Goal: Task Accomplishment & Management: Manage account settings

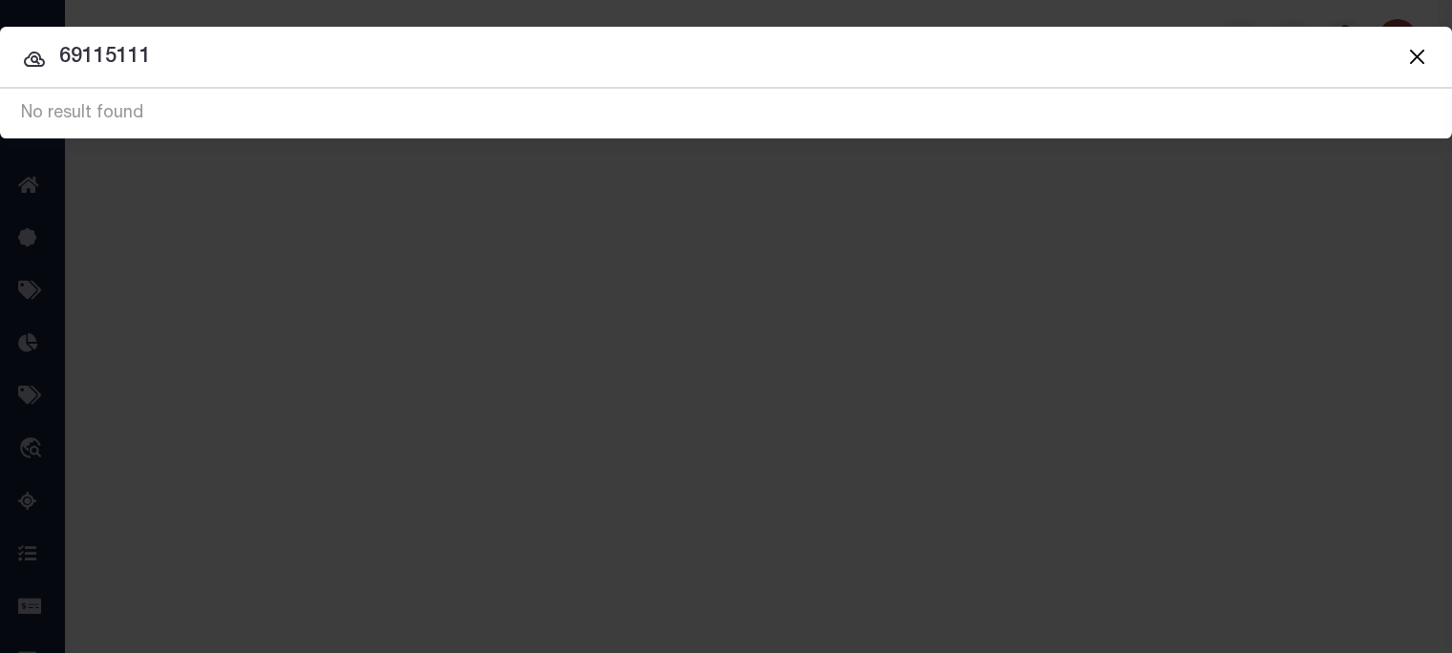
drag, startPoint x: 501, startPoint y: 59, endPoint x: 433, endPoint y: 50, distance: 69.4
click at [475, 53] on input "69115111" at bounding box center [726, 57] width 1452 height 33
type input "6"
type input "144-281-10"
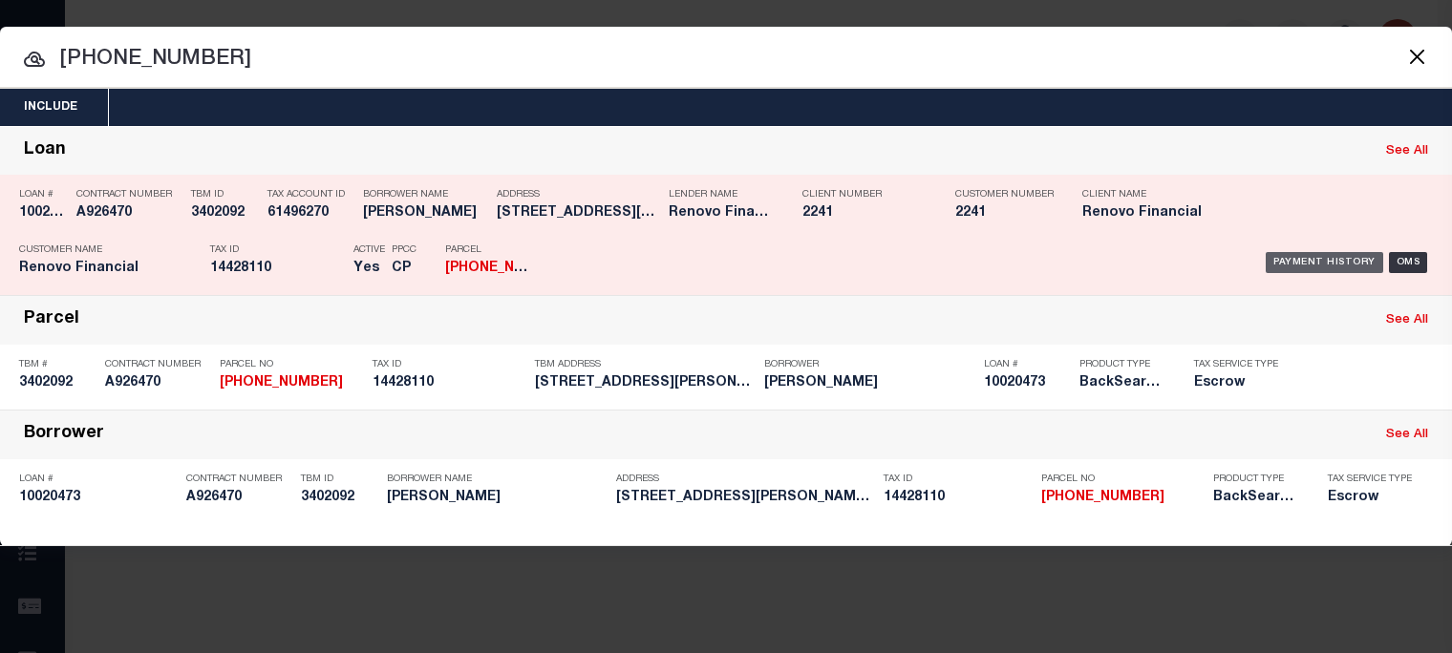
click at [1327, 257] on div "Payment History" at bounding box center [1323, 262] width 117 height 21
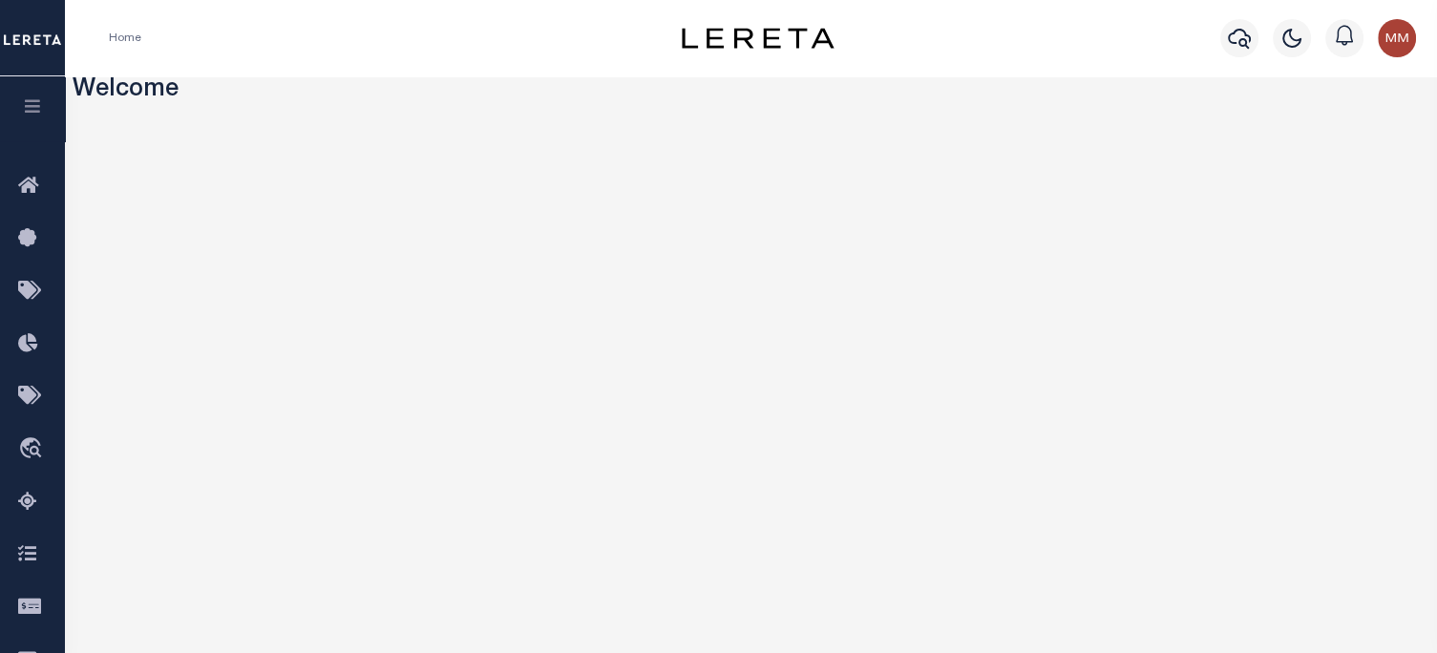
click at [36, 103] on icon "button" at bounding box center [33, 105] width 22 height 17
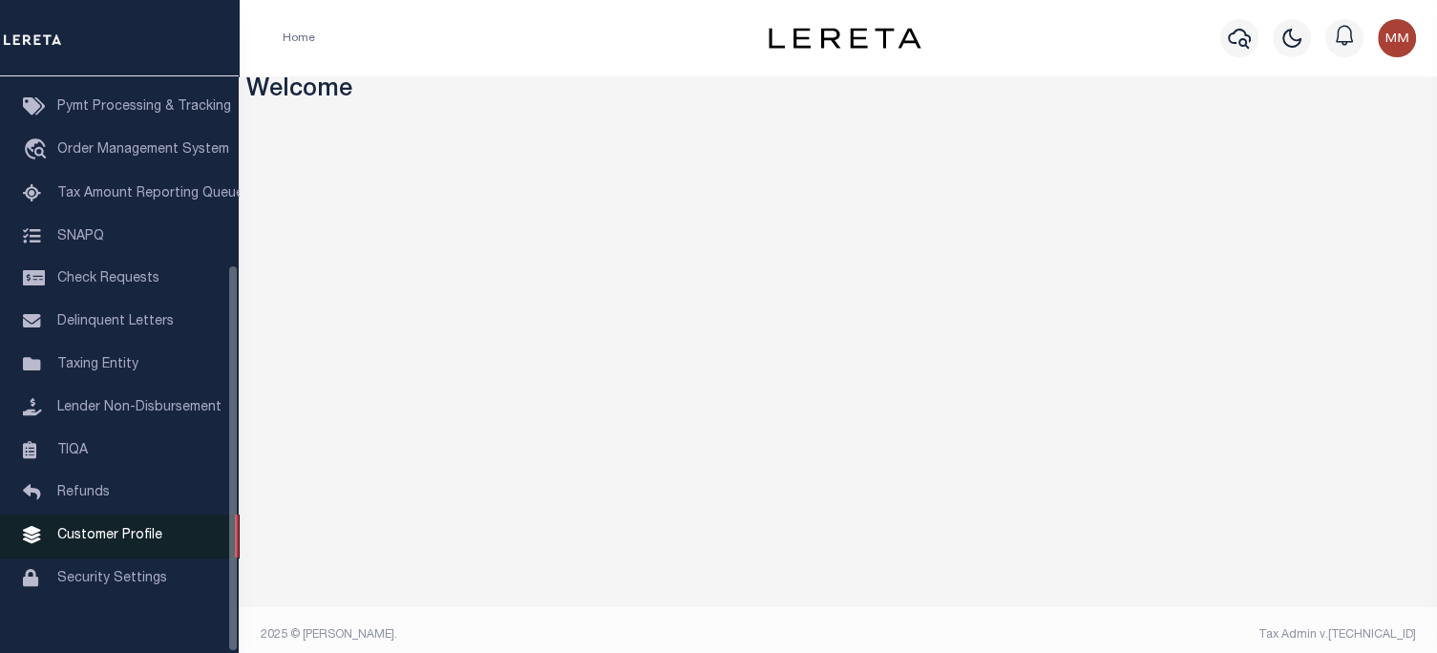
scroll to position [280, 0]
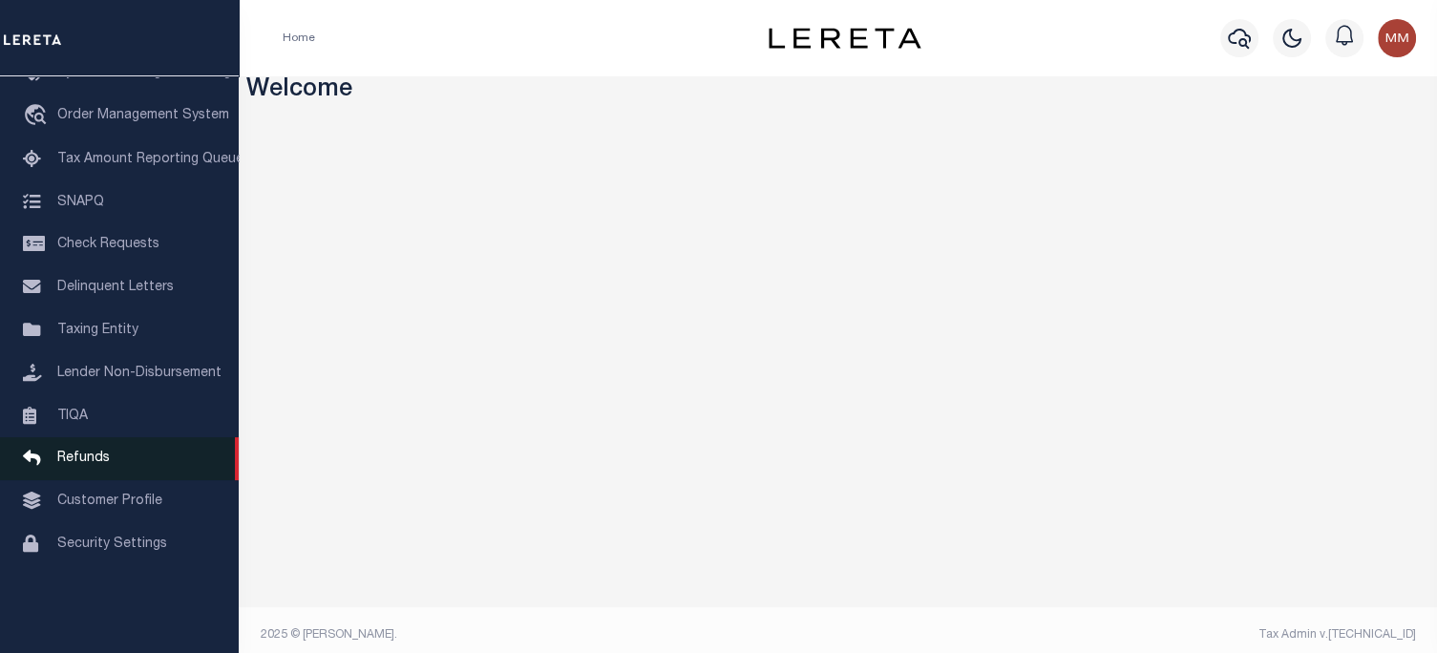
click at [84, 465] on span "Refunds" at bounding box center [83, 458] width 53 height 13
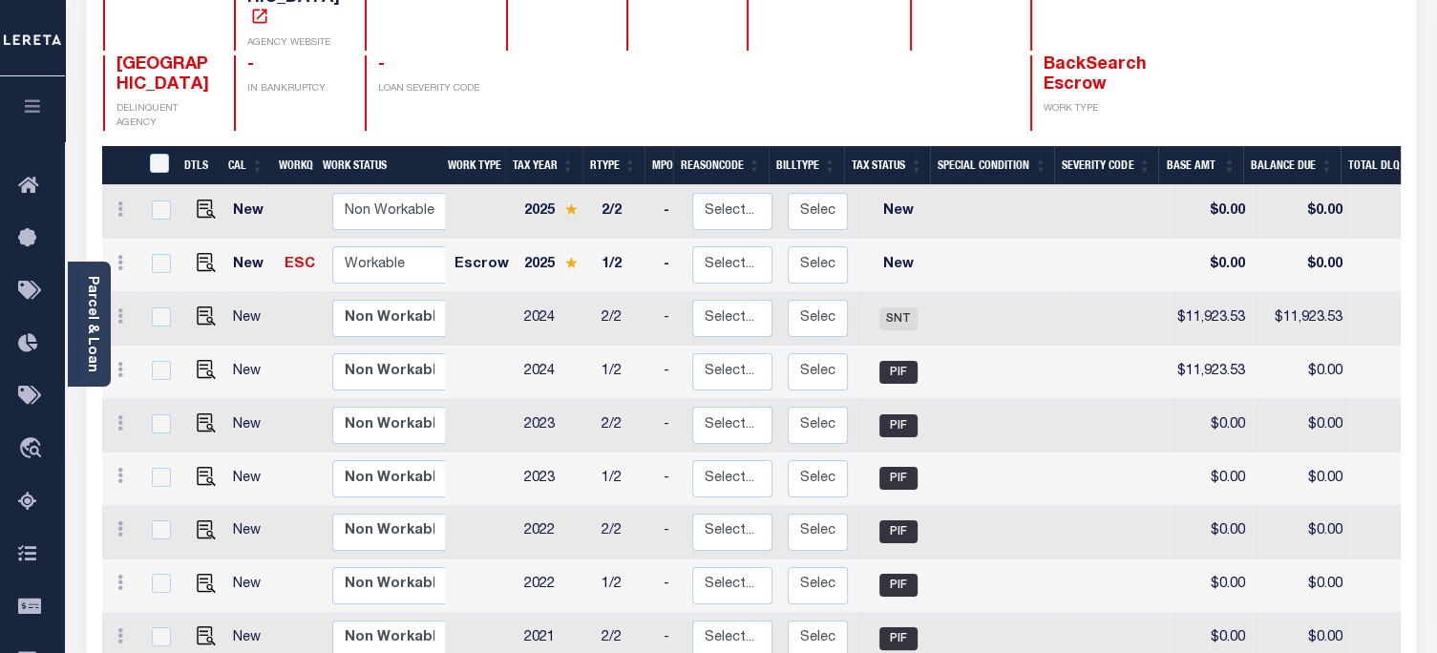
scroll to position [287, 0]
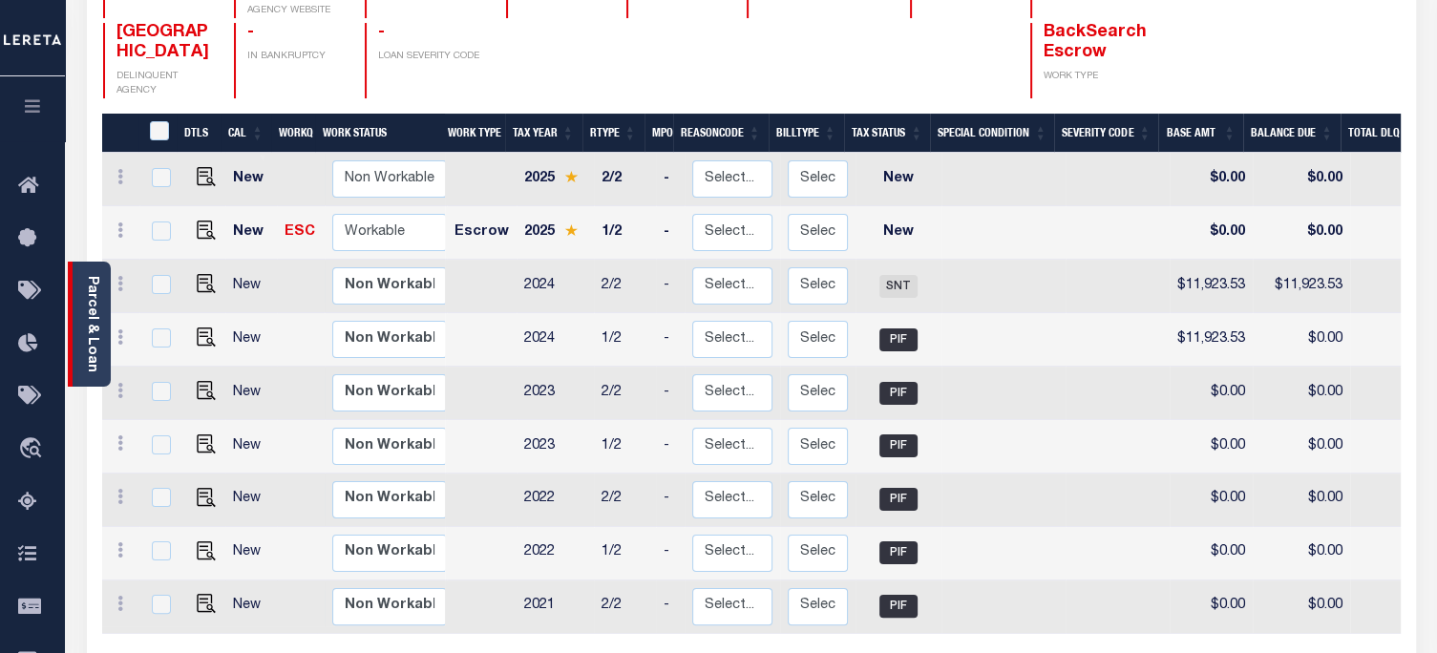
click at [89, 341] on link "Parcel & Loan" at bounding box center [91, 324] width 13 height 96
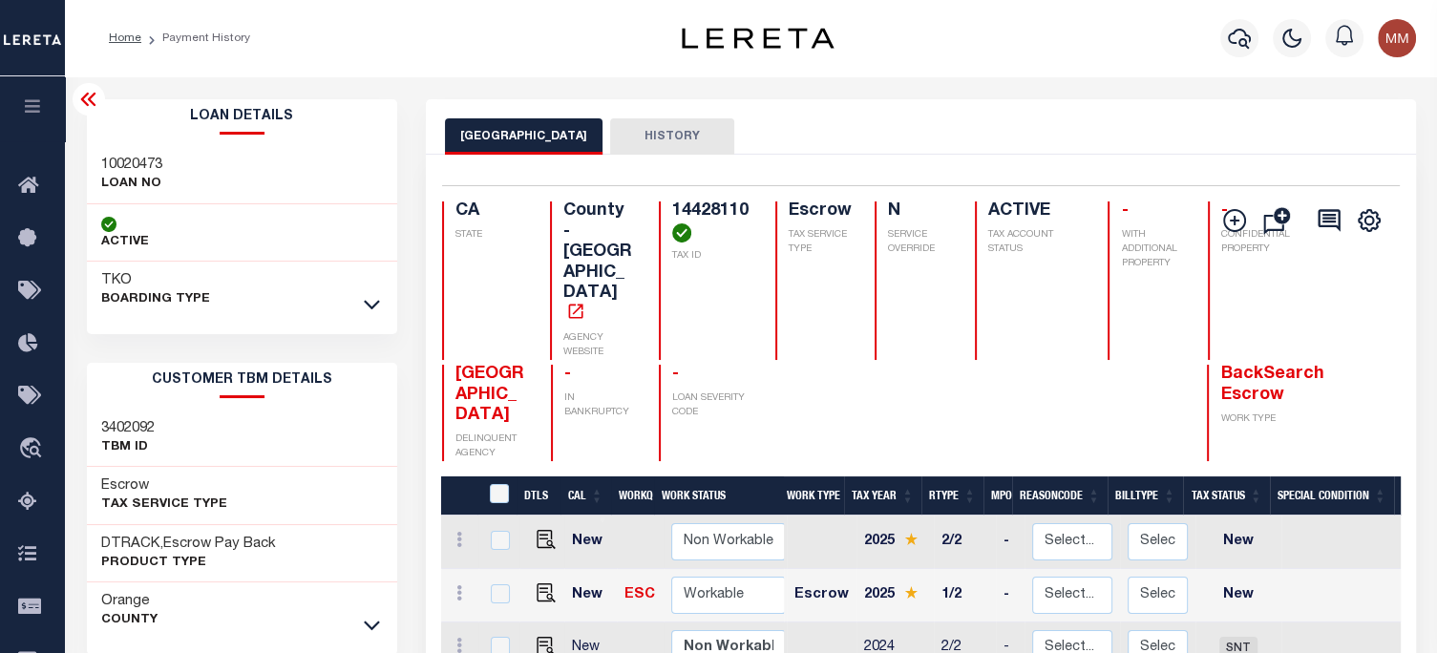
click at [370, 308] on icon at bounding box center [372, 304] width 16 height 20
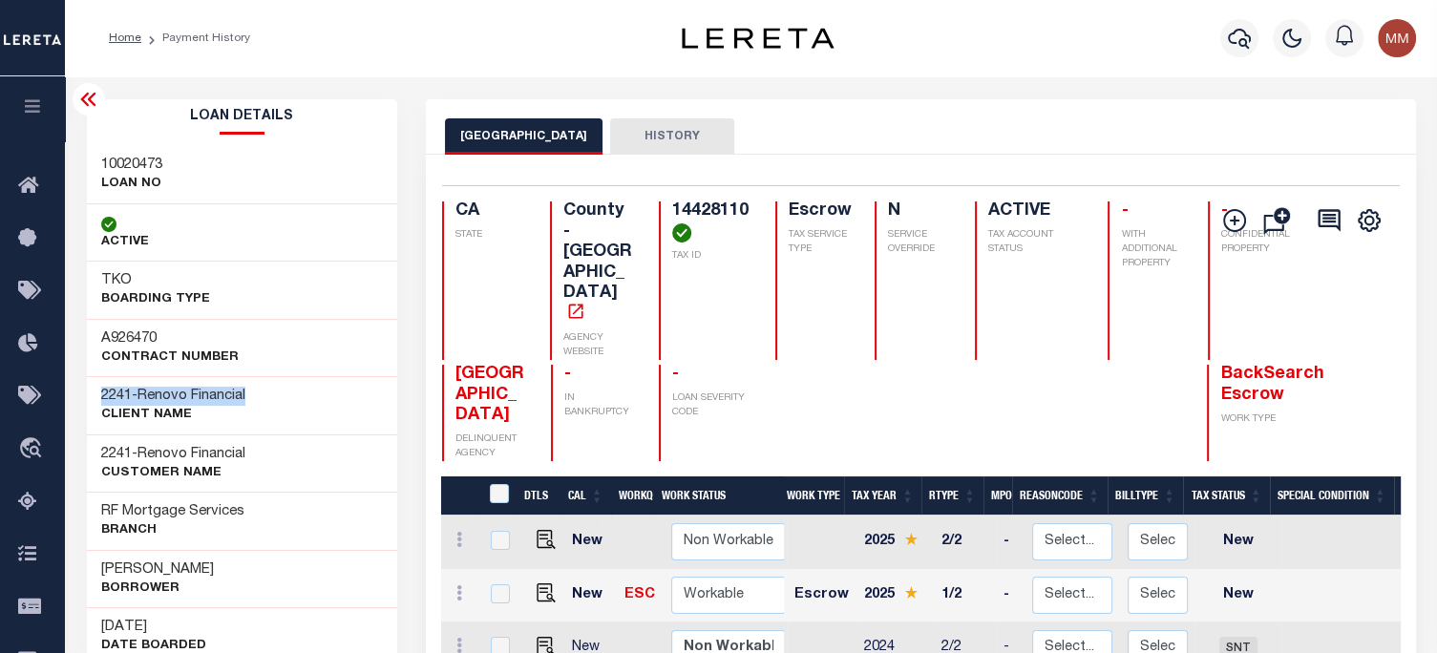
drag, startPoint x: 99, startPoint y: 391, endPoint x: 278, endPoint y: 392, distance: 178.6
click at [277, 398] on div "2241 - Renovo Financial CLIENT Name" at bounding box center [242, 405] width 311 height 58
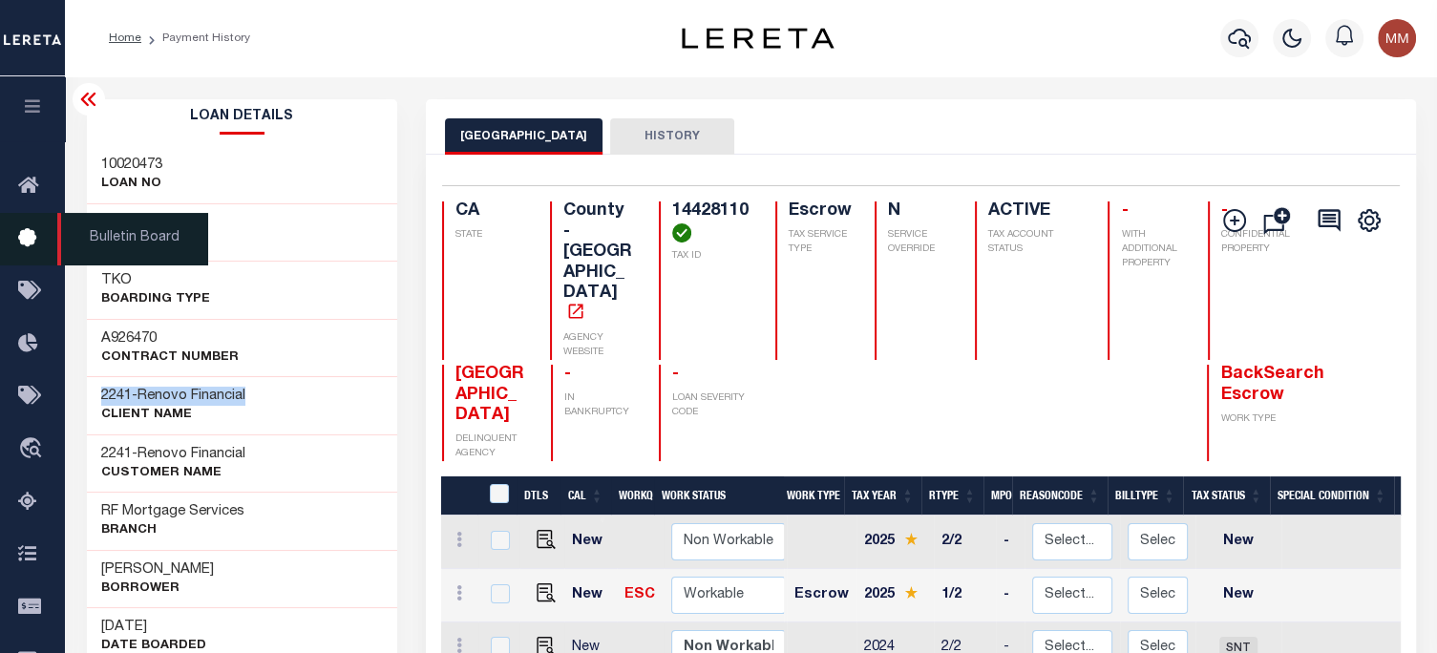
copy h3 "2241 - Renovo Financial"
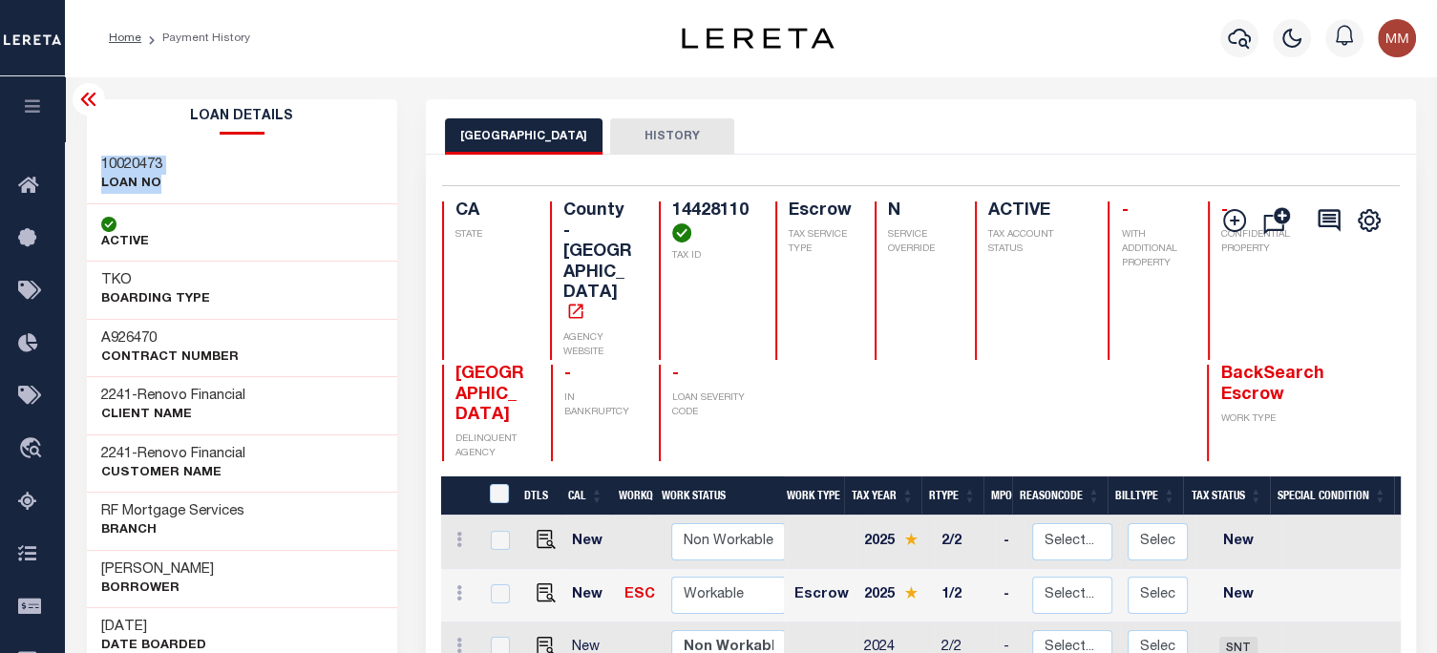
drag, startPoint x: 99, startPoint y: 164, endPoint x: 270, endPoint y: 173, distance: 171.2
click at [201, 194] on div "10020473 LOAN NO" at bounding box center [242, 175] width 311 height 58
copy div "10020473 LOAN NO"
click at [657, 200] on div "Selected 9 Results 1 Items per page 25 50 100 CA STATE County - CA AGENCY WEBSI…" at bounding box center [921, 323] width 988 height 276
drag, startPoint x: 661, startPoint y: 204, endPoint x: 702, endPoint y: 256, distance: 65.9
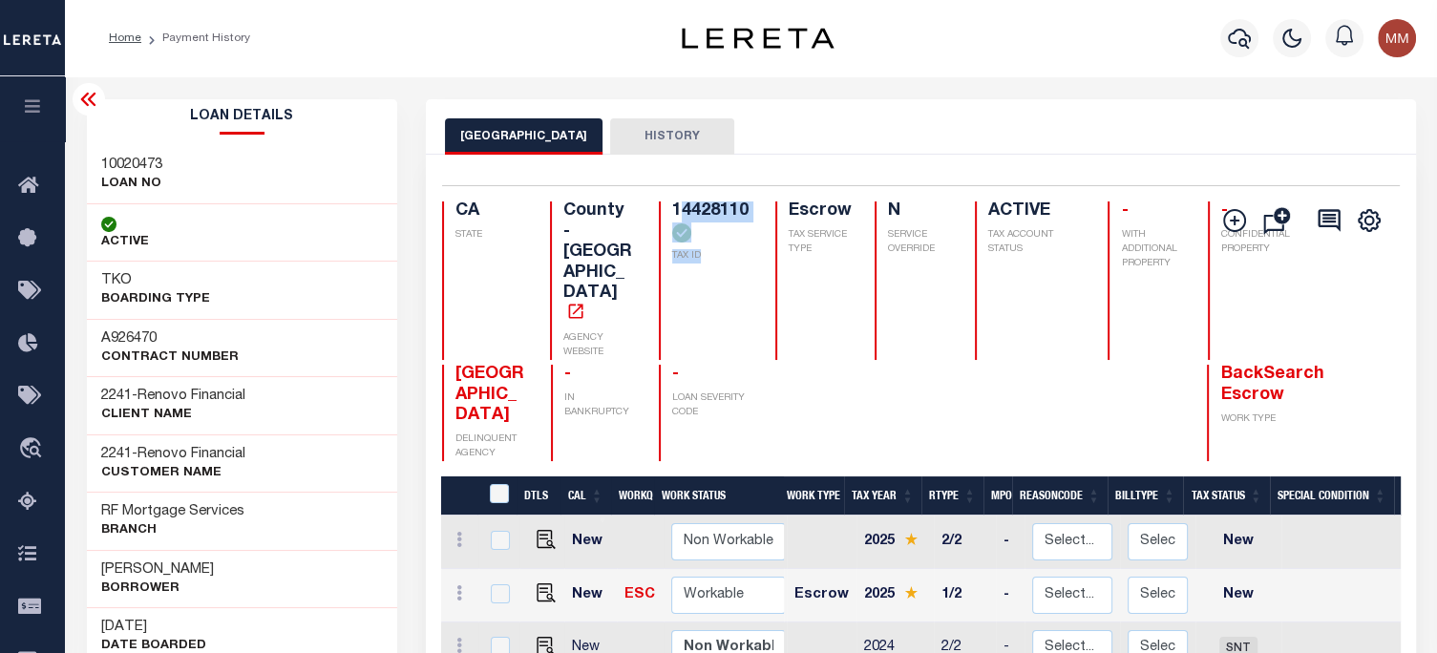
click at [702, 256] on div "14428110 TAX ID" at bounding box center [706, 281] width 94 height 159
click at [672, 209] on h4 "14428110" at bounding box center [712, 222] width 80 height 41
drag, startPoint x: 653, startPoint y: 205, endPoint x: 662, endPoint y: 234, distance: 29.9
click at [703, 251] on div "14428110 TAX ID" at bounding box center [706, 281] width 94 height 159
copy div "14428110 TAX ID"
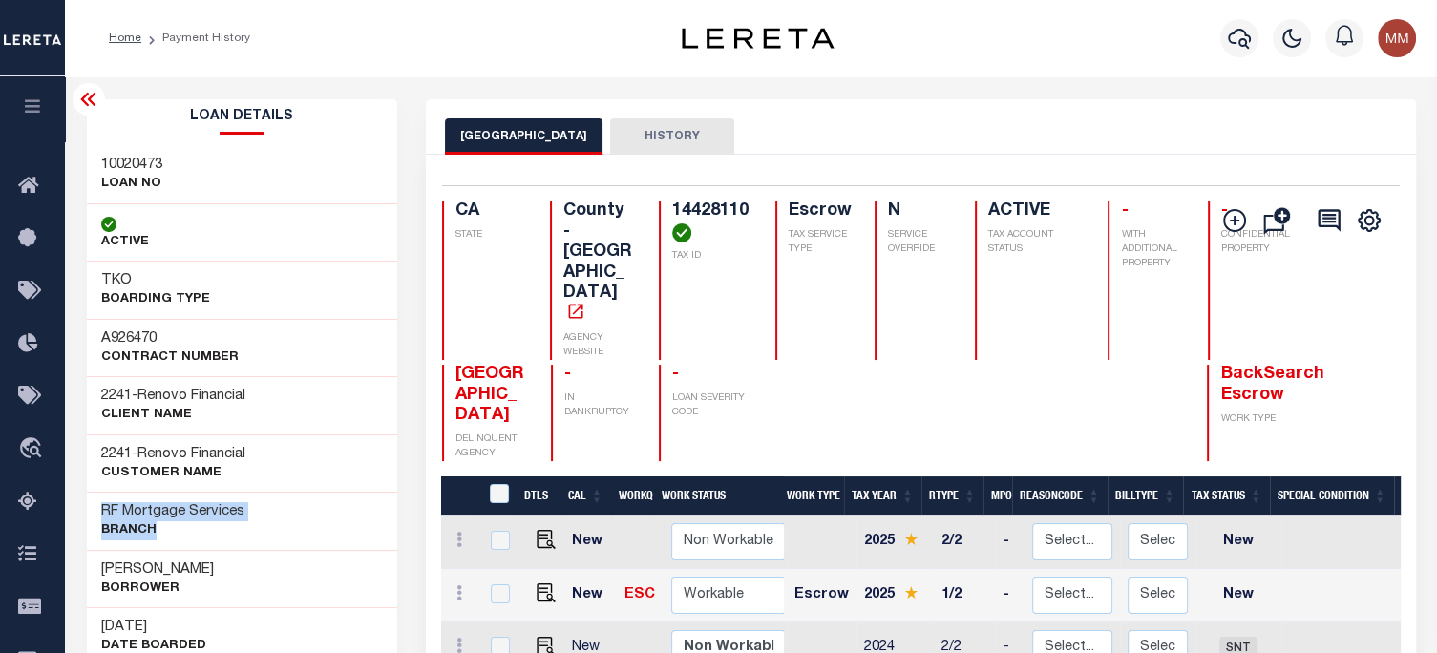
drag, startPoint x: 96, startPoint y: 509, endPoint x: 194, endPoint y: 510, distance: 97.4
click at [256, 525] on div "RF Mortgage Services Branch" at bounding box center [242, 521] width 311 height 58
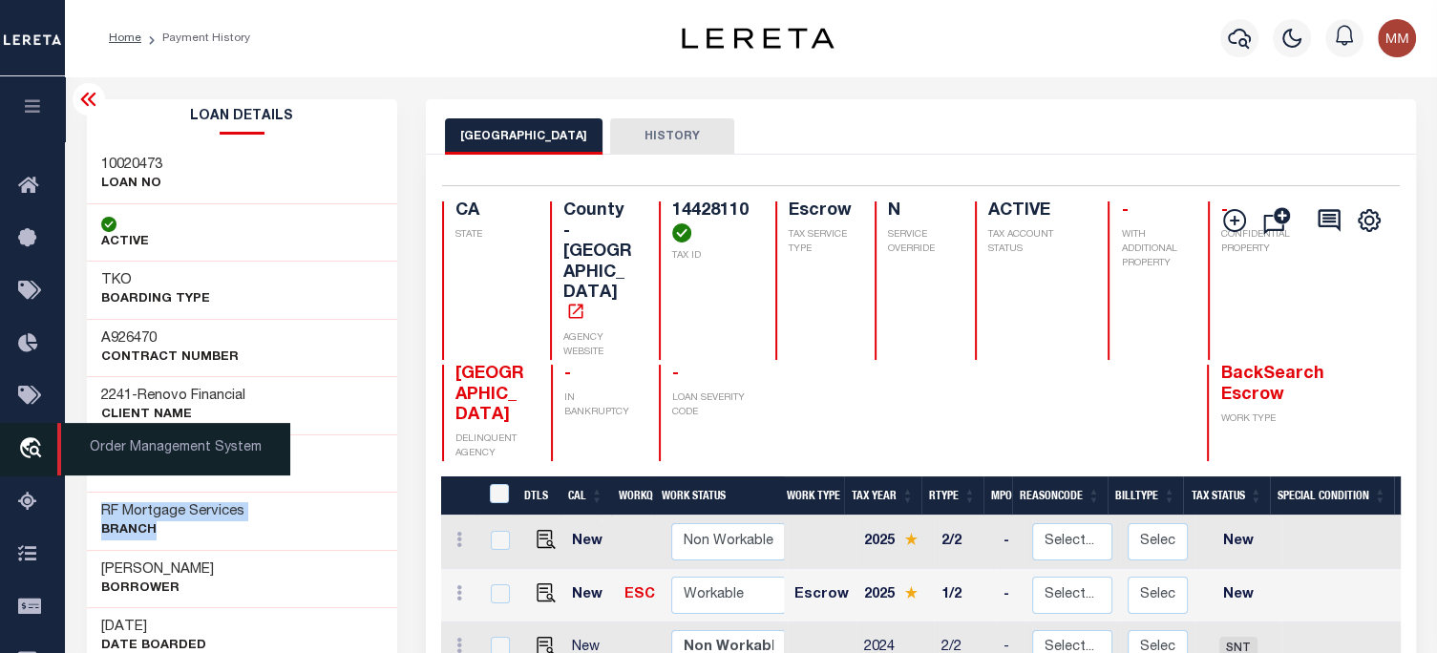
copy div "RF Mortgage Services Branch"
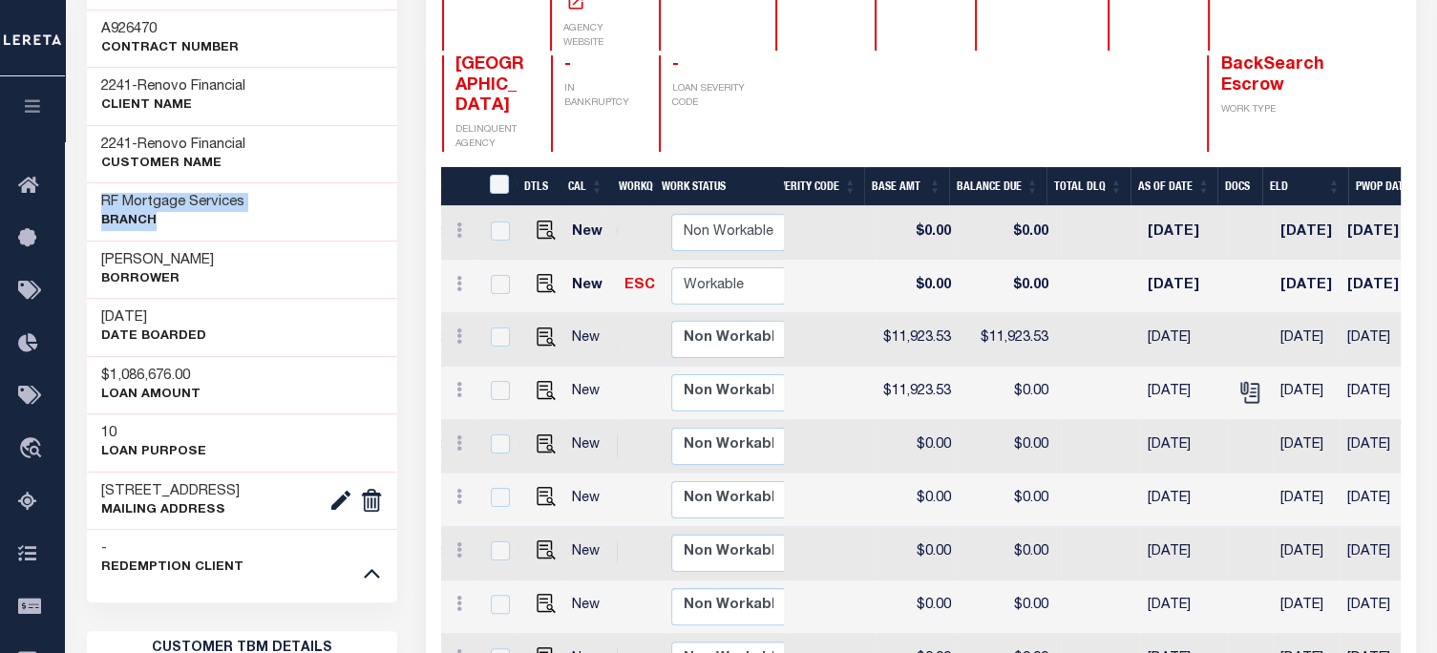
scroll to position [191, 0]
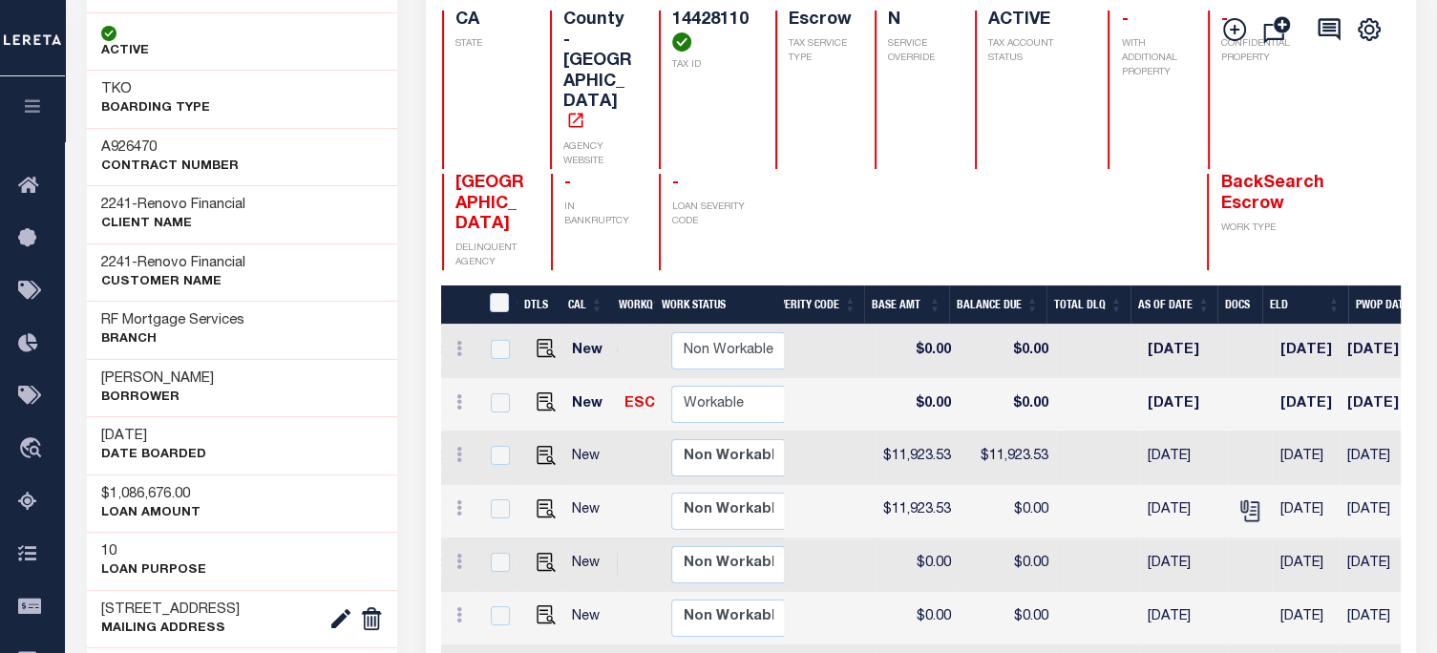
click at [304, 74] on div "TKO BOARDING TYPE" at bounding box center [242, 99] width 311 height 57
drag, startPoint x: 304, startPoint y: 74, endPoint x: 852, endPoint y: 404, distance: 640.1
click at [852, 432] on td at bounding box center [824, 458] width 104 height 53
checkbox input "true"
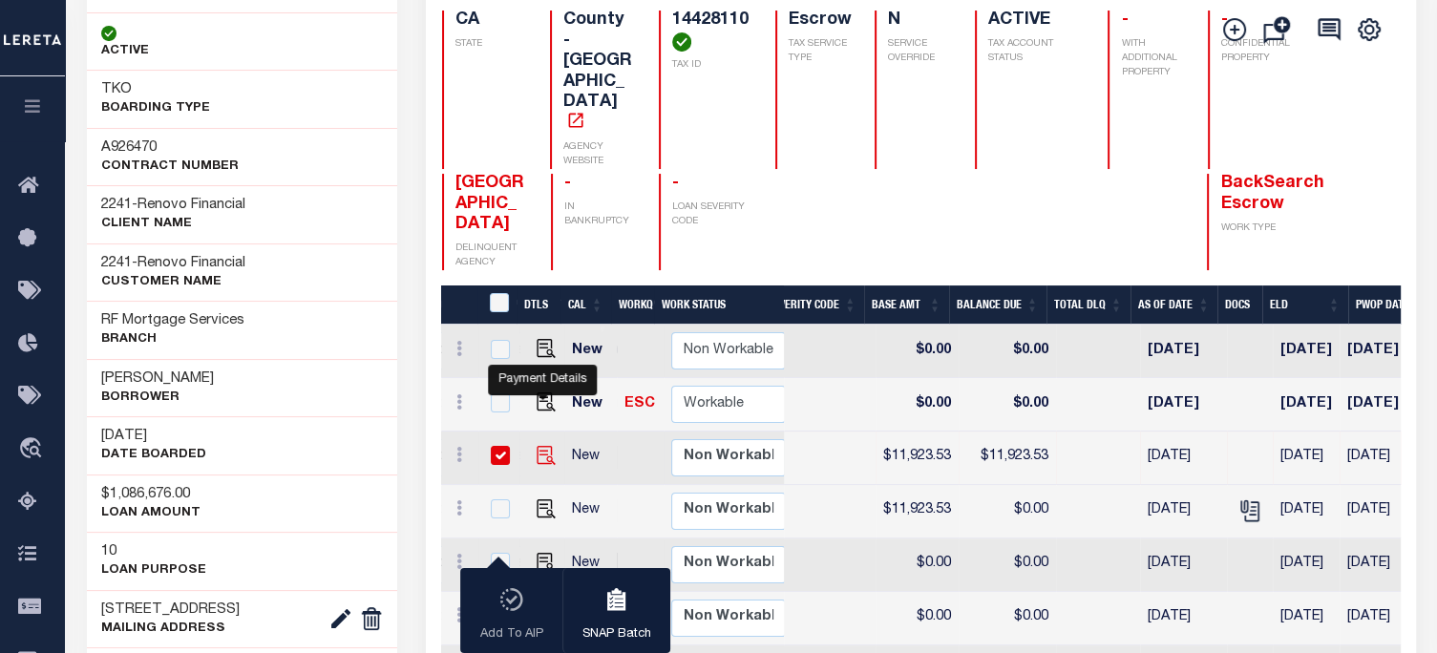
click at [537, 446] on img "" at bounding box center [546, 455] width 19 height 19
checkbox input "false"
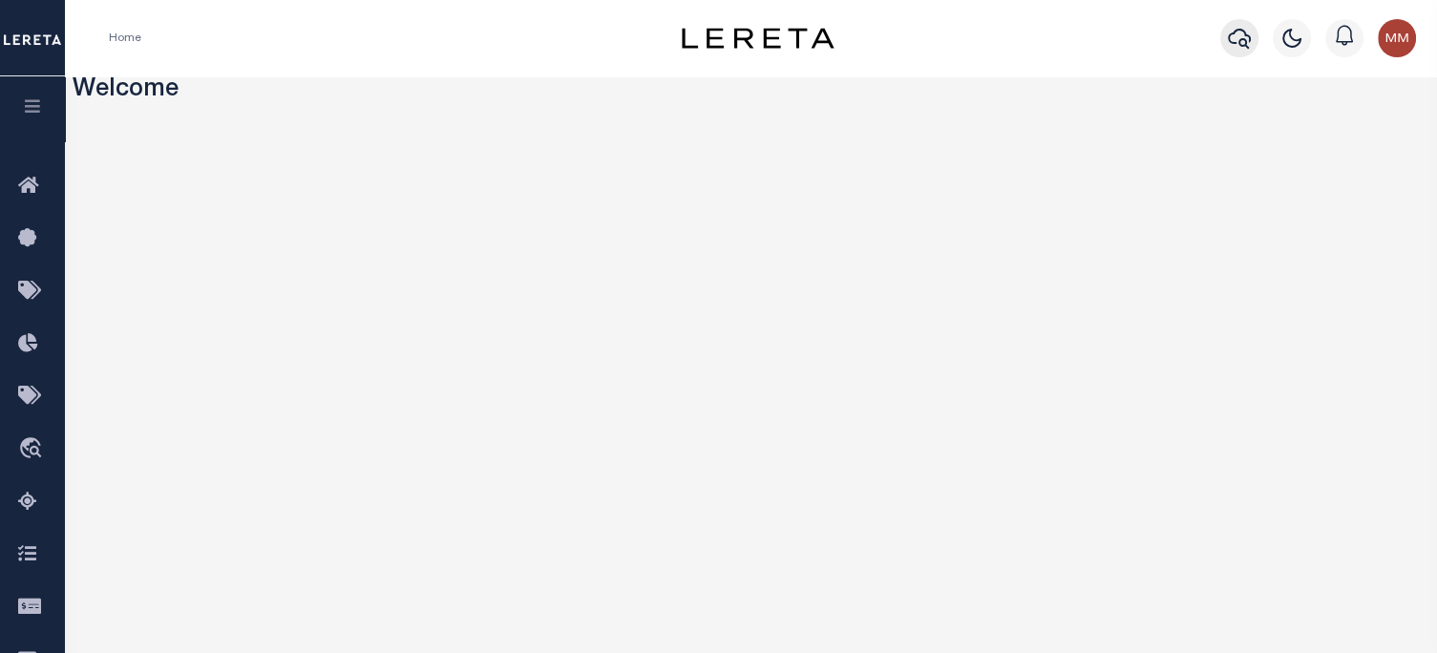
click at [1074, 45] on icon "button" at bounding box center [1239, 38] width 23 height 23
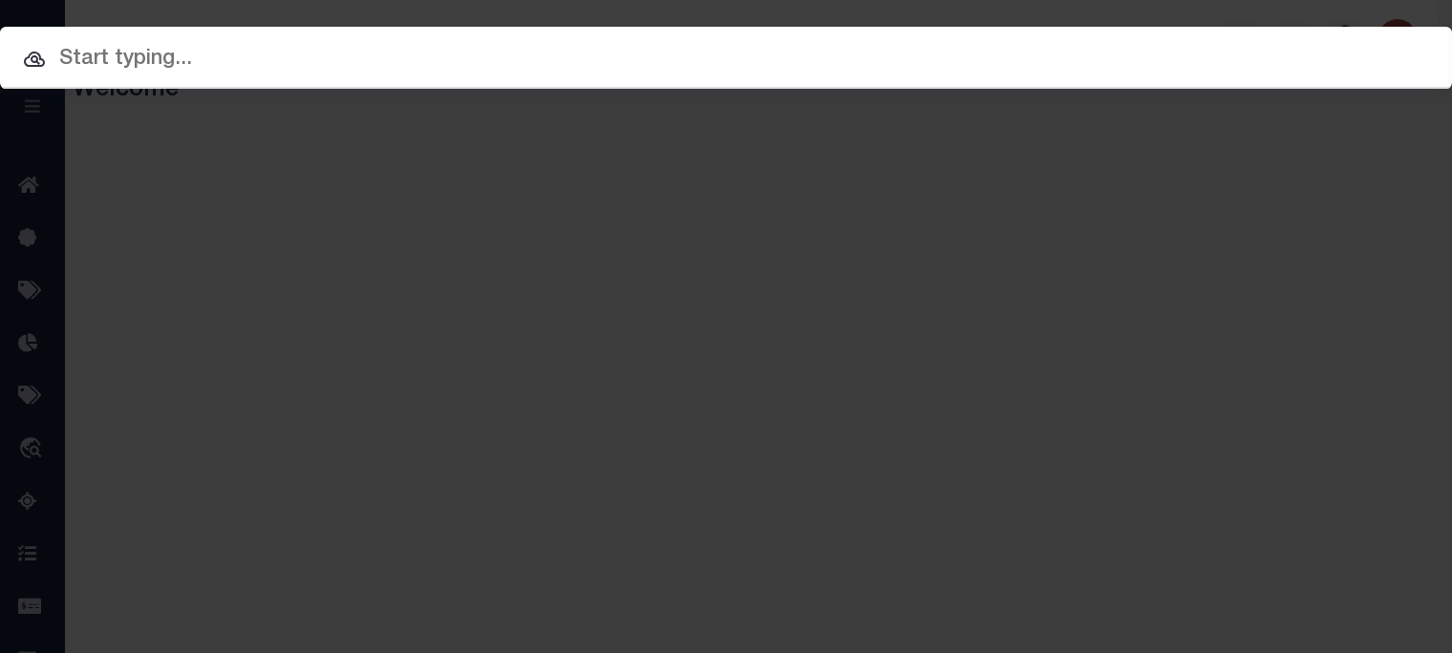
drag, startPoint x: 325, startPoint y: 53, endPoint x: 305, endPoint y: 70, distance: 25.8
click at [325, 54] on input "text" at bounding box center [726, 59] width 1452 height 33
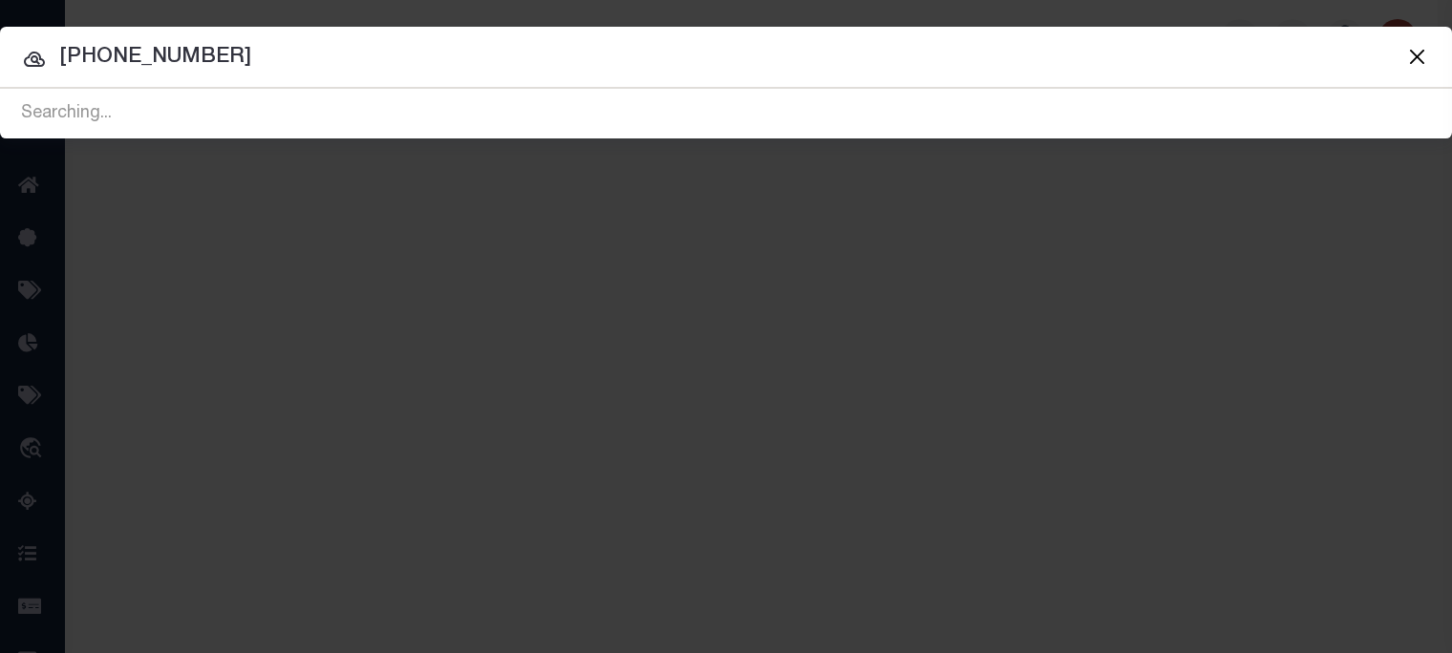
type input "691-151-11"
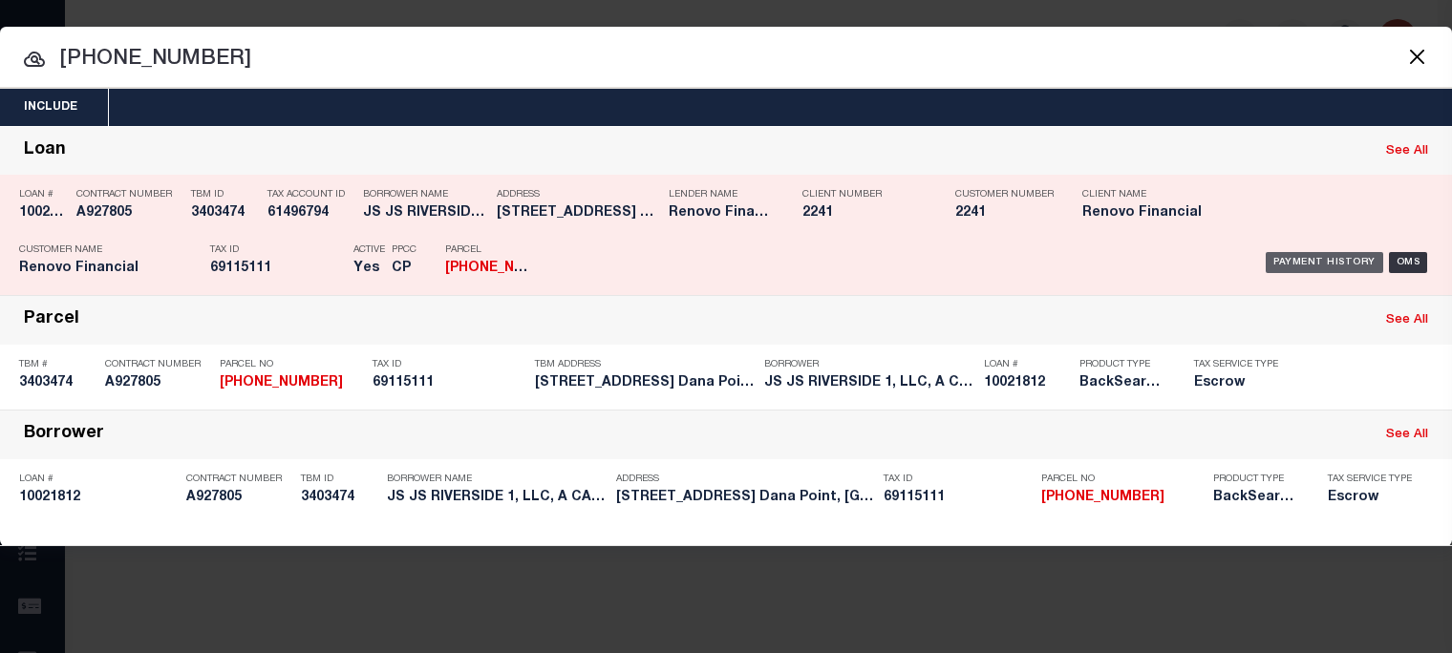
click at [1074, 257] on div "Payment History" at bounding box center [1323, 262] width 117 height 21
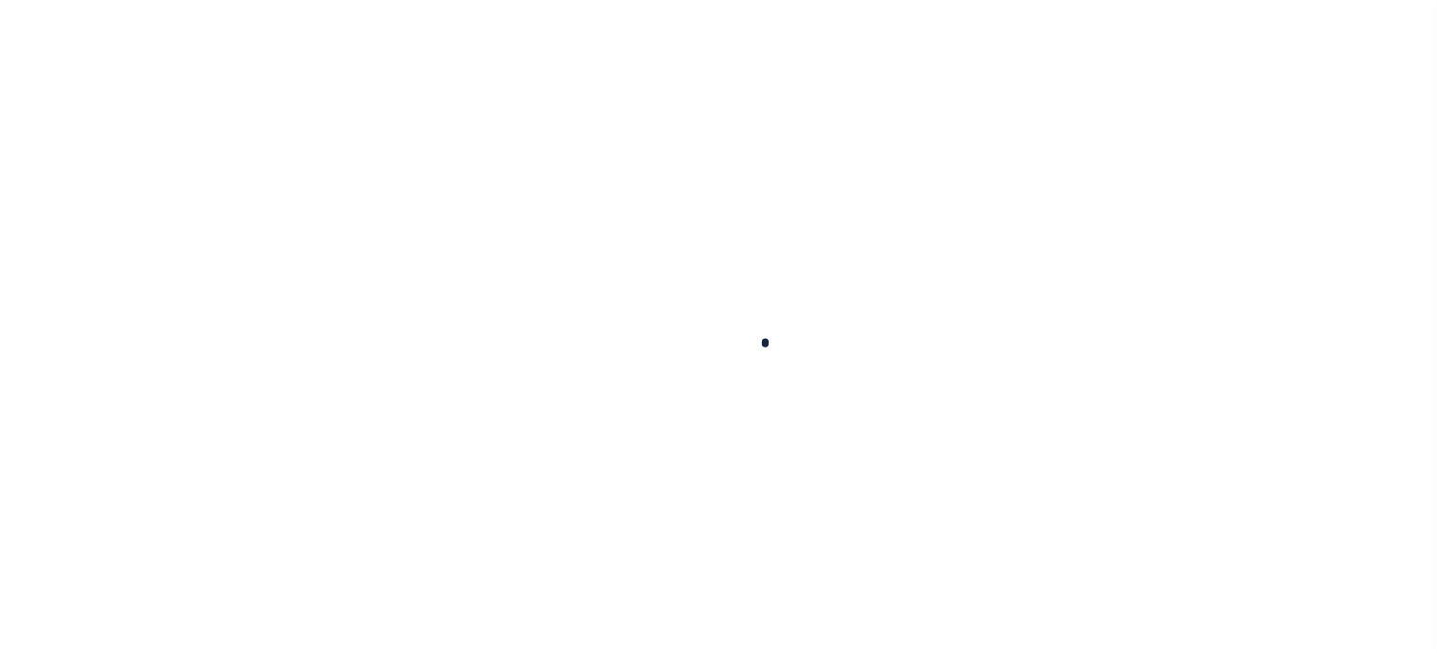
checkbox input "false"
type textarea "TPS"
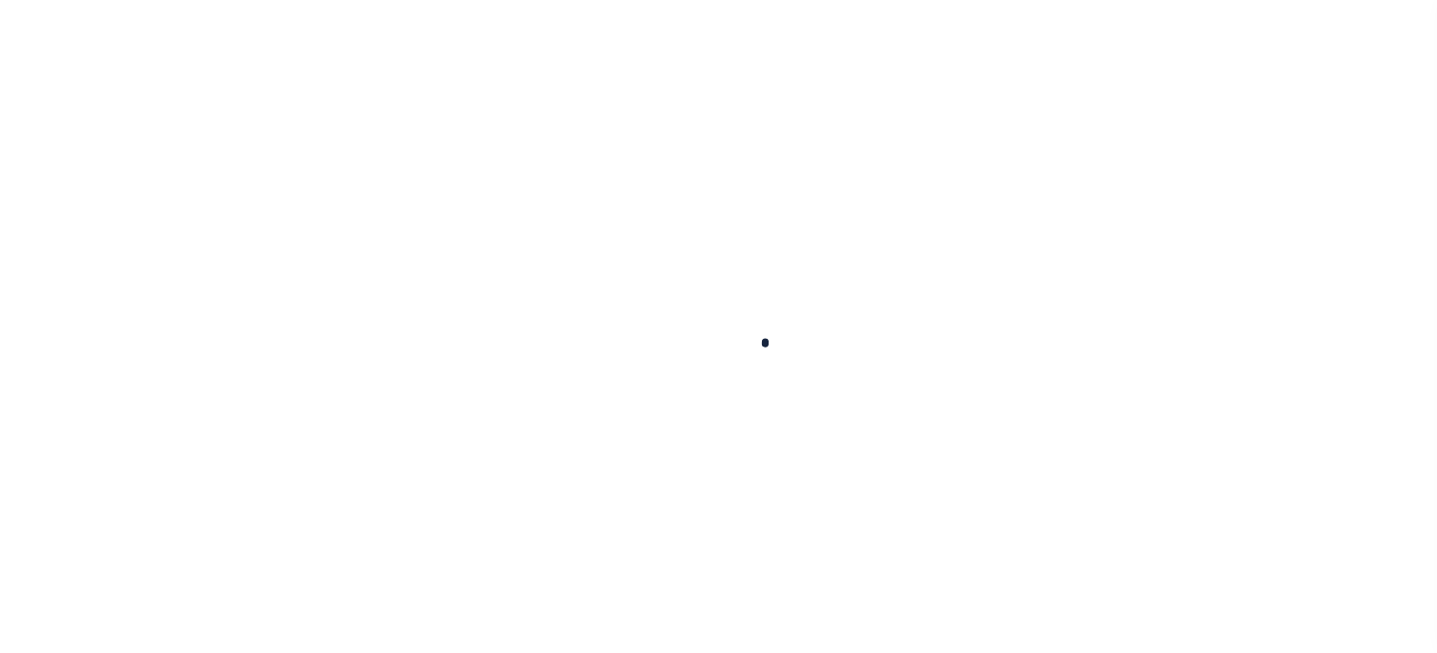
type input "[DATE]"
type input "$11,923.53"
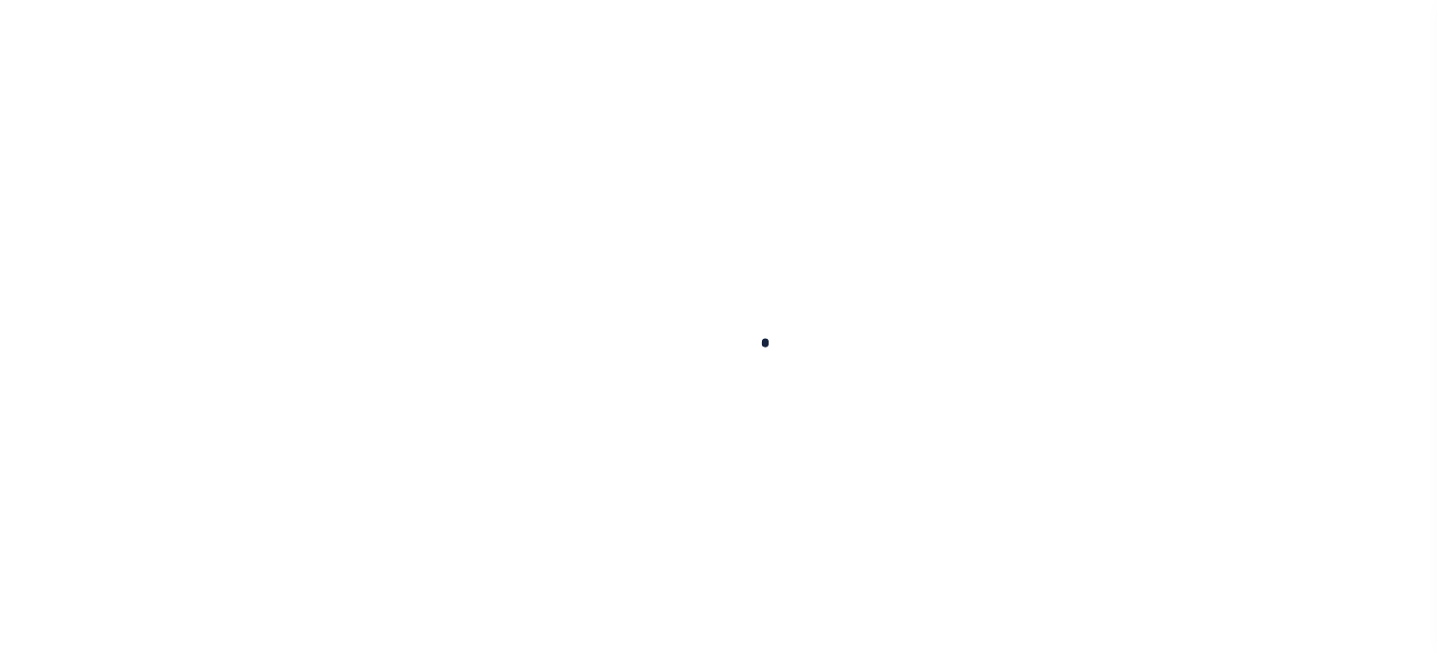
select select "SNT"
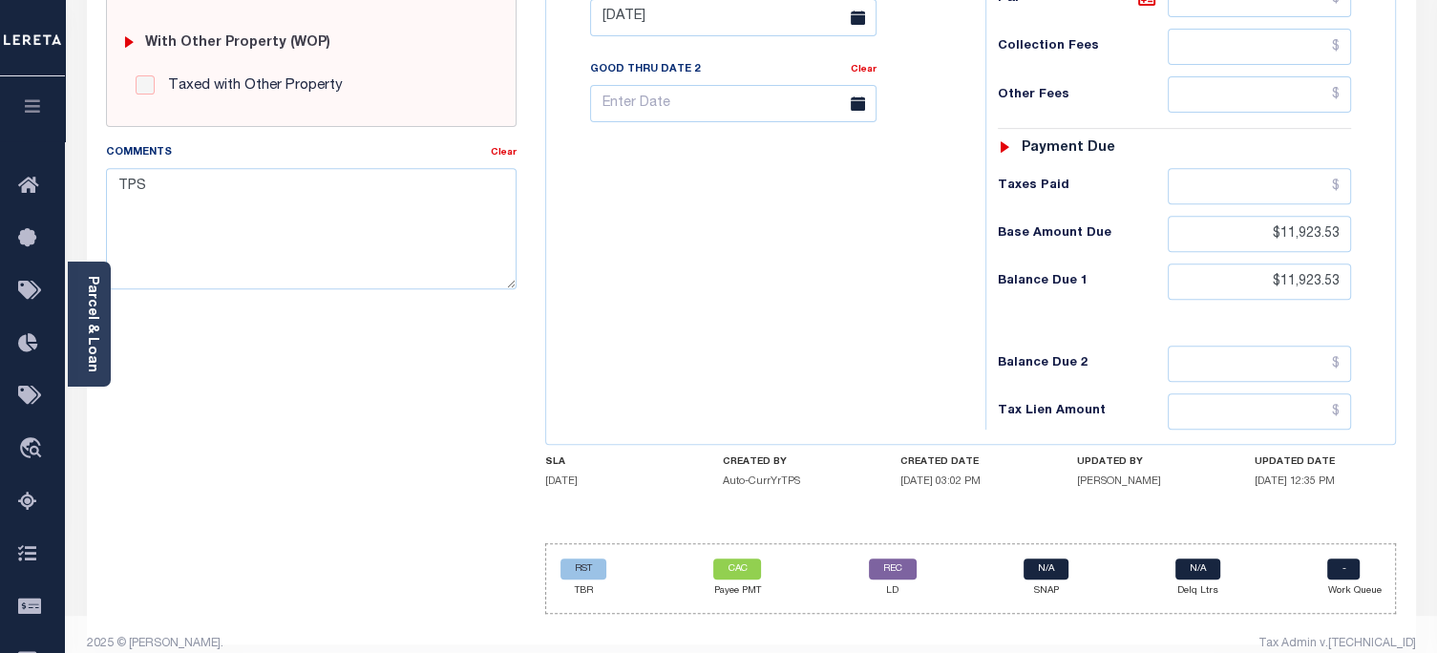
scroll to position [787, 0]
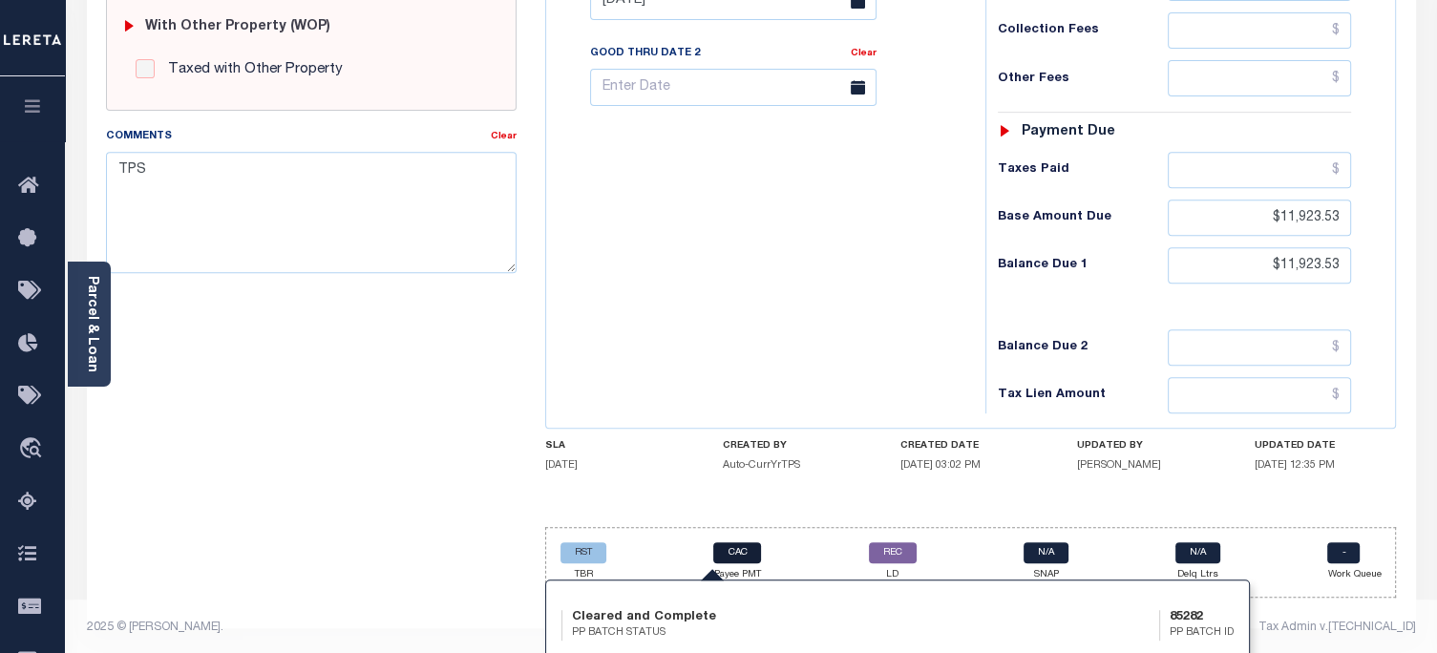
click at [749, 543] on link "CAC" at bounding box center [737, 552] width 48 height 21
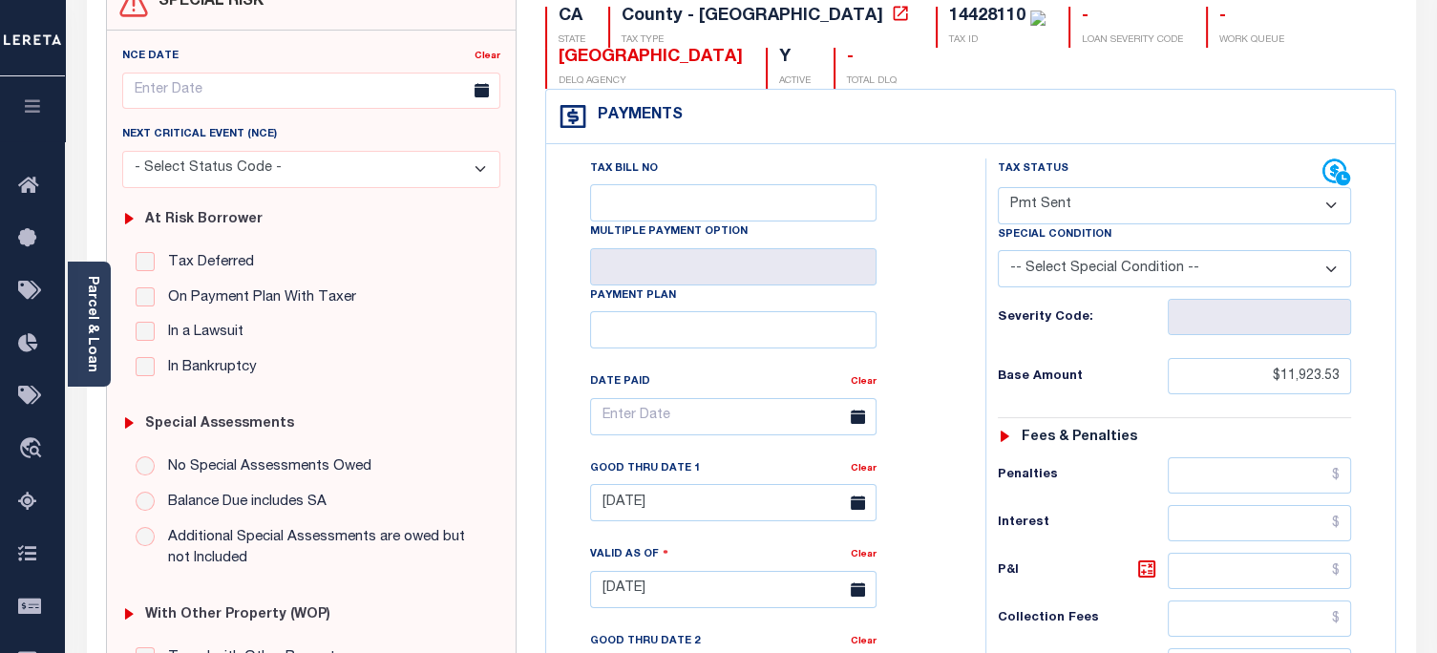
scroll to position [0, 0]
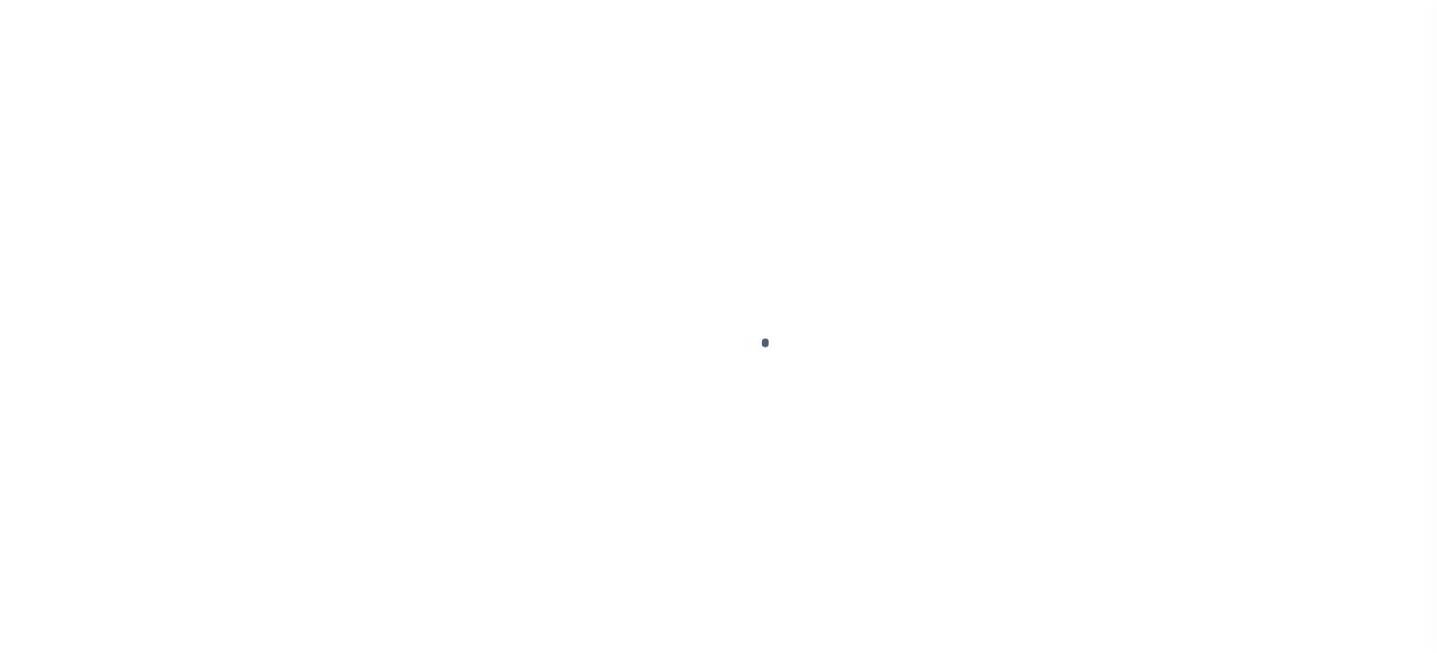
select select "CAC"
type input "[DATE]"
select select "TRA"
type input "20250409I1B7032R017503040"
type input "04/09/2025"
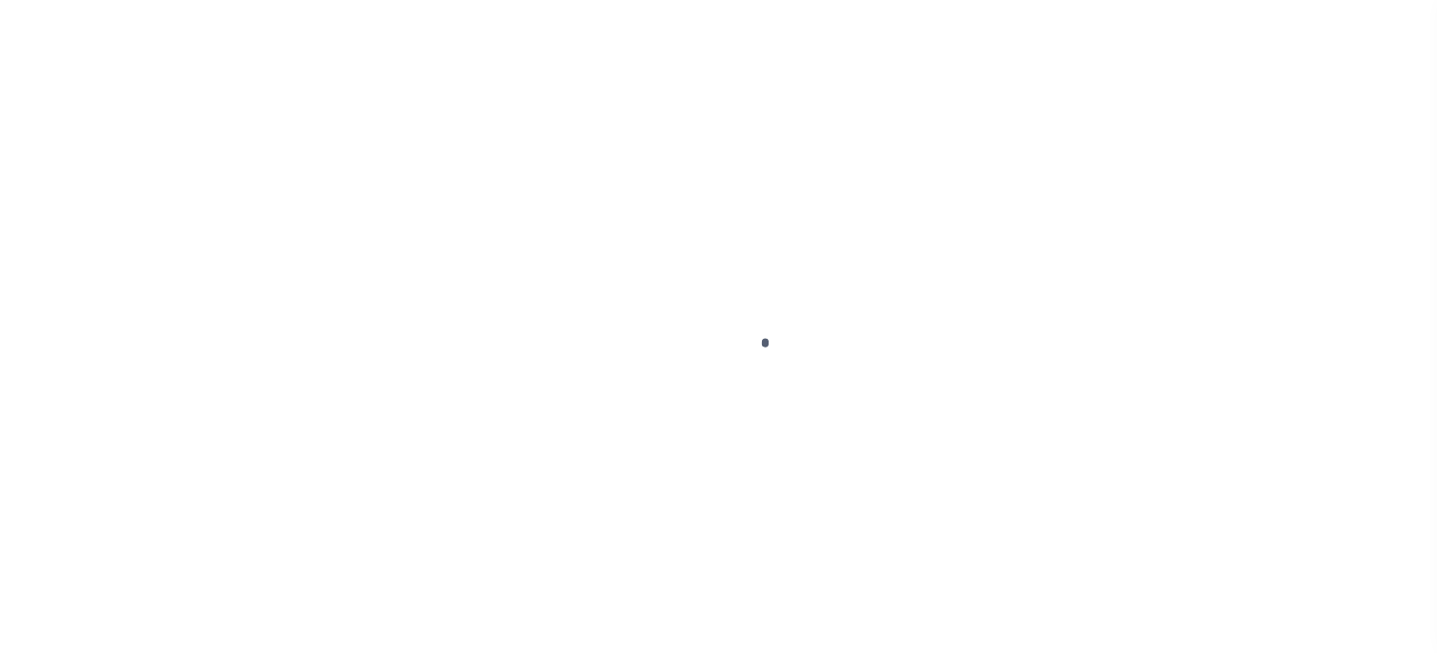
type input "20250409I1B7032R01750304091559"
type input "2"
radio input "true"
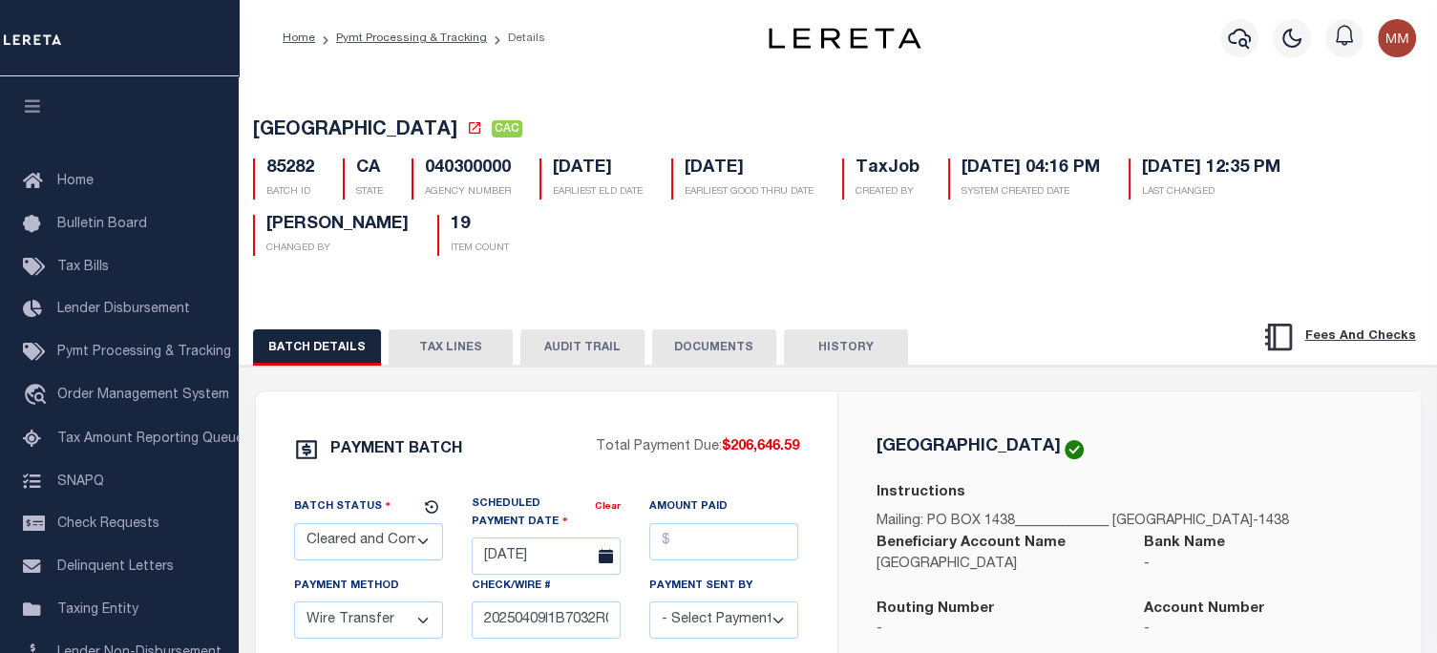
click at [441, 347] on button "TAX LINES" at bounding box center [451, 347] width 124 height 36
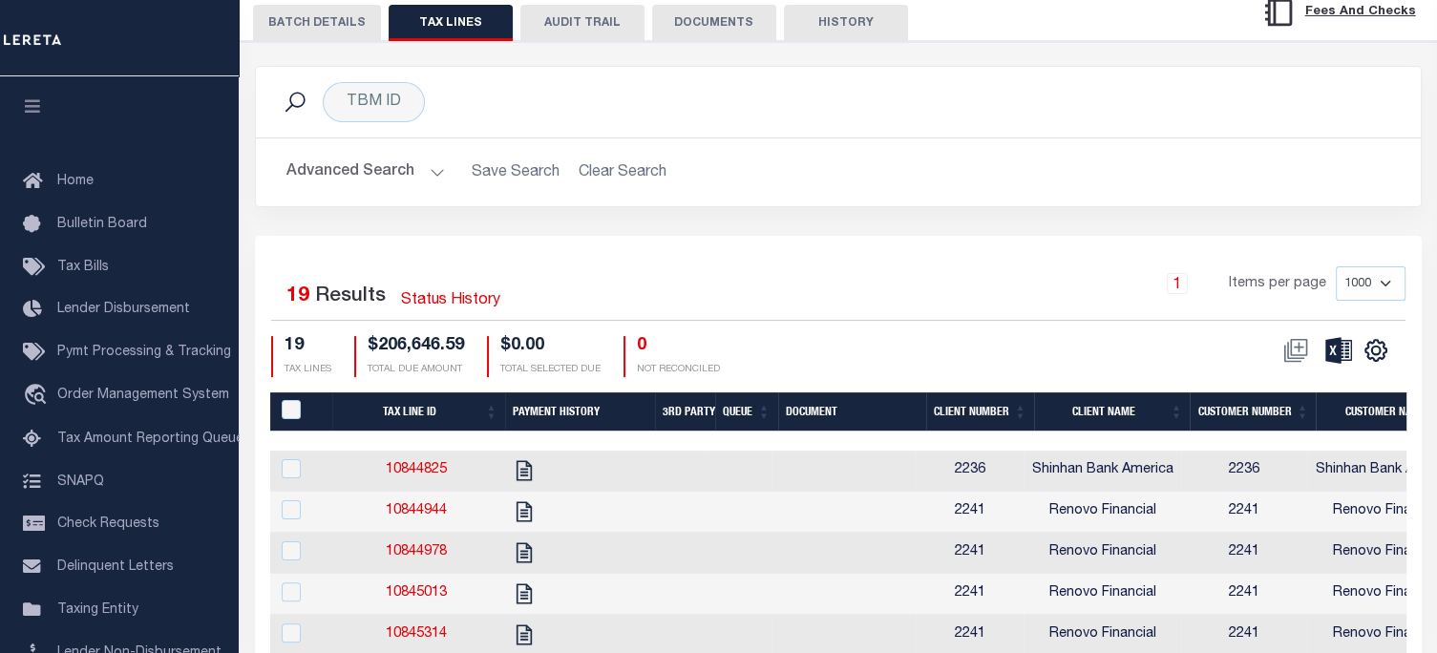
scroll to position [478, 0]
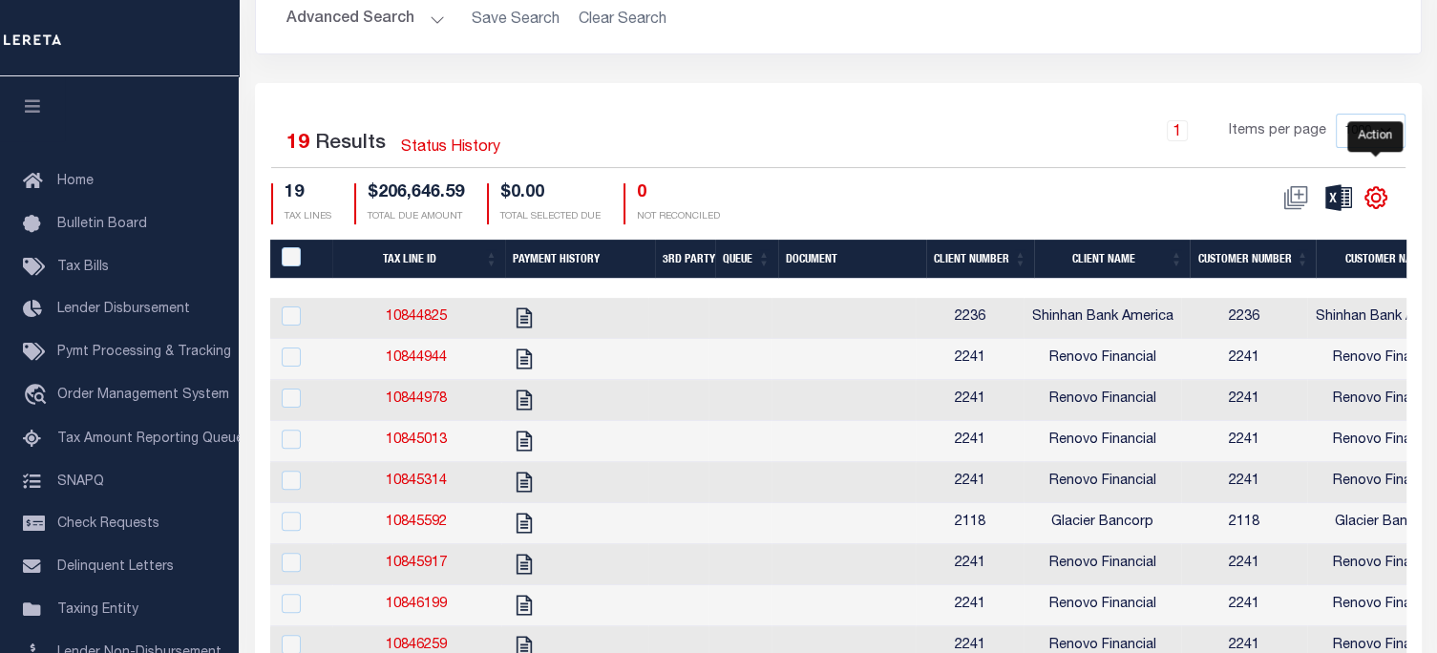
click at [1370, 202] on icon "" at bounding box center [1376, 197] width 25 height 25
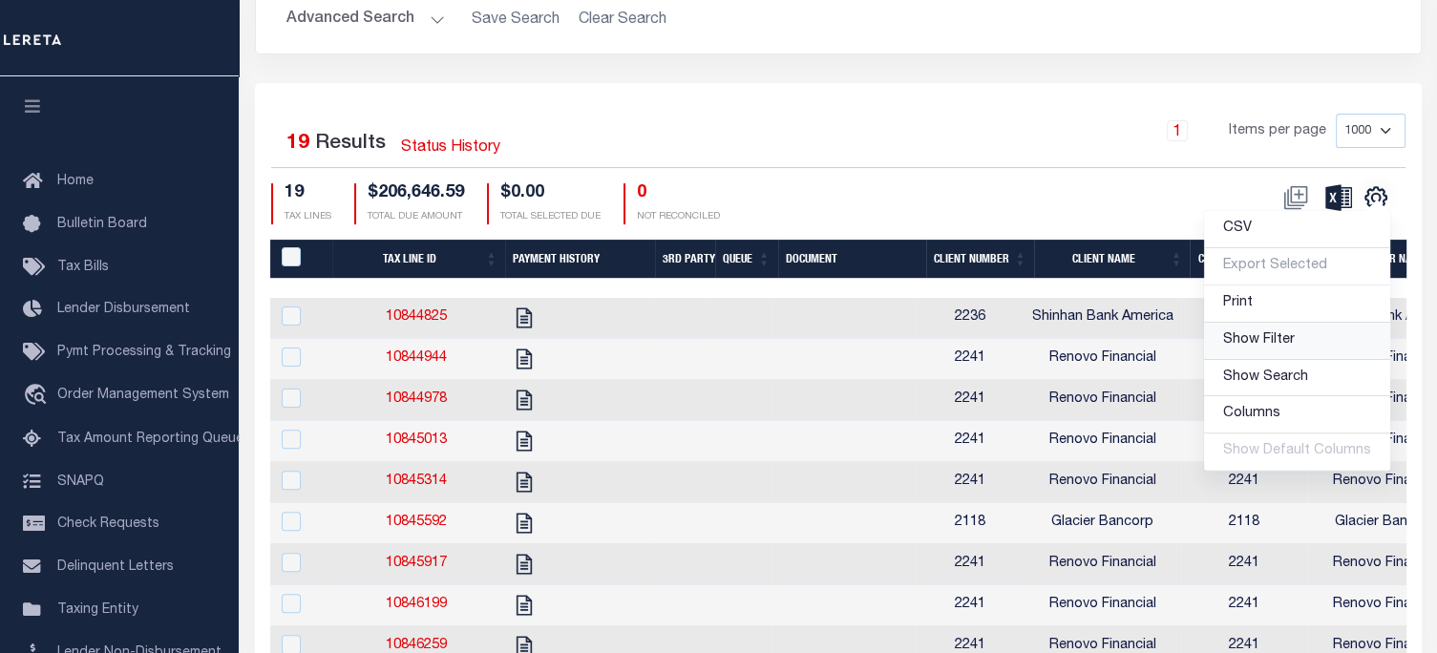
click at [1263, 337] on span "Show Filter" at bounding box center [1259, 339] width 72 height 13
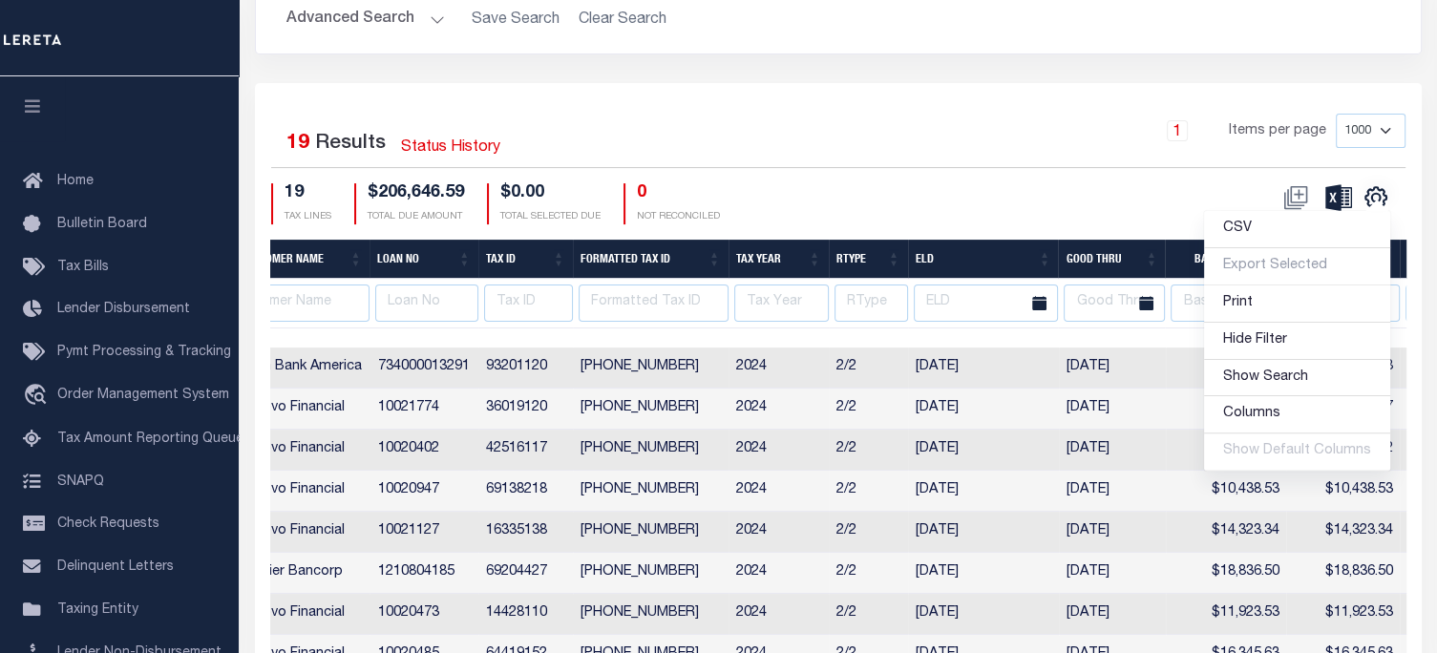
scroll to position [0, 1104]
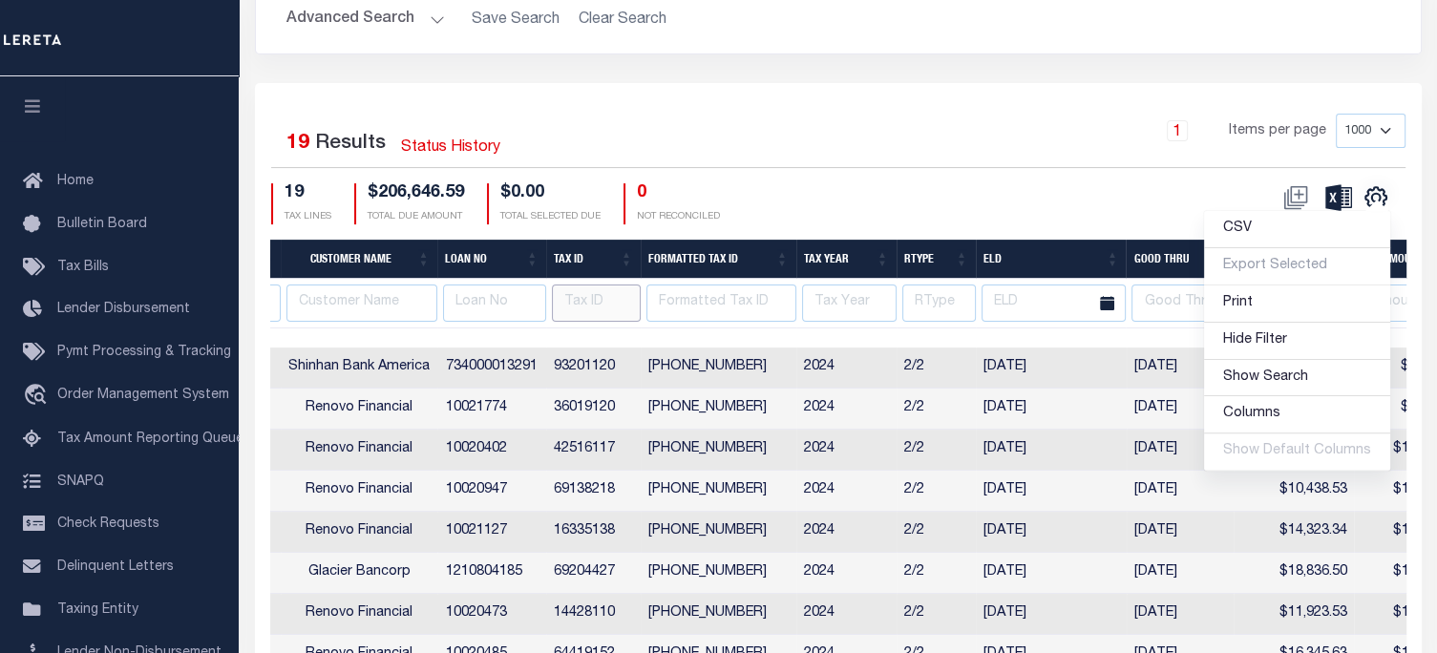
click at [592, 302] on input "text" at bounding box center [596, 303] width 89 height 37
type input "14428110"
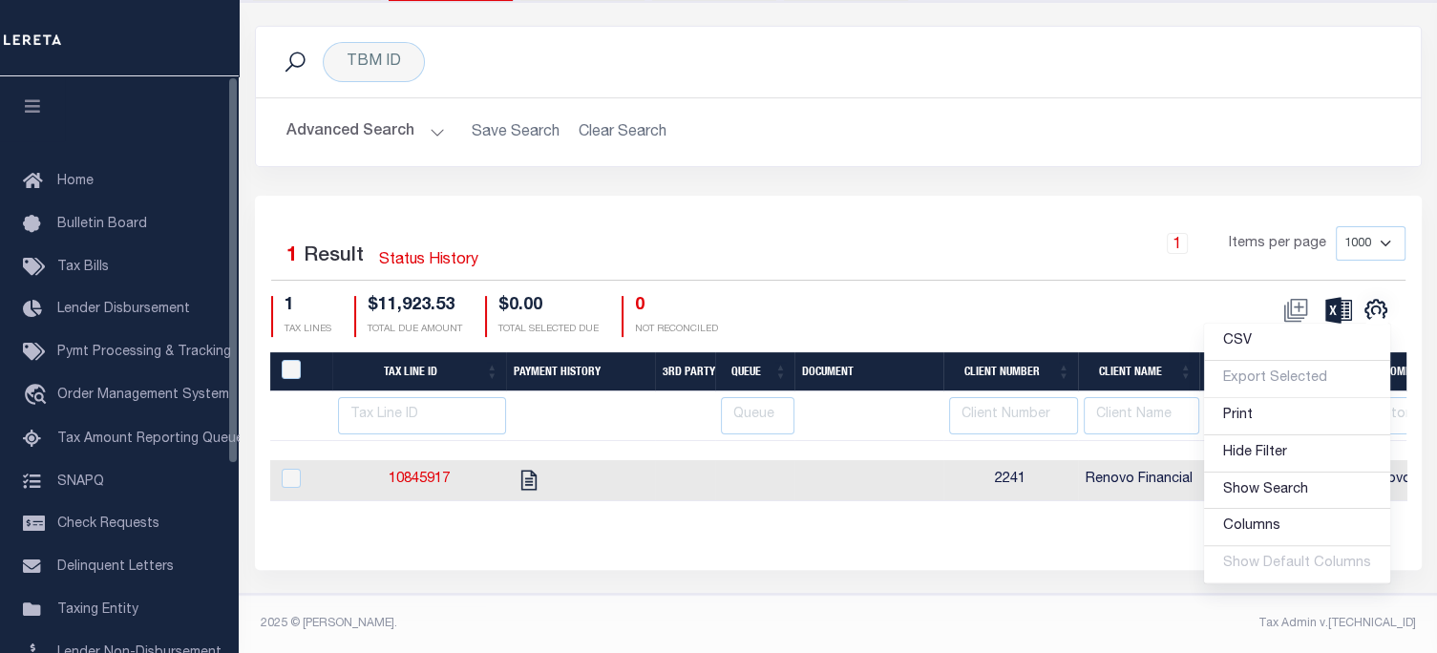
scroll to position [0, 0]
click at [530, 468] on icon at bounding box center [529, 480] width 25 height 25
checkbox input "true"
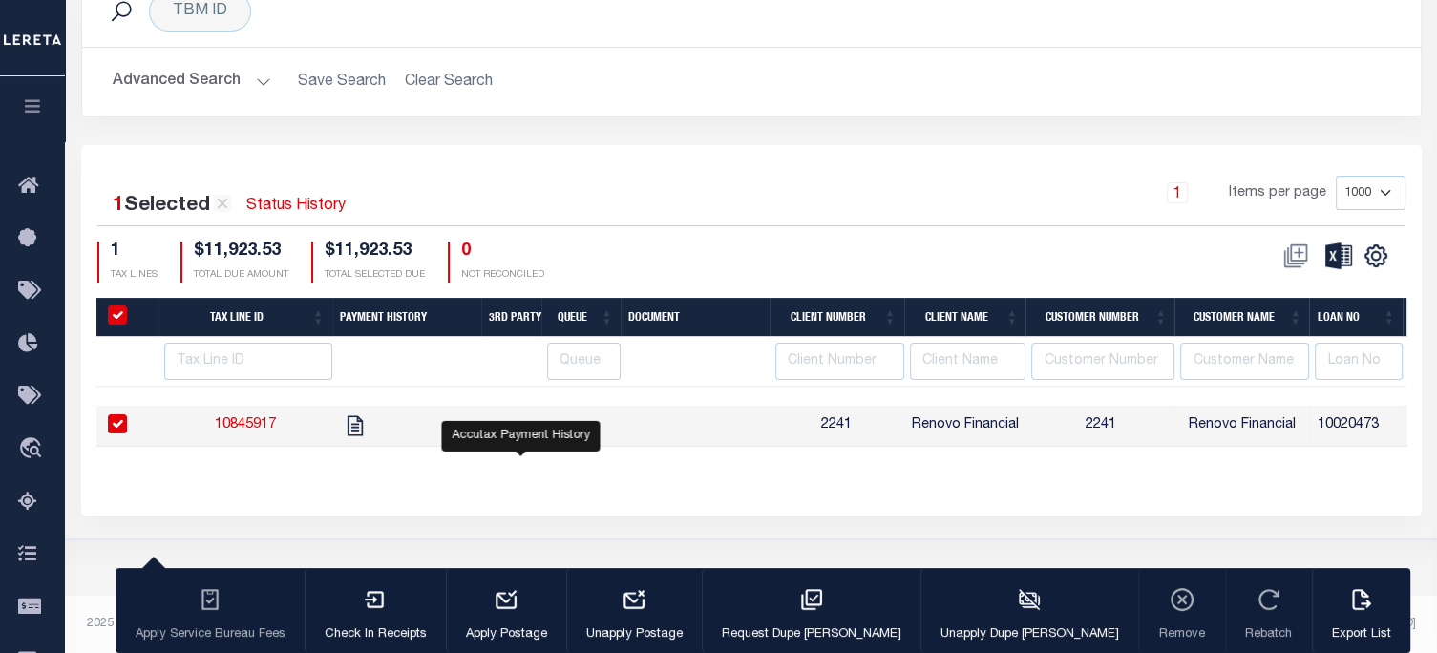
scroll to position [374, 0]
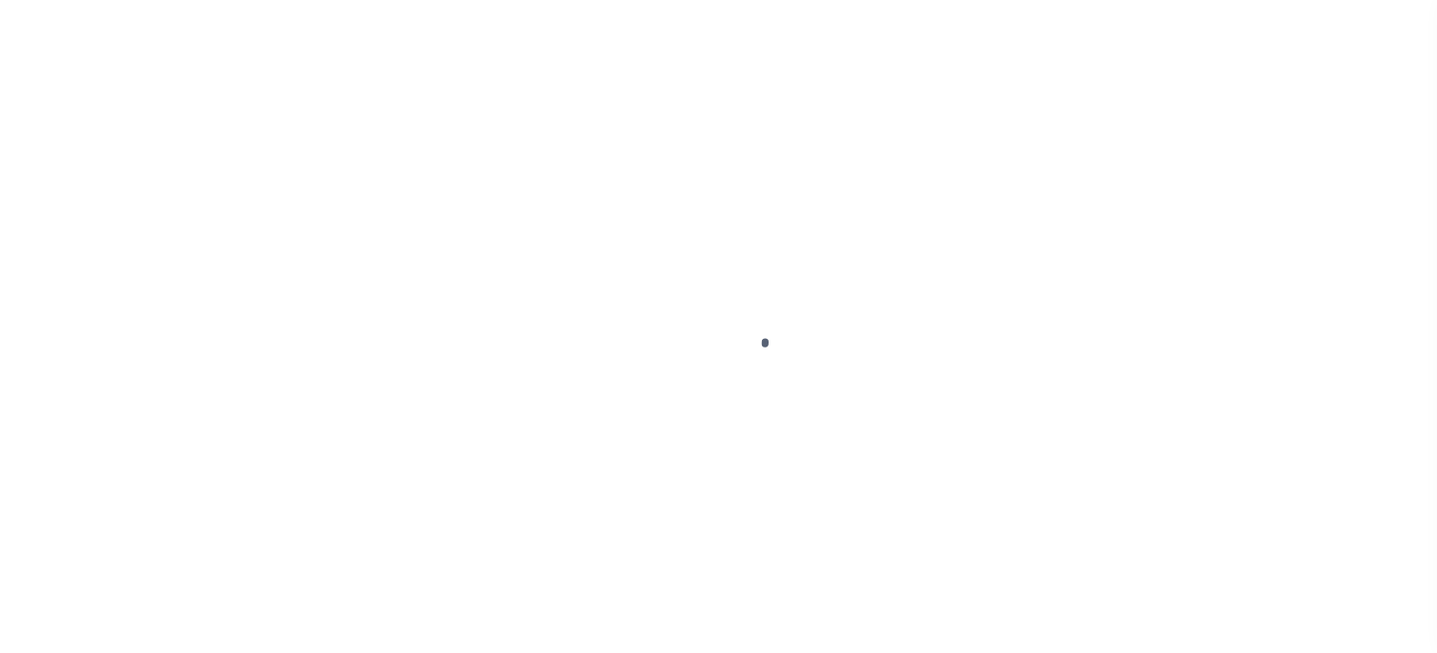
select select "CAC"
select select "TRA"
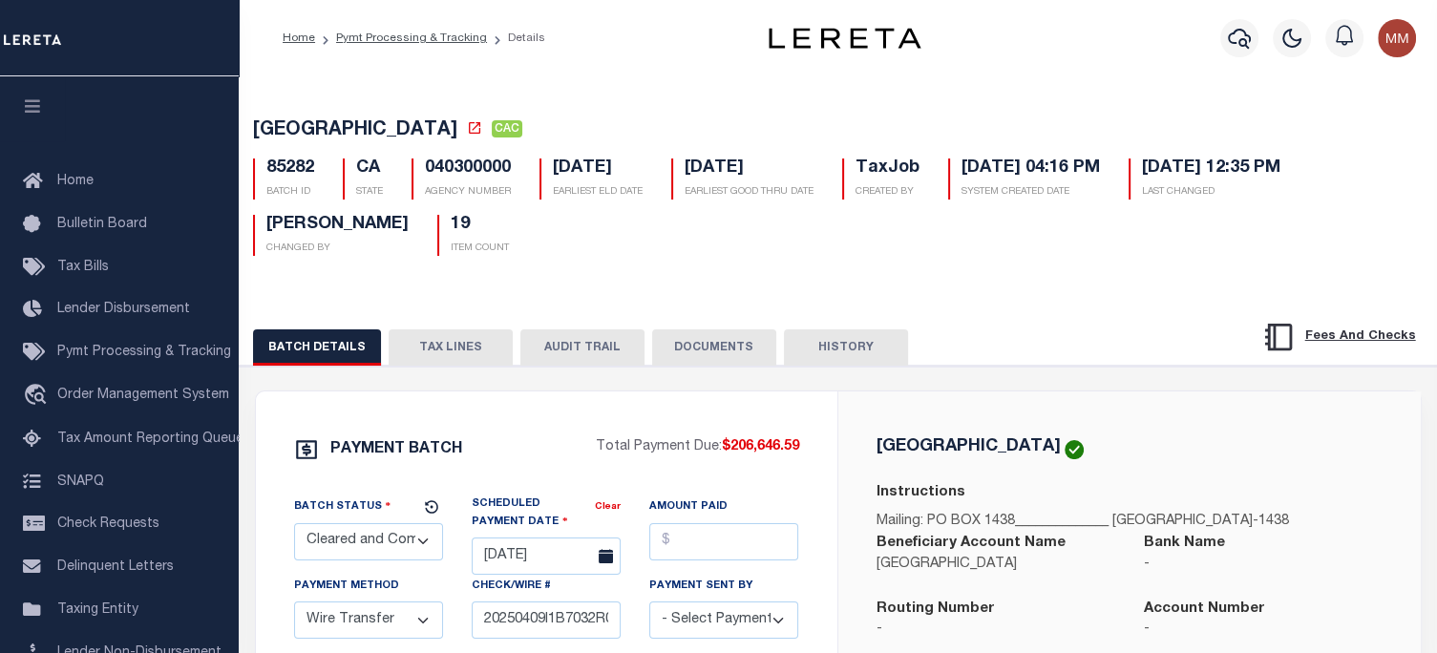
click at [446, 352] on button "TAX LINES" at bounding box center [451, 347] width 124 height 36
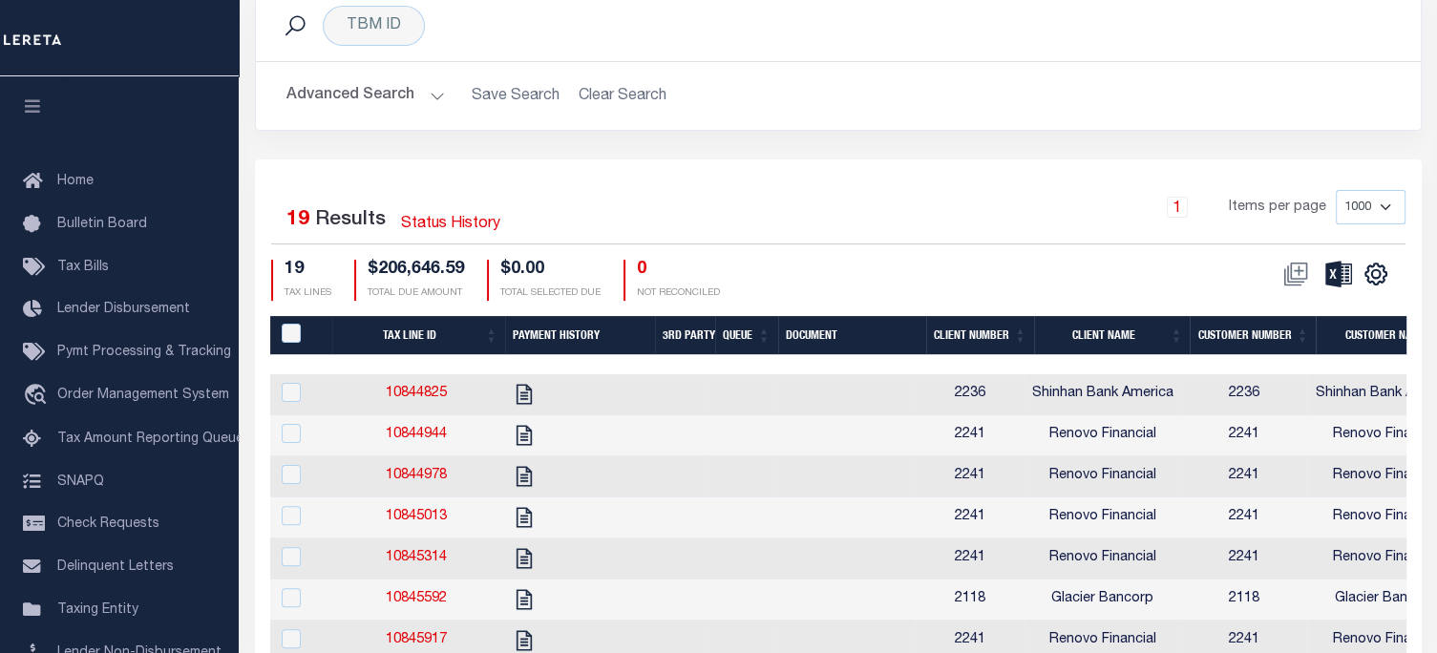
scroll to position [478, 0]
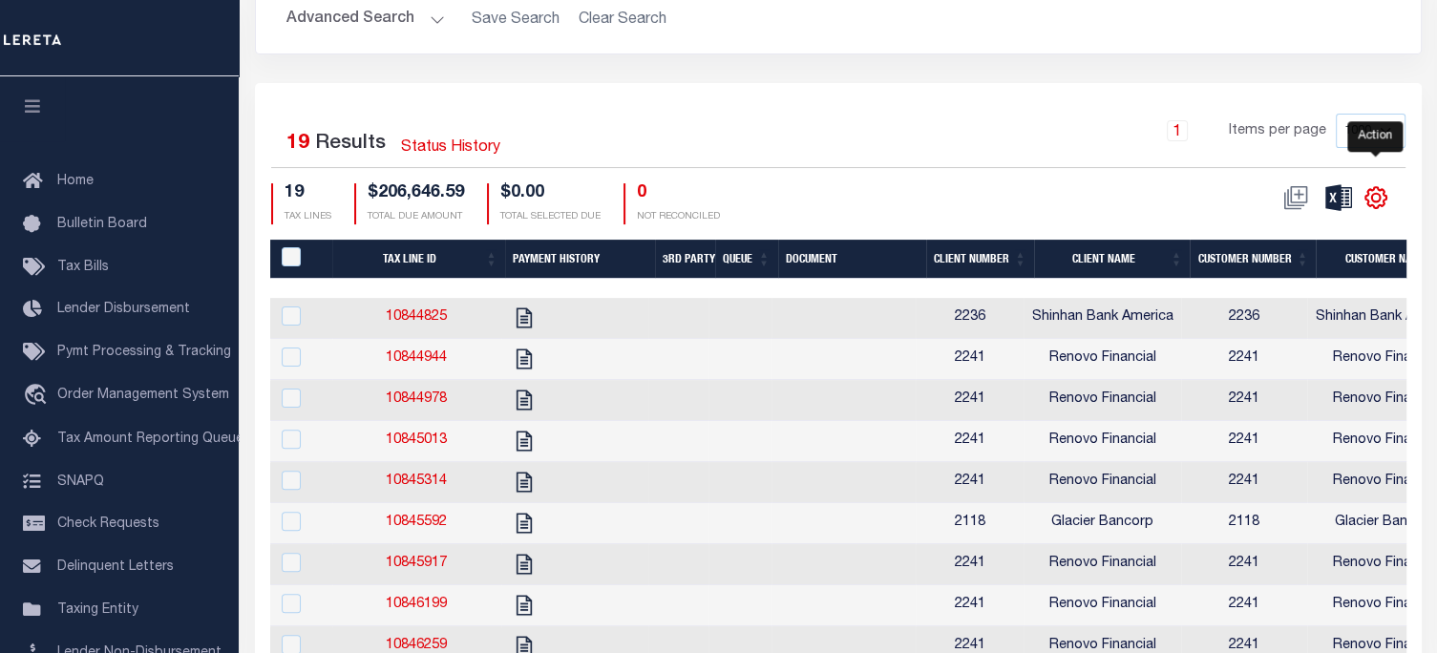
click at [1376, 196] on icon "" at bounding box center [1375, 198] width 9 height 9
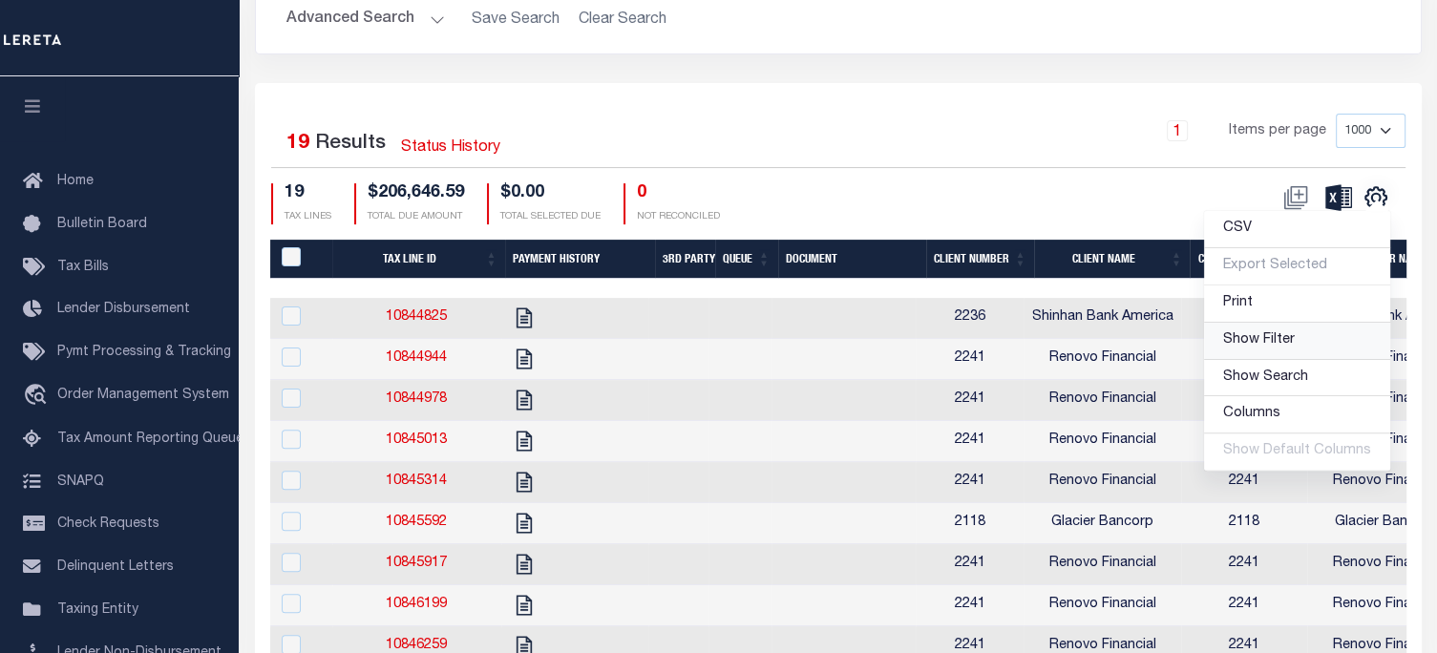
click at [1278, 341] on span "Show Filter" at bounding box center [1259, 339] width 72 height 13
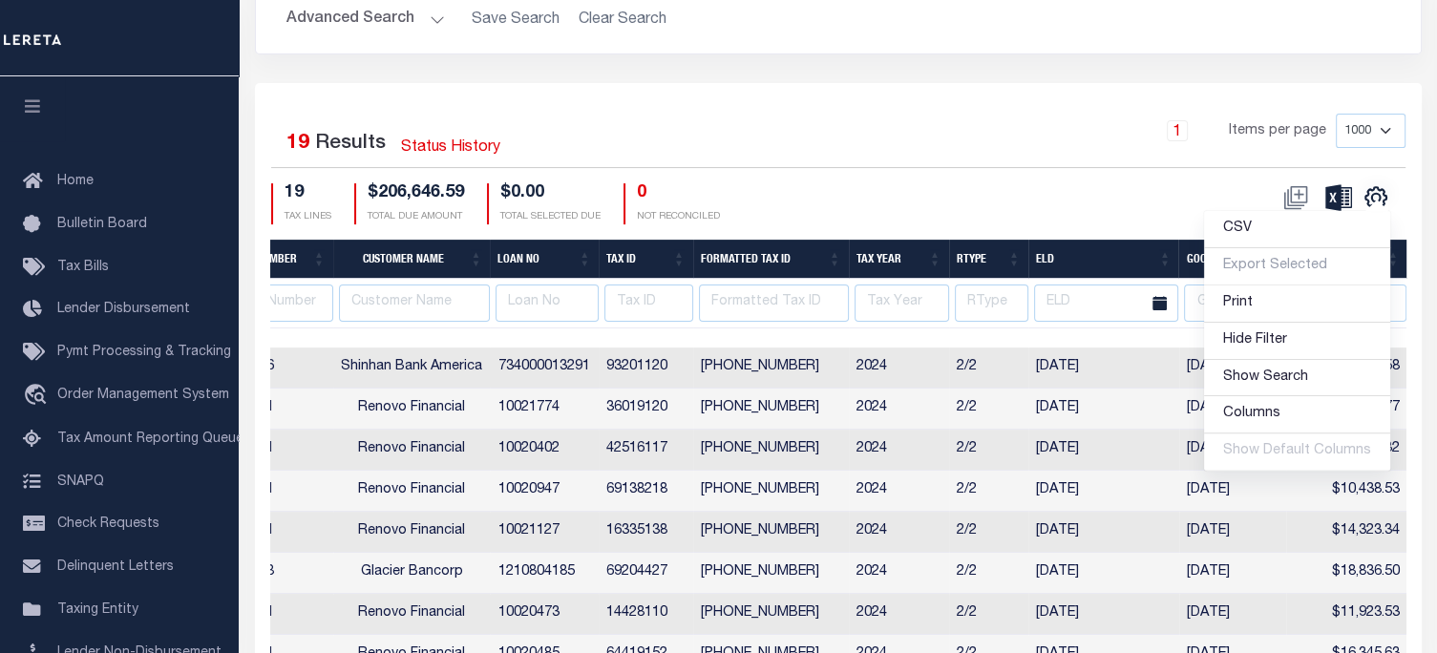
scroll to position [0, 1054]
click at [630, 303] on input "text" at bounding box center [646, 303] width 89 height 37
type input "14428110"
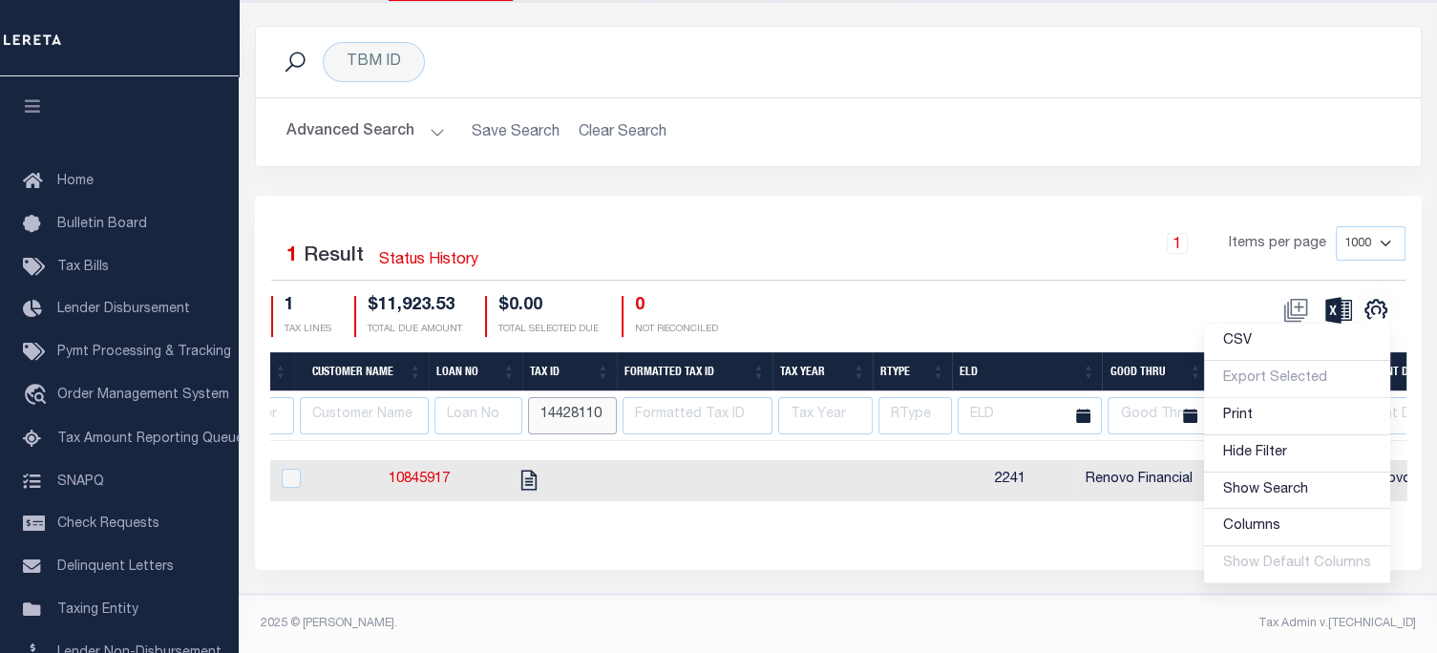
scroll to position [0, 0]
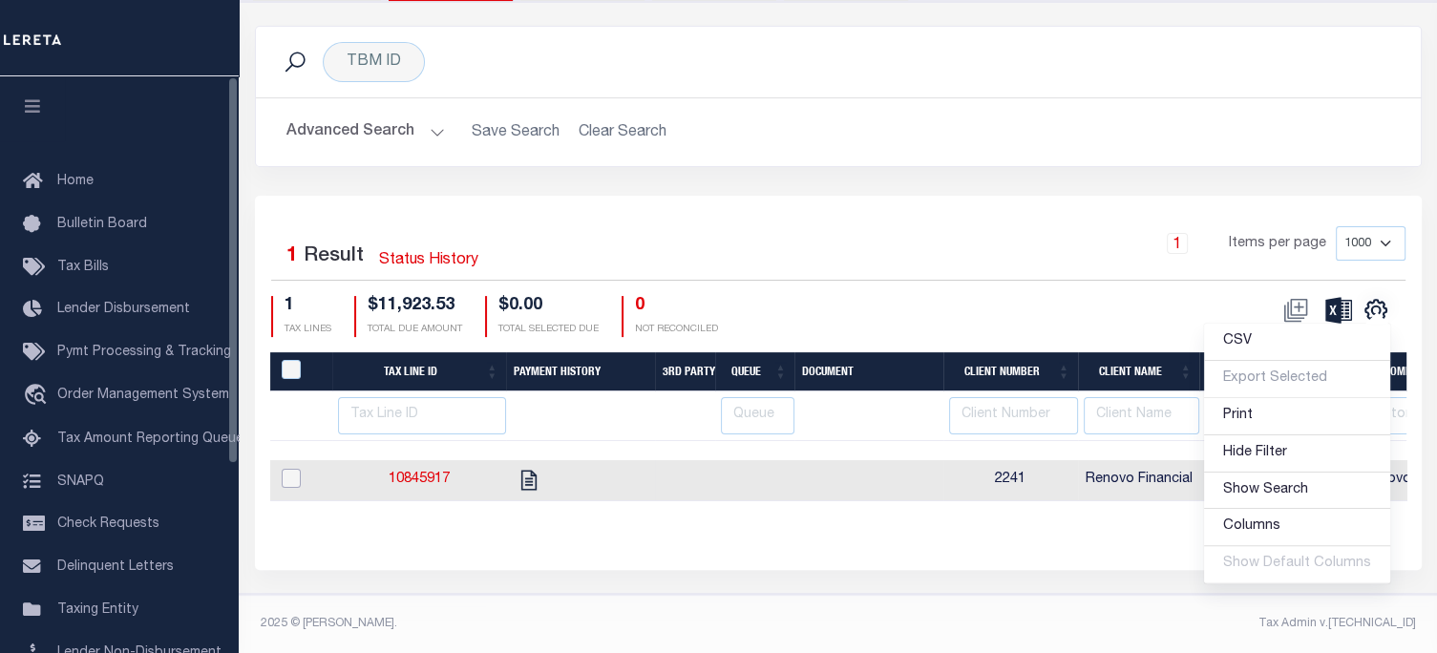
drag, startPoint x: 287, startPoint y: 466, endPoint x: 312, endPoint y: 491, distance: 35.1
click at [287, 469] on input "checkbox" at bounding box center [291, 478] width 19 height 19
checkbox input "true"
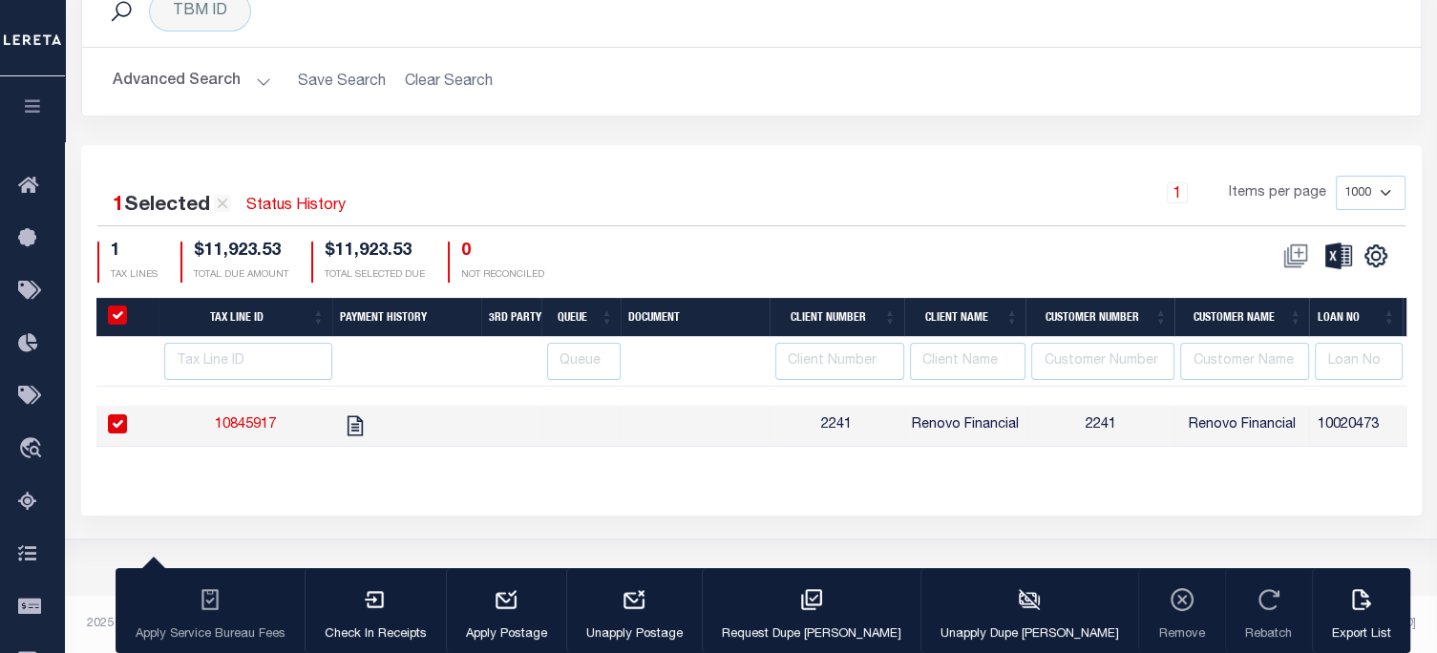
scroll to position [374, 0]
click at [1349, 601] on icon "button" at bounding box center [1361, 599] width 25 height 25
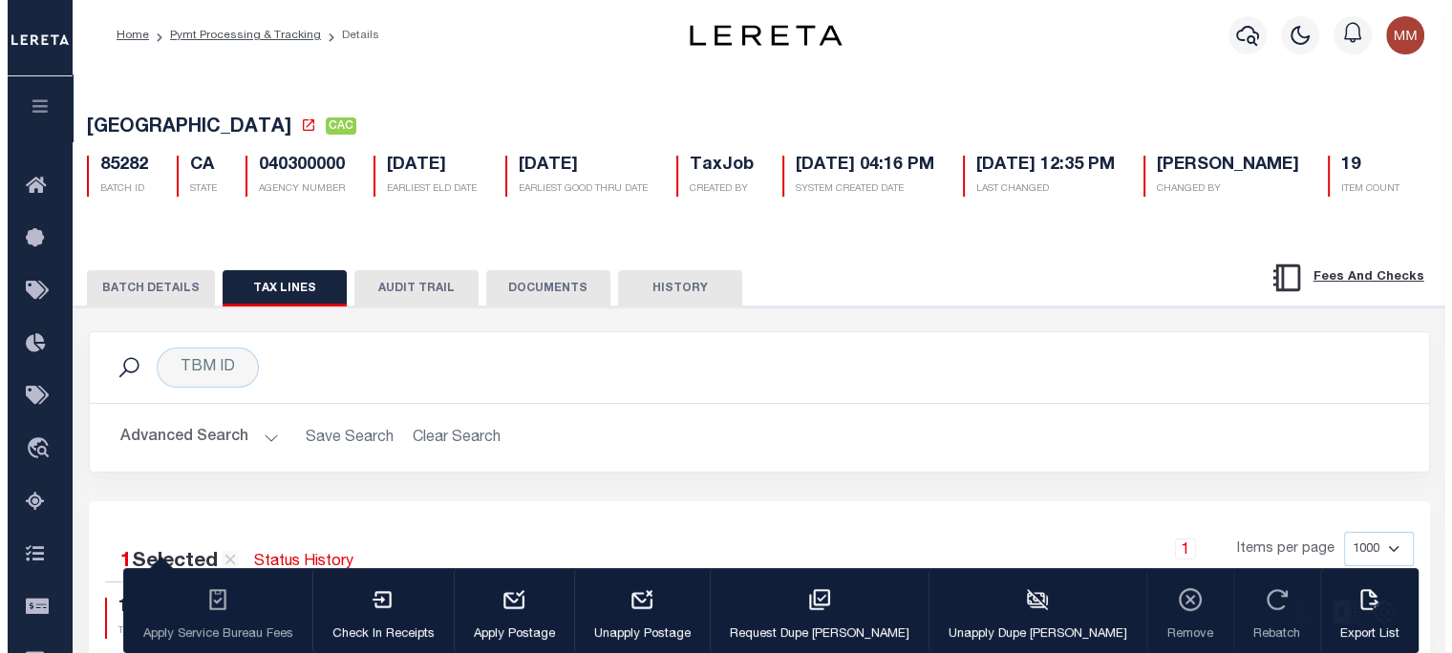
scroll to position [0, 0]
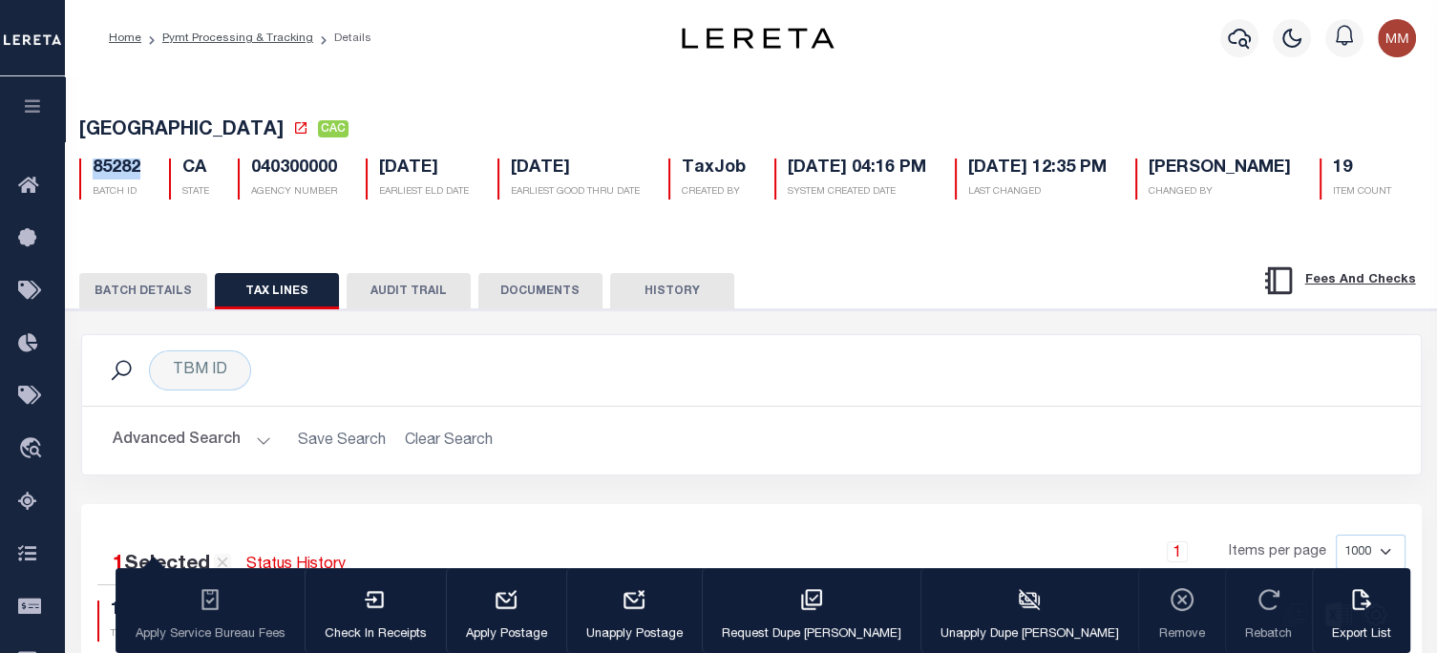
drag, startPoint x: 87, startPoint y: 170, endPoint x: 176, endPoint y: 184, distance: 90.0
click at [148, 168] on div "85282 BATCH ID" at bounding box center [110, 179] width 90 height 41
copy h5 "85282"
click at [1238, 35] on icon "button" at bounding box center [1239, 38] width 23 height 23
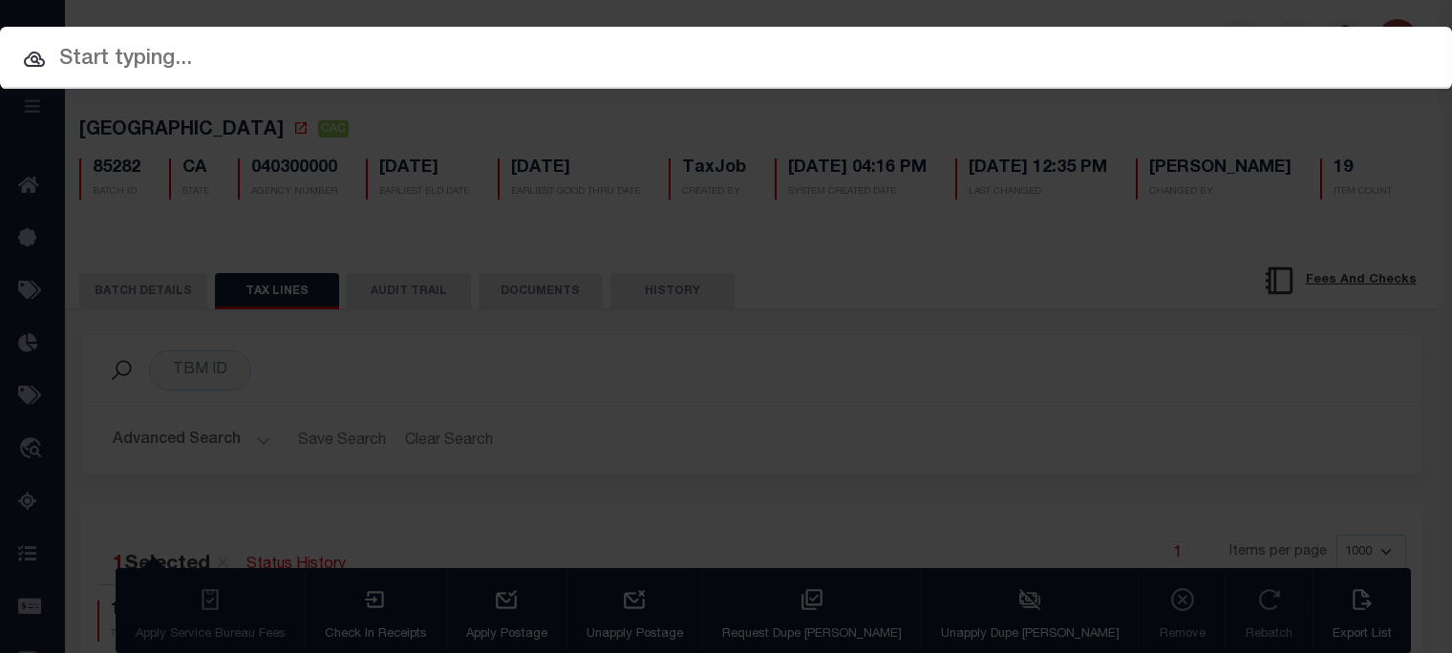
click at [462, 55] on input "text" at bounding box center [726, 59] width 1452 height 33
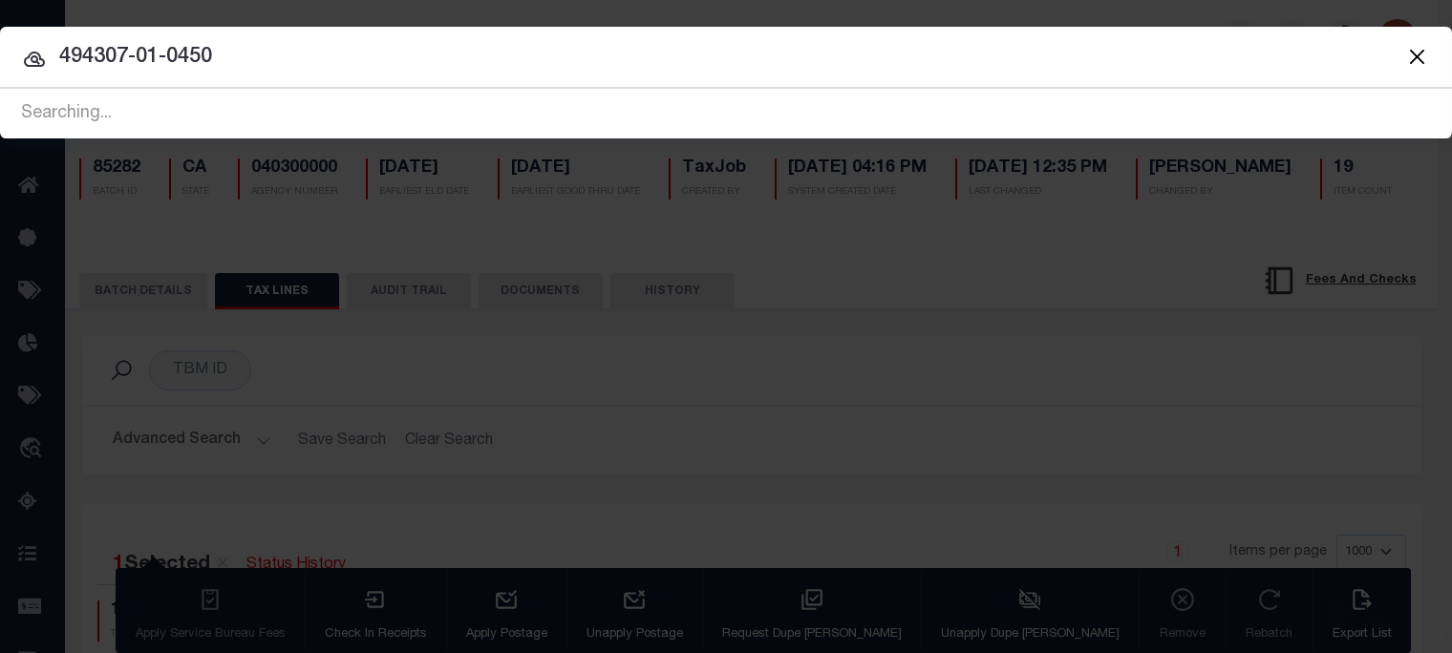
type input "494307-01-0450"
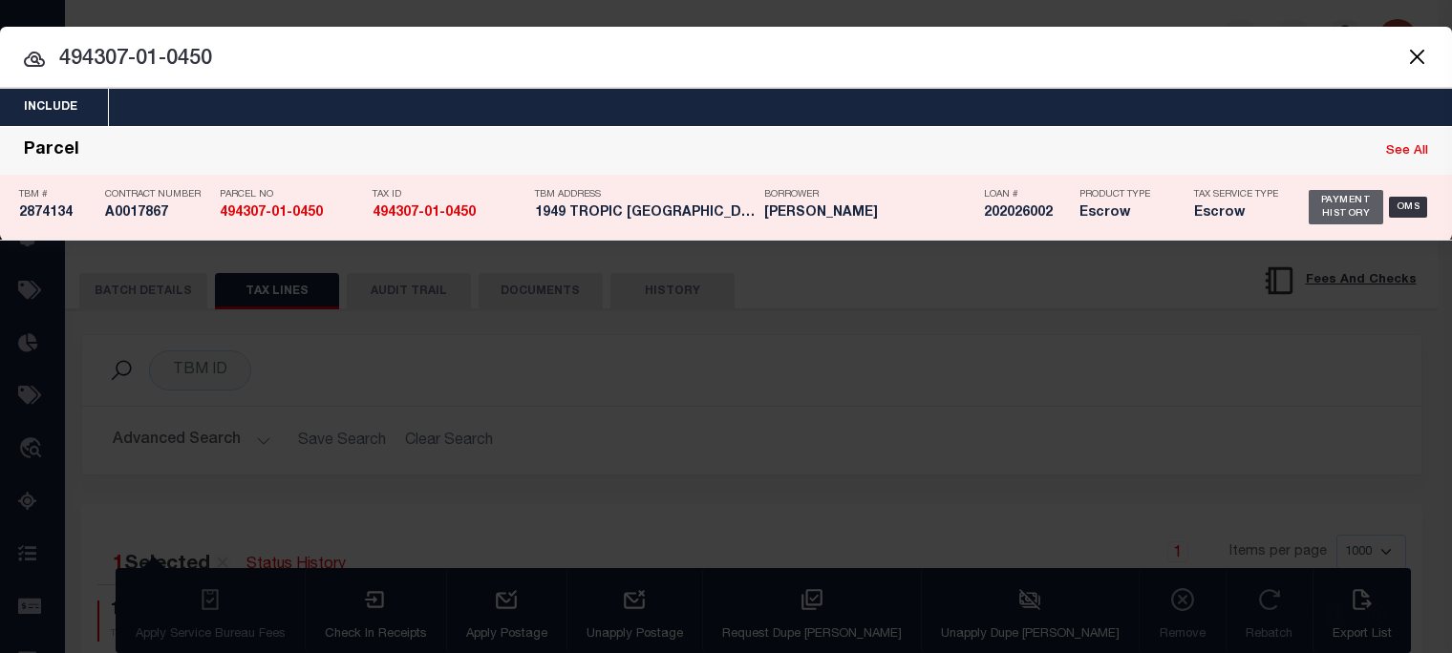
click at [1344, 208] on div "Payment History" at bounding box center [1345, 207] width 74 height 34
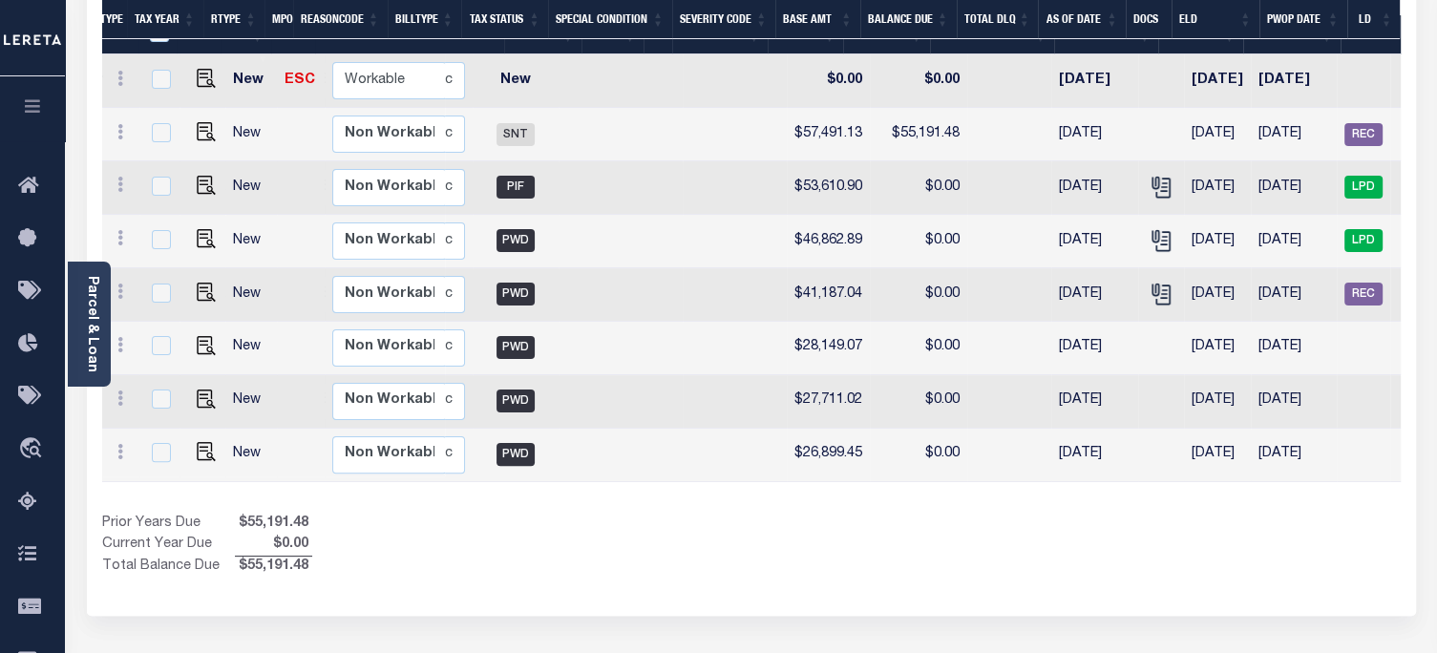
scroll to position [0, 585]
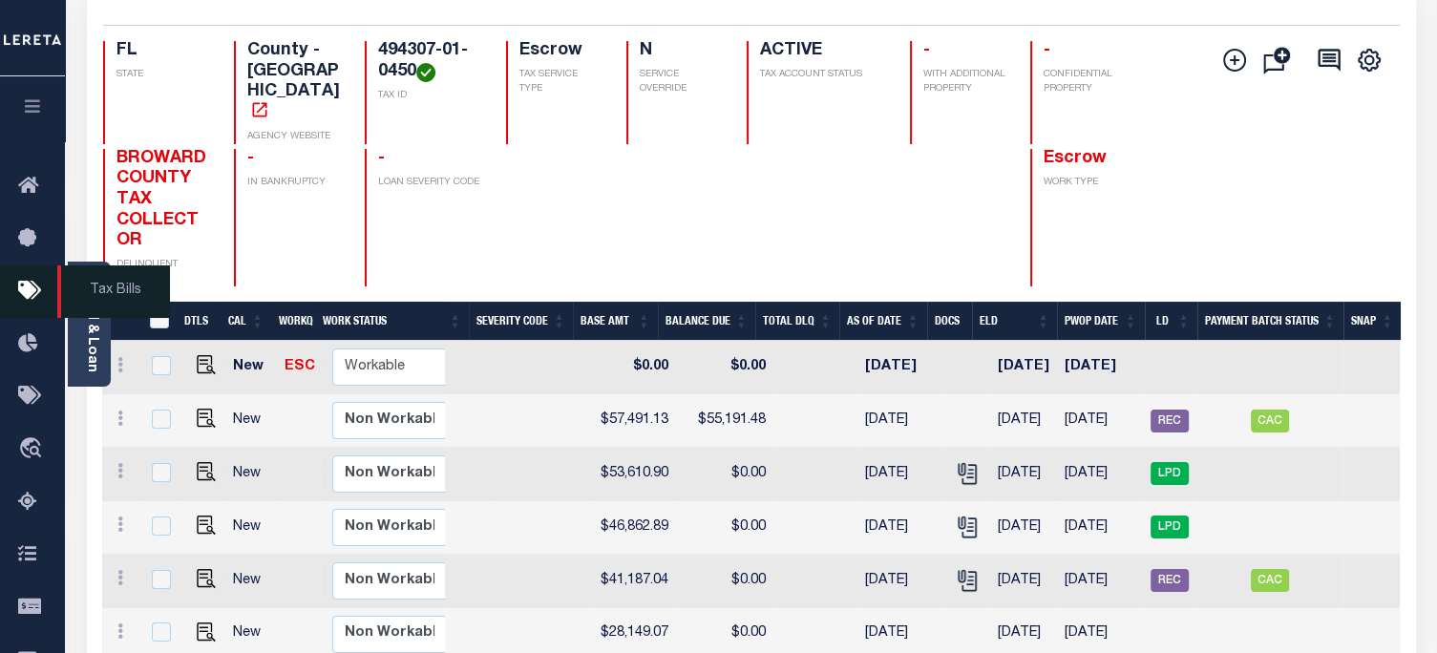
drag, startPoint x: 77, startPoint y: 299, endPoint x: 91, endPoint y: 310, distance: 17.6
click at [80, 301] on span "Tax Bills" at bounding box center [113, 291] width 113 height 53
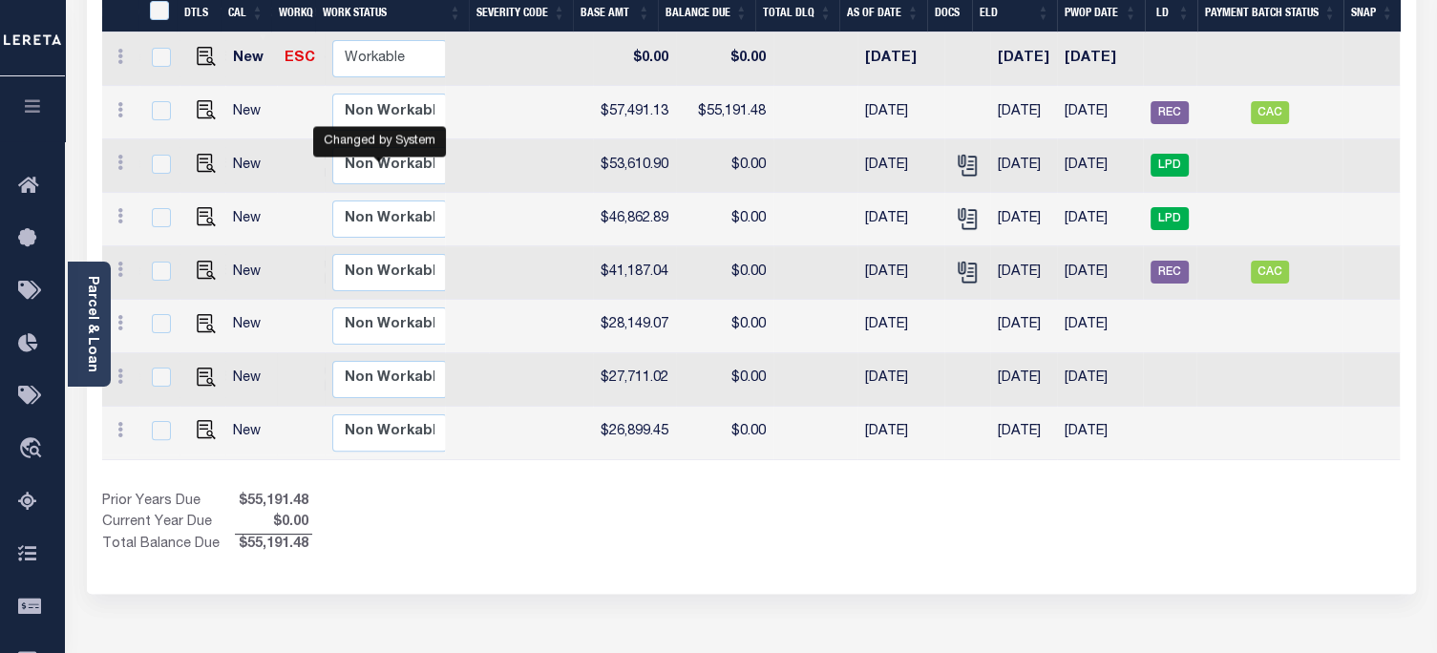
scroll to position [299, 0]
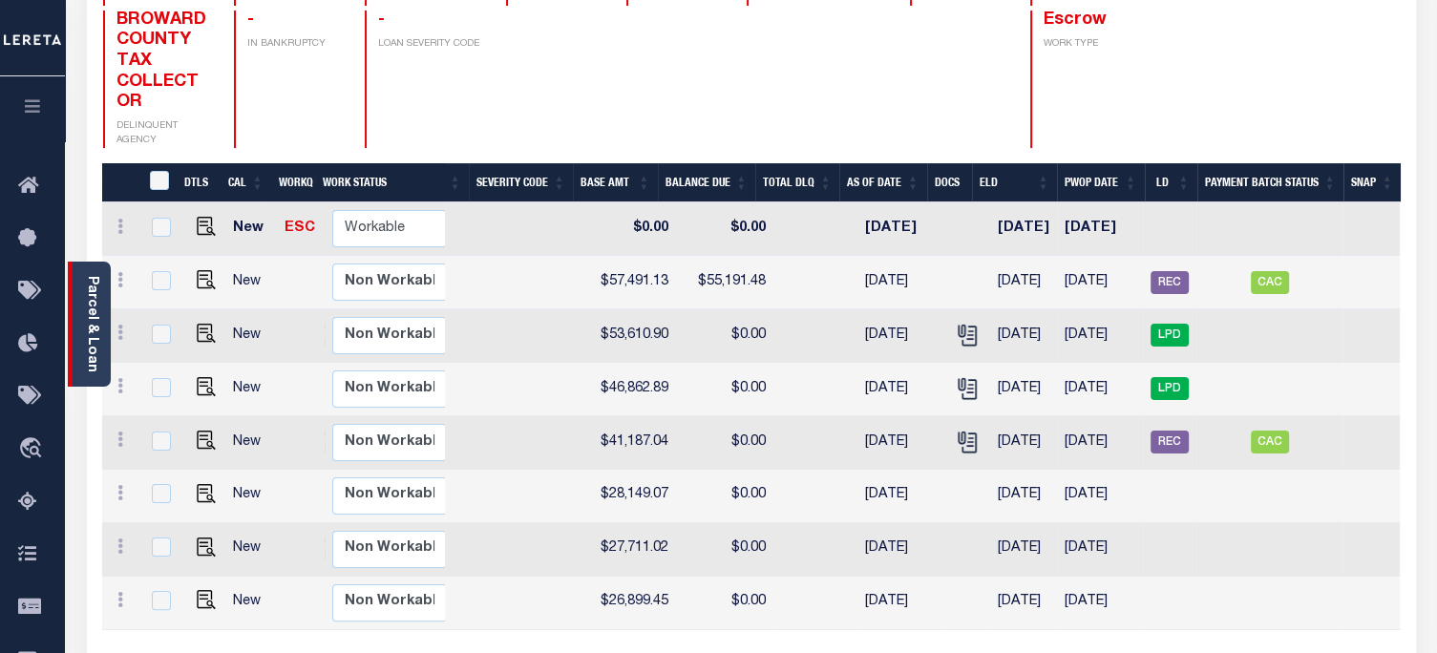
click at [87, 318] on link "Parcel & Loan" at bounding box center [91, 324] width 13 height 96
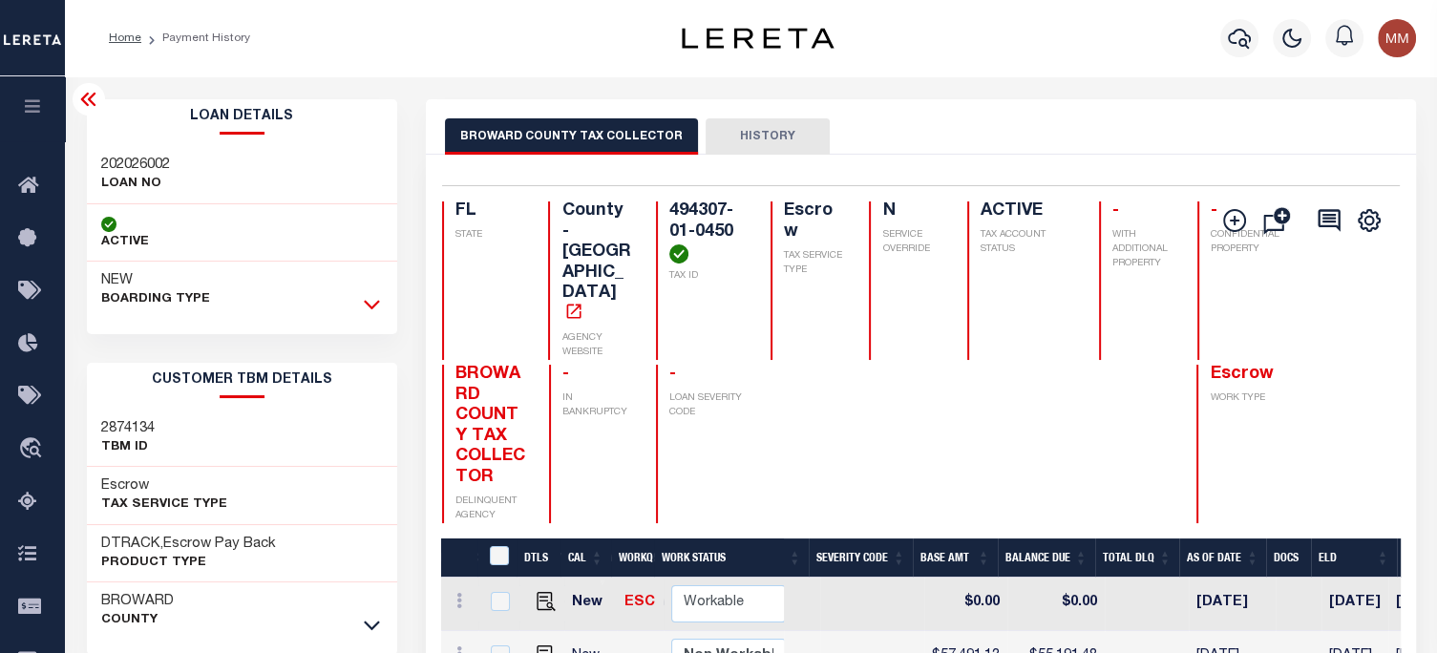
click at [369, 300] on icon at bounding box center [372, 304] width 16 height 20
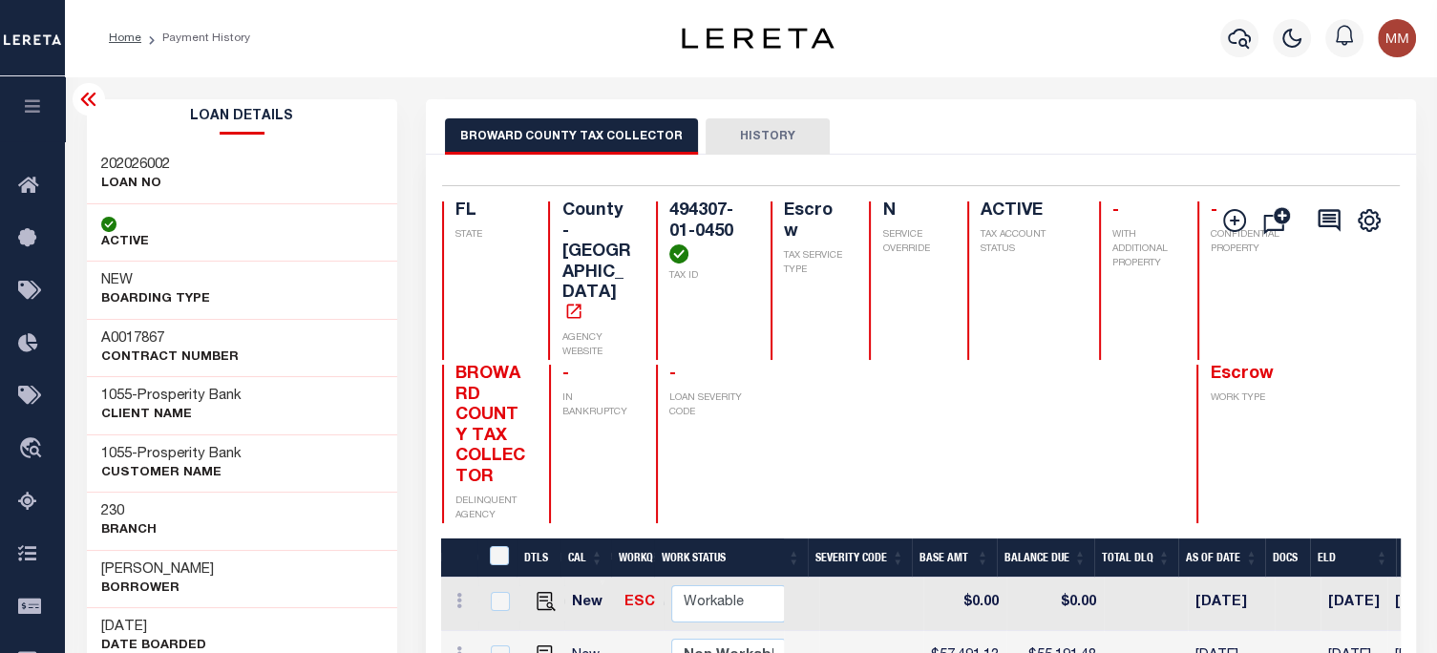
scroll to position [0, 586]
drag, startPoint x: 95, startPoint y: 400, endPoint x: 292, endPoint y: 392, distance: 197.9
click at [292, 392] on div "1055 - Prosperity Bank CLIENT Name" at bounding box center [242, 405] width 311 height 58
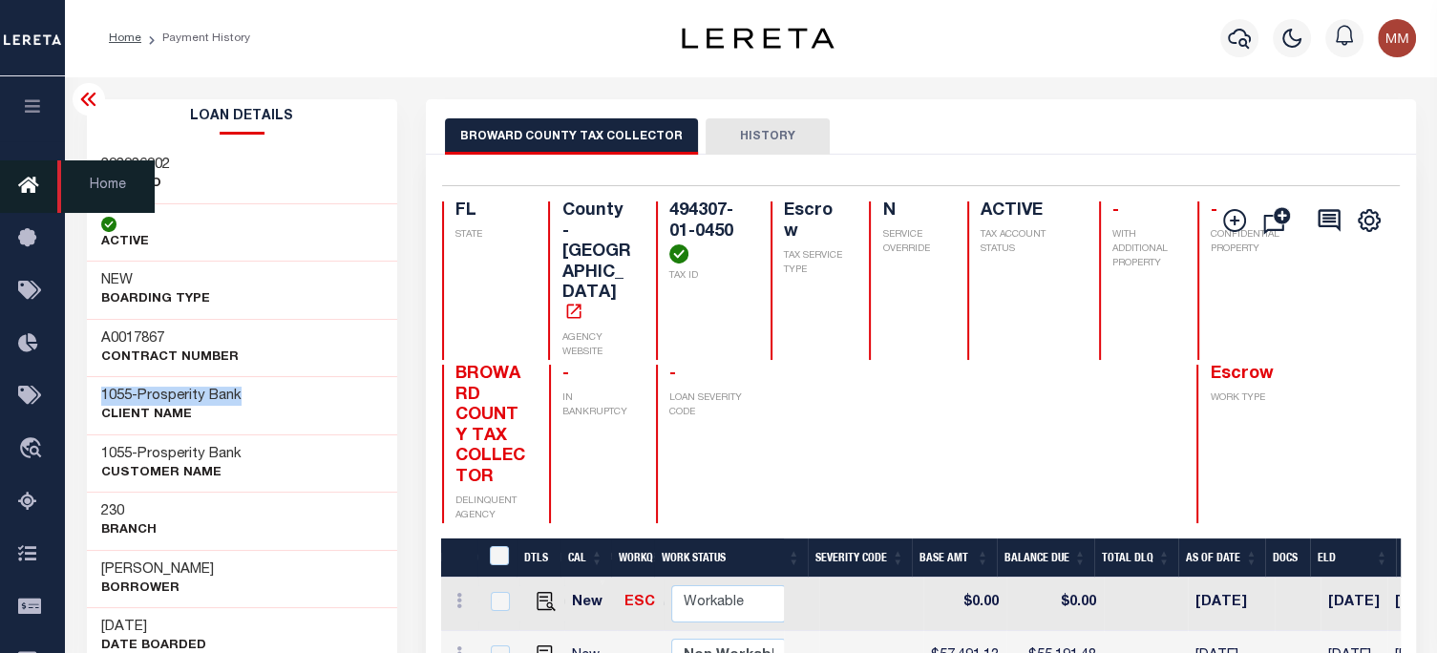
copy h3 "1055 - Prosperity Bank"
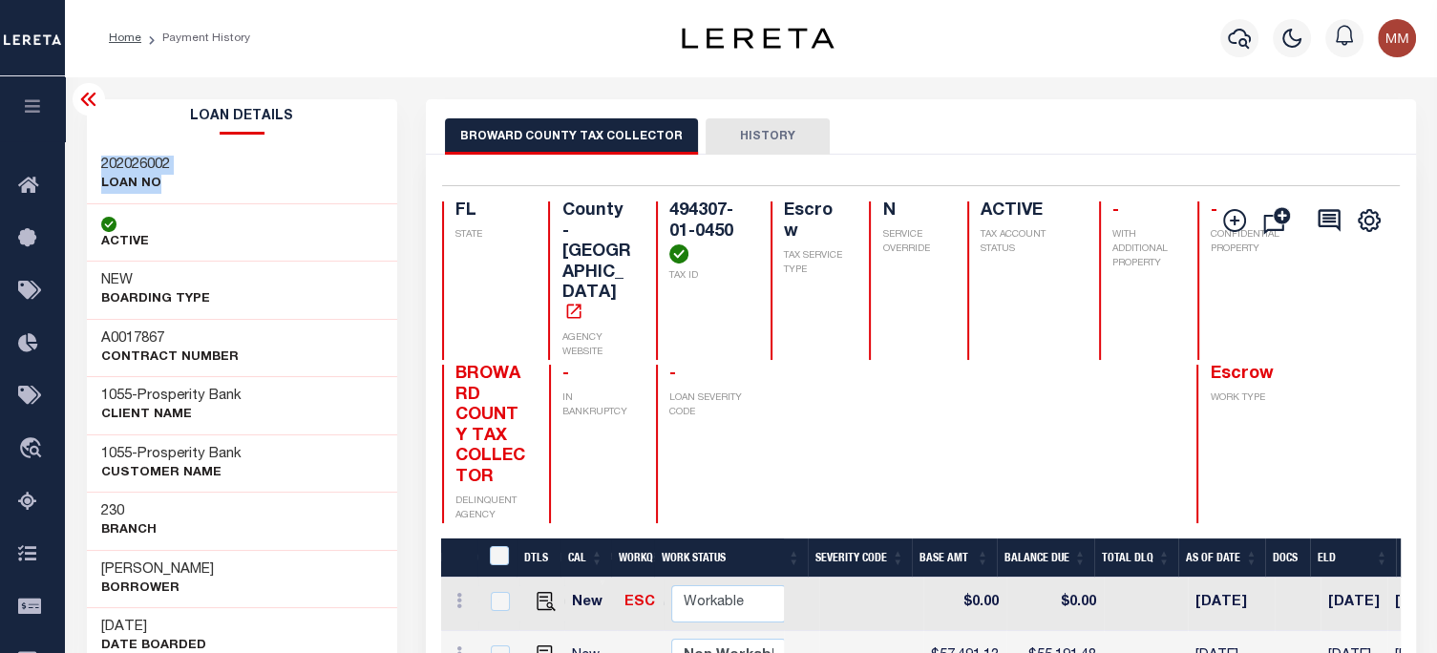
drag, startPoint x: 96, startPoint y: 154, endPoint x: 191, endPoint y: 179, distance: 97.8
click at [191, 179] on div "202026002 LOAN NO" at bounding box center [242, 175] width 311 height 58
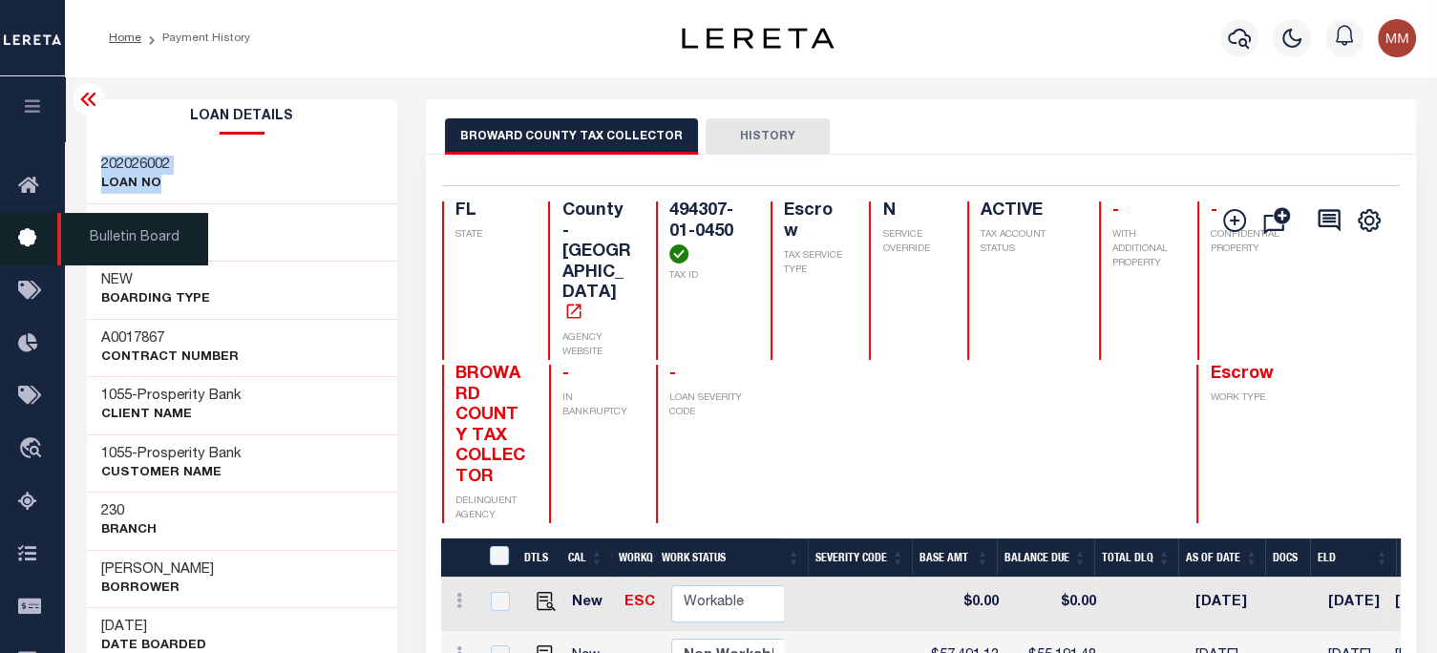
copy div "202026002 LOAN NO"
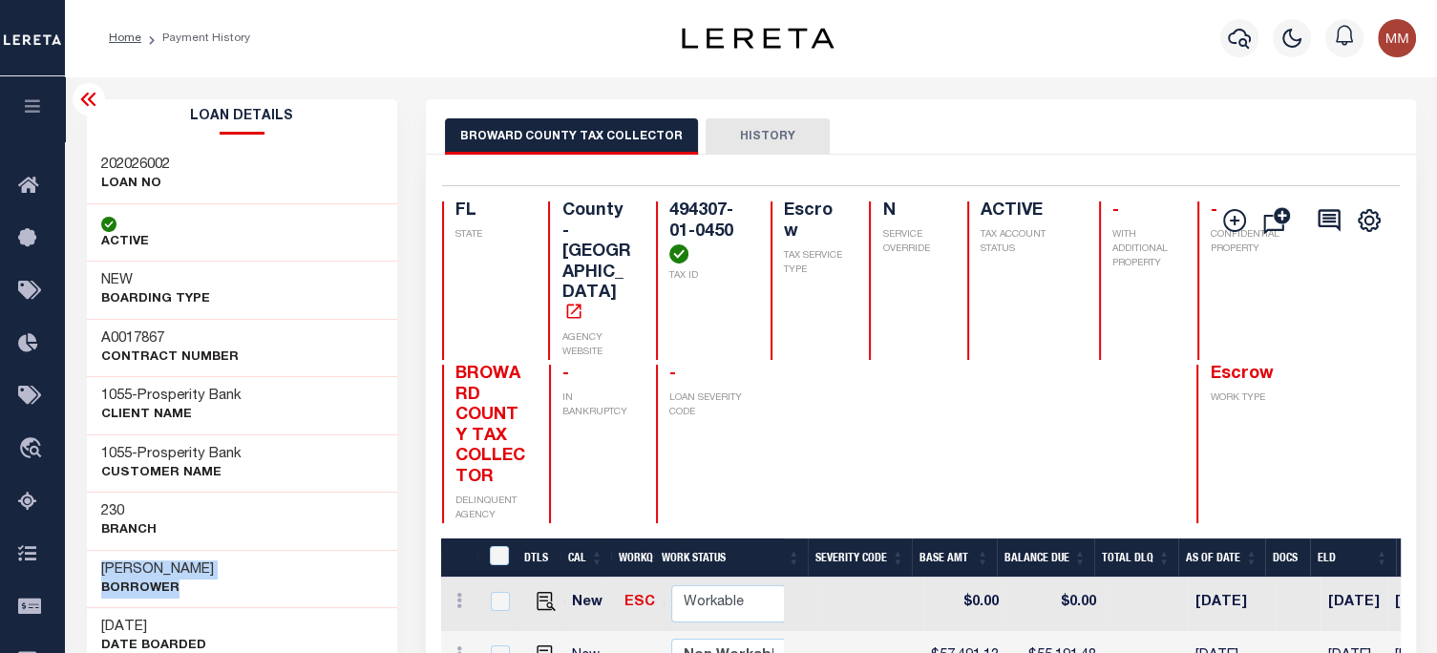
drag, startPoint x: 103, startPoint y: 559, endPoint x: 170, endPoint y: 506, distance: 85.0
click at [244, 594] on div "MATTHEW DAHMER Borrower" at bounding box center [242, 579] width 311 height 58
copy div "MATTHEW DAHMER Borrower"
drag, startPoint x: 691, startPoint y: 217, endPoint x: 677, endPoint y: 211, distance: 15.4
click at [690, 216] on h4 "494307-01-0450" at bounding box center [708, 233] width 78 height 62
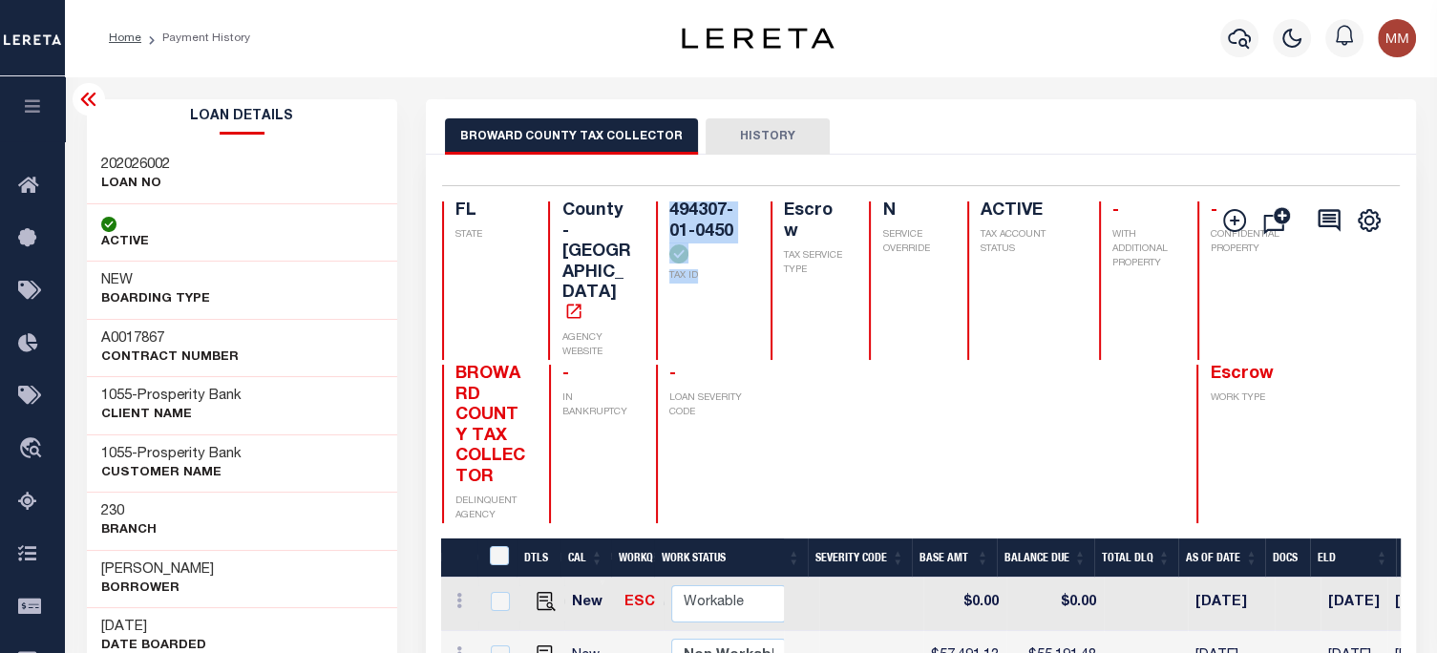
drag, startPoint x: 657, startPoint y: 204, endPoint x: 566, endPoint y: 295, distance: 128.3
click at [722, 273] on div "494307-01-0450 TAX ID" at bounding box center [702, 281] width 92 height 159
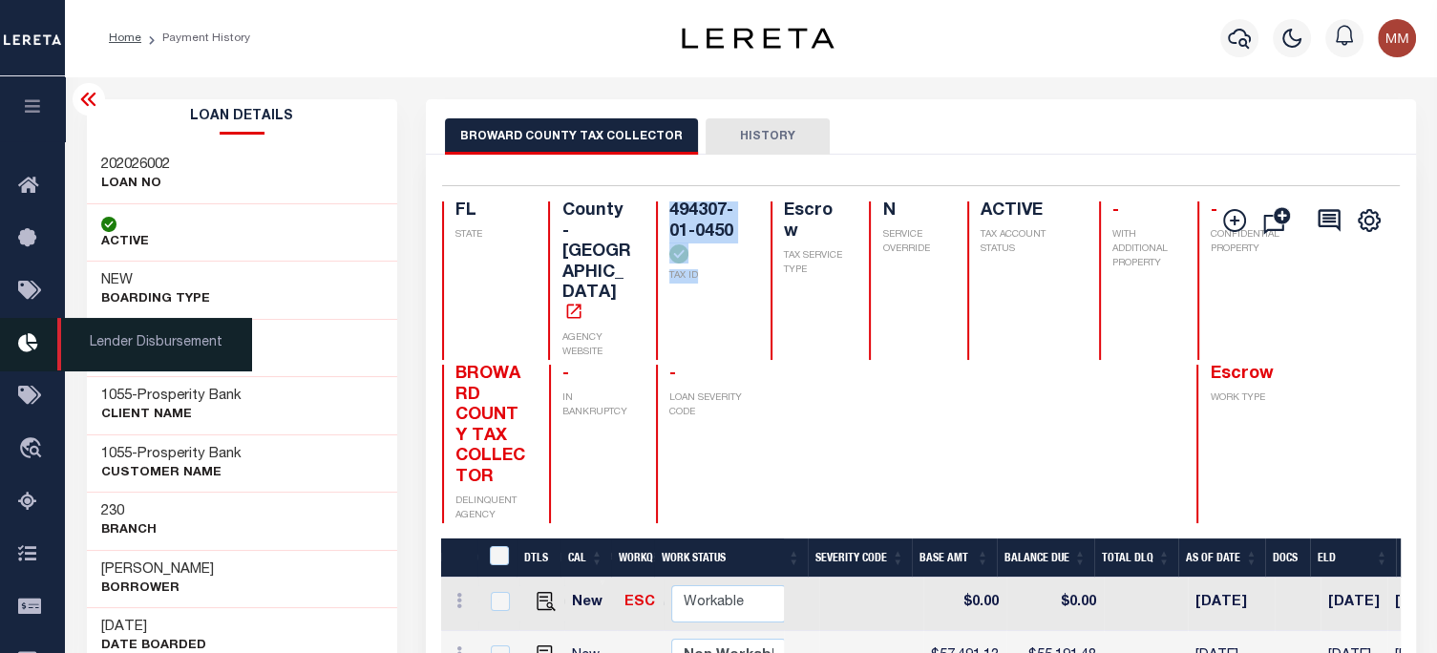
copy div "494307-01-0450 TAX ID"
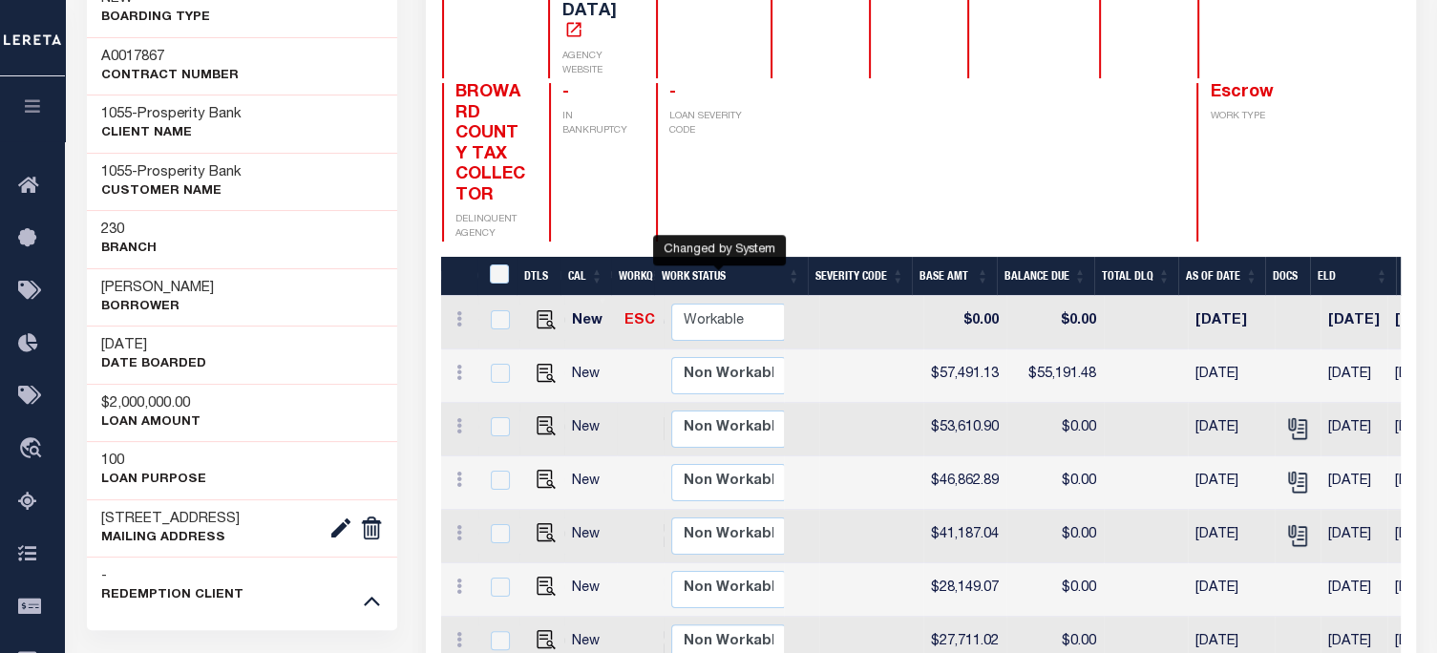
scroll to position [287, 0]
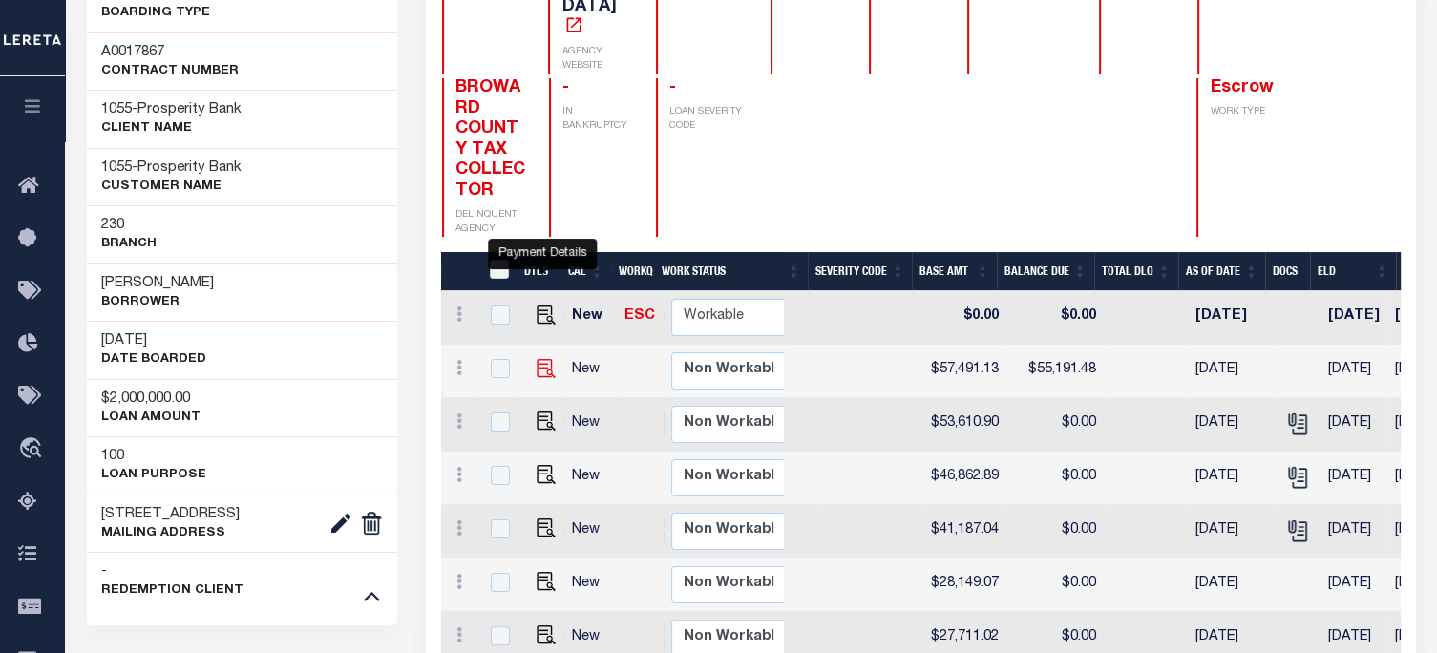
click at [537, 359] on img "" at bounding box center [546, 368] width 19 height 19
checkbox input "true"
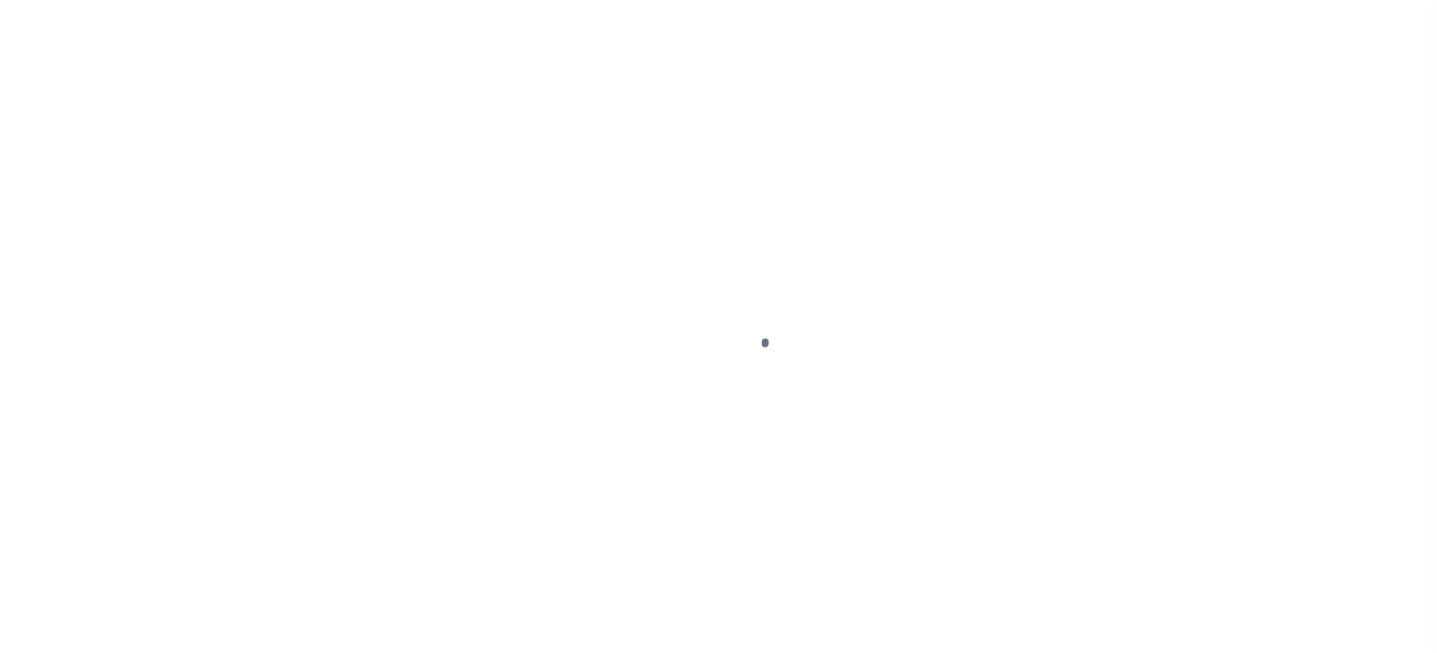
select select "SNT"
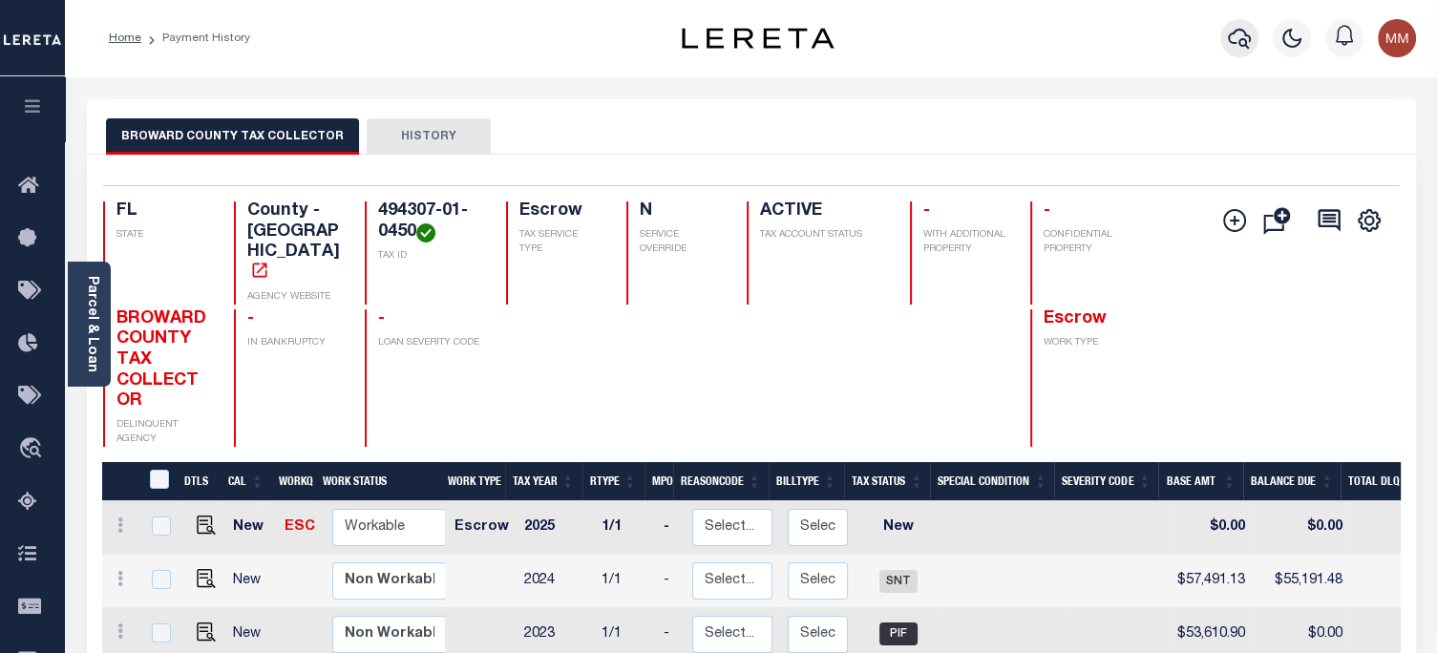
click at [1234, 39] on icon "button" at bounding box center [1239, 38] width 23 height 23
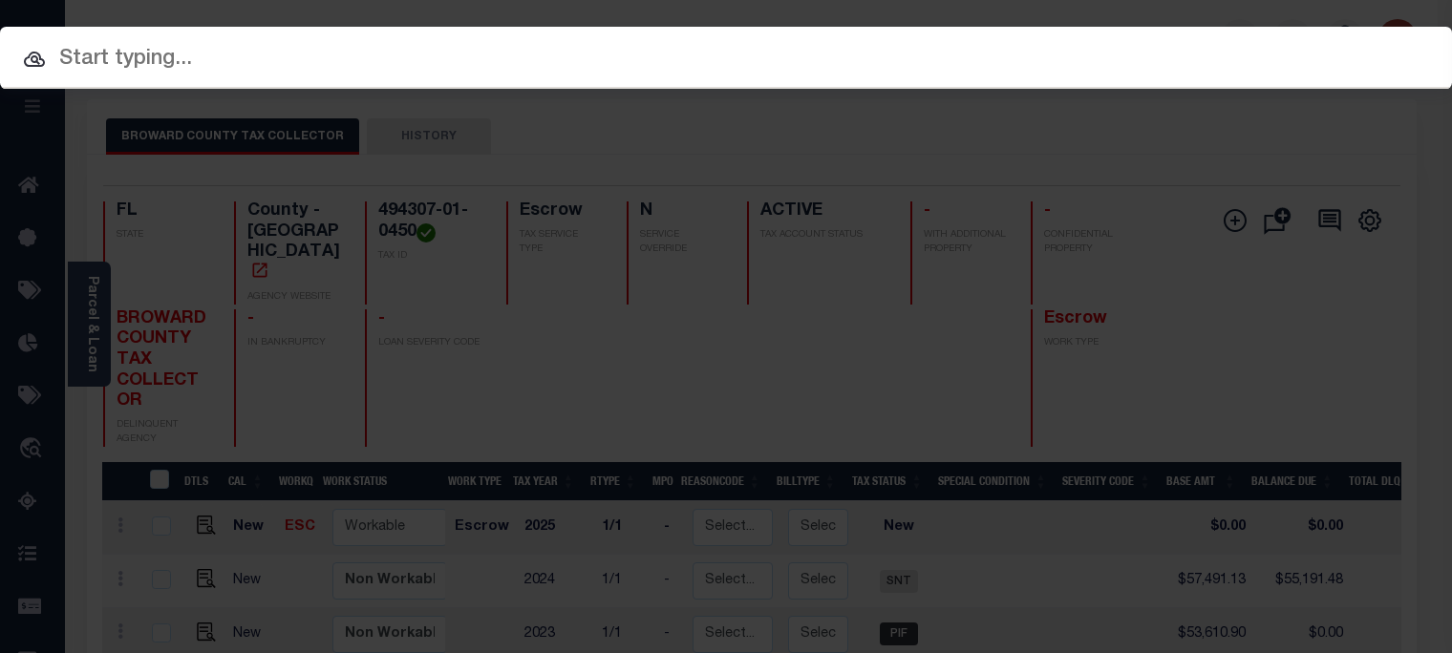
drag, startPoint x: 947, startPoint y: 54, endPoint x: 940, endPoint y: 73, distance: 19.7
click at [946, 56] on input "text" at bounding box center [726, 59] width 1452 height 33
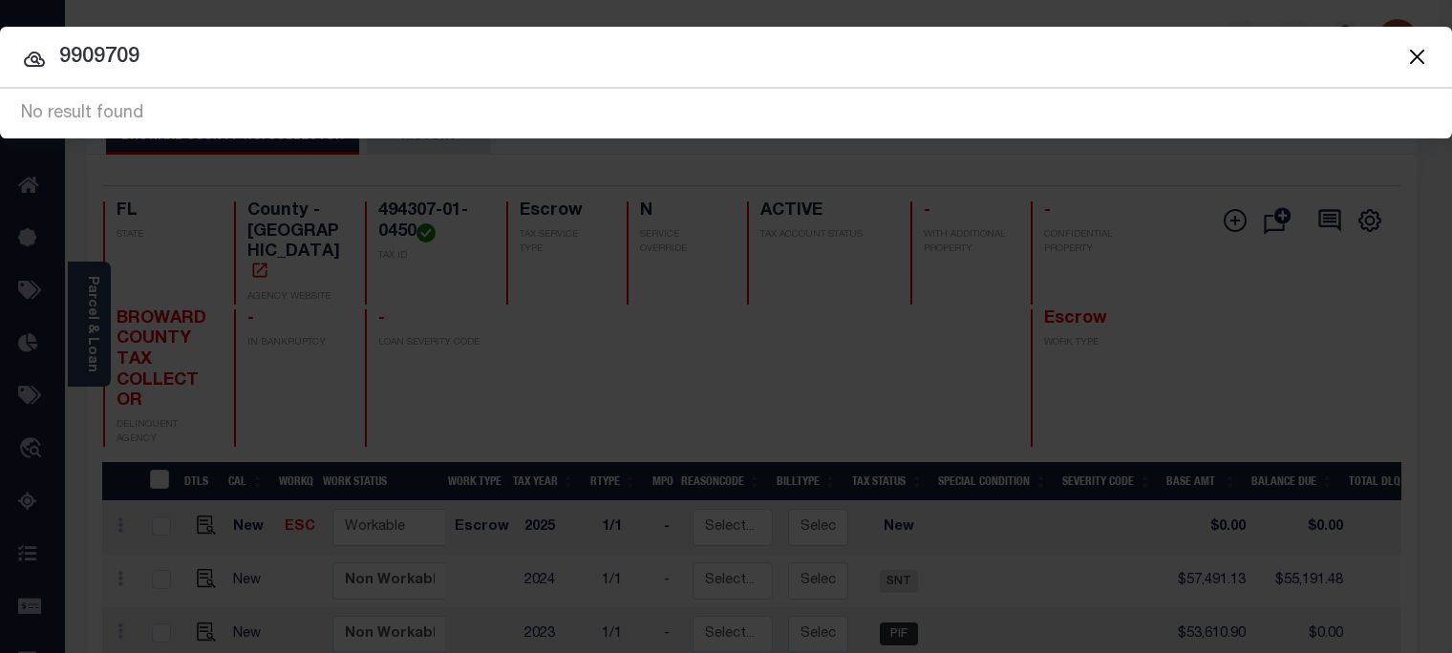
click at [671, 73] on input "9909709" at bounding box center [726, 57] width 1452 height 33
type input "9"
paste input "[PERSON_NAME]"
click at [462, 54] on input "[PERSON_NAME]" at bounding box center [726, 57] width 1452 height 33
drag, startPoint x: 693, startPoint y: 63, endPoint x: 504, endPoint y: 75, distance: 189.5
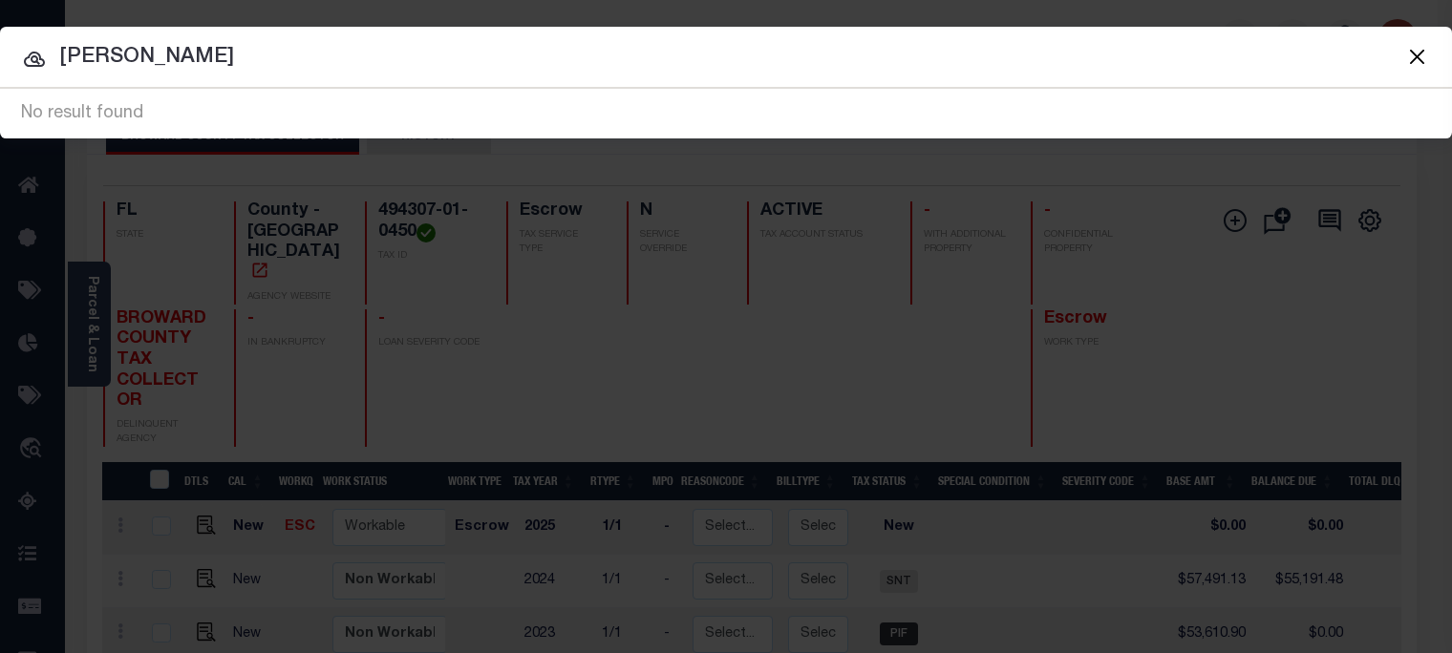
click at [504, 75] on div "Include Loans TBM Customers Borrowers Payments (Lender Non-Disb) Payments (Lend…" at bounding box center [726, 83] width 1452 height 112
type input "A"
type input "28-556756"
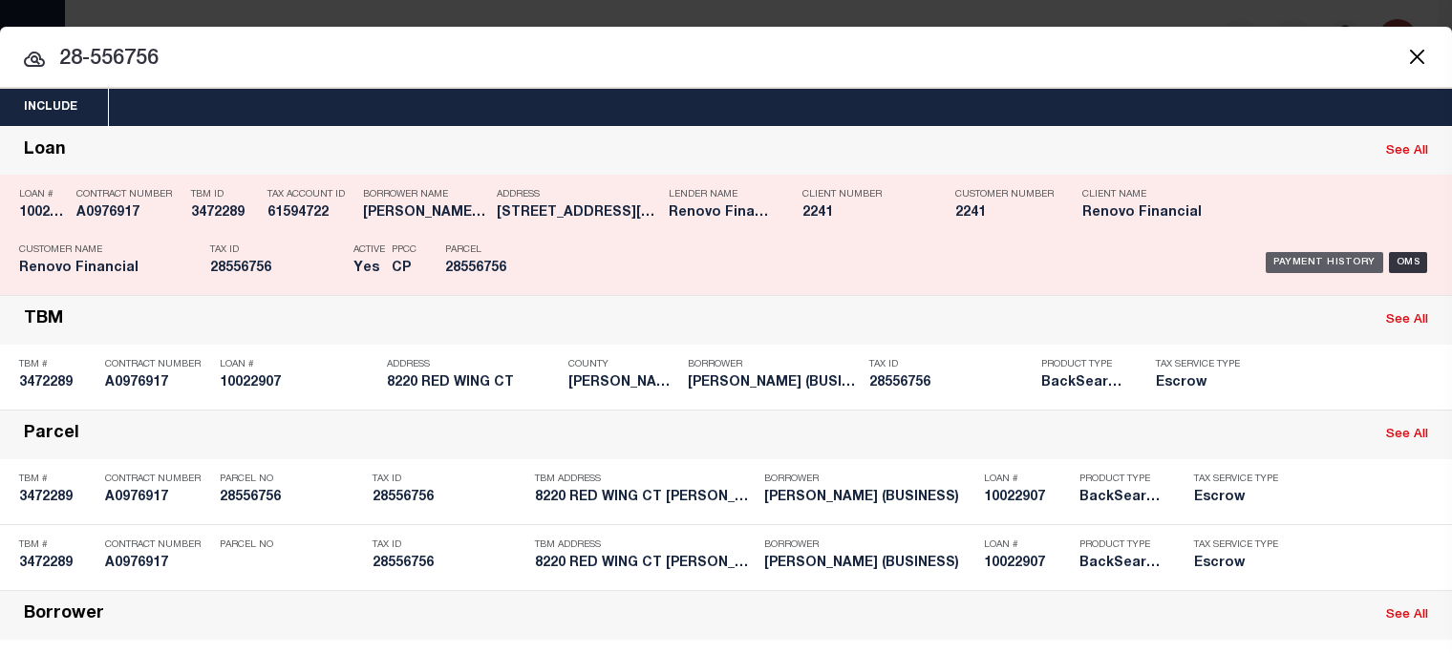
click at [1331, 263] on div "Payment History" at bounding box center [1323, 262] width 117 height 21
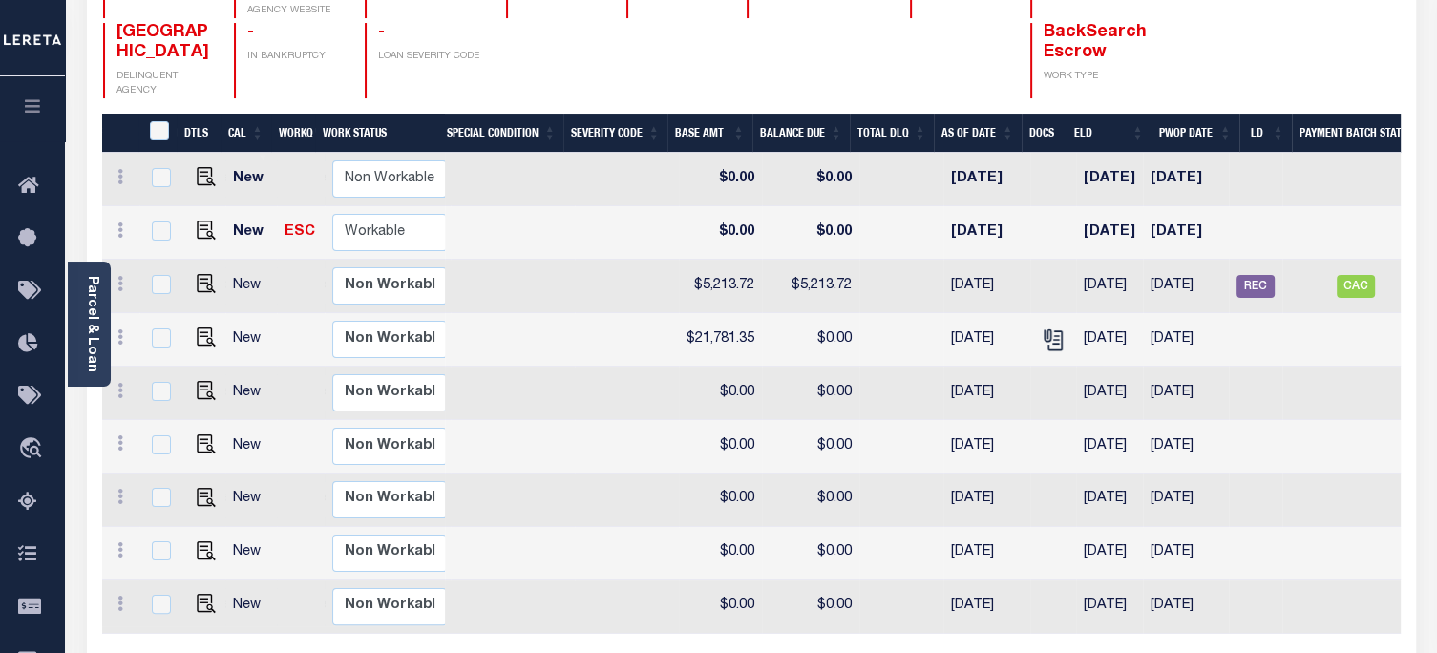
scroll to position [0, 585]
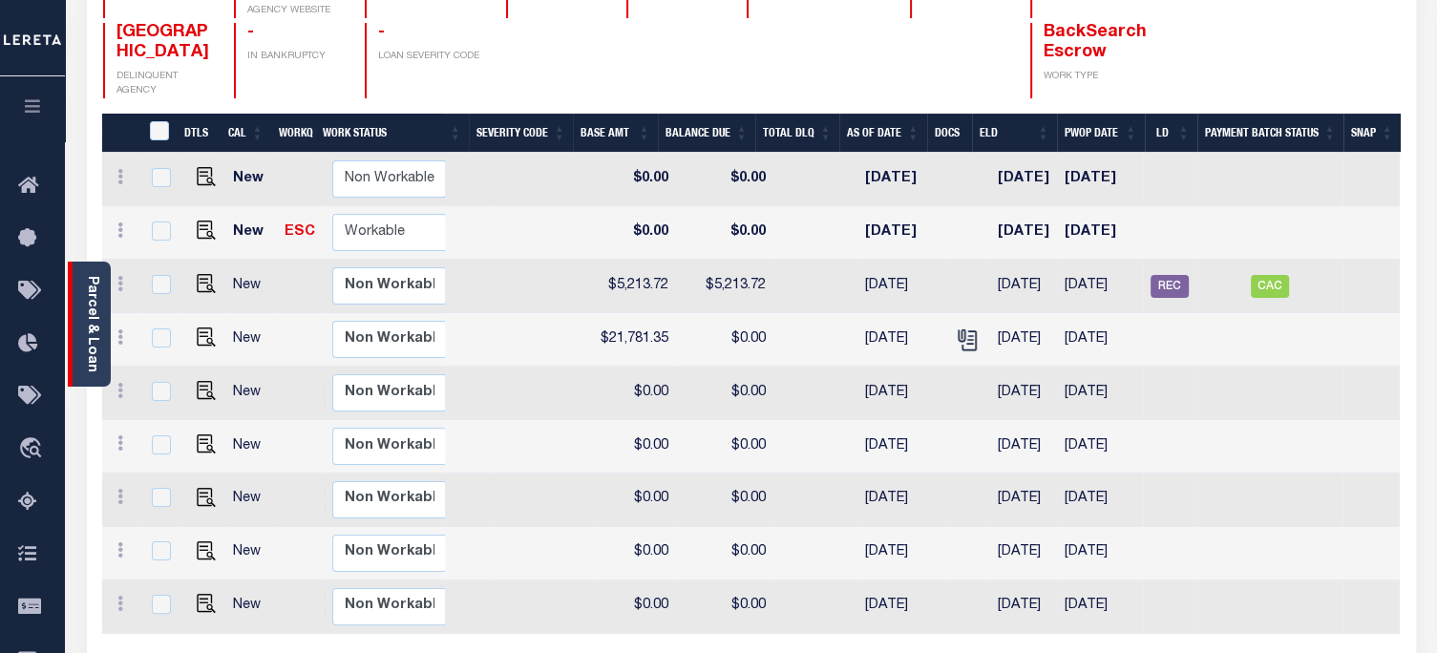
click at [96, 303] on link "Parcel & Loan" at bounding box center [91, 324] width 13 height 96
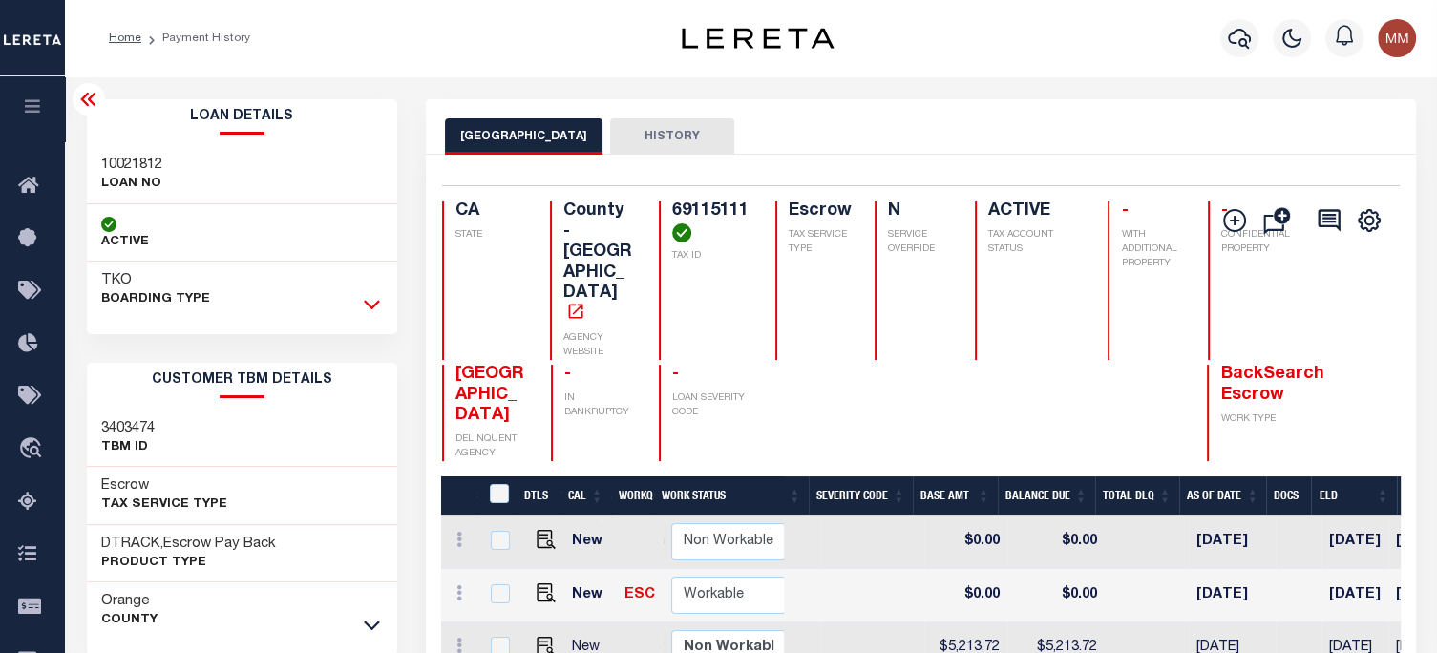
click at [374, 299] on icon at bounding box center [372, 304] width 16 height 20
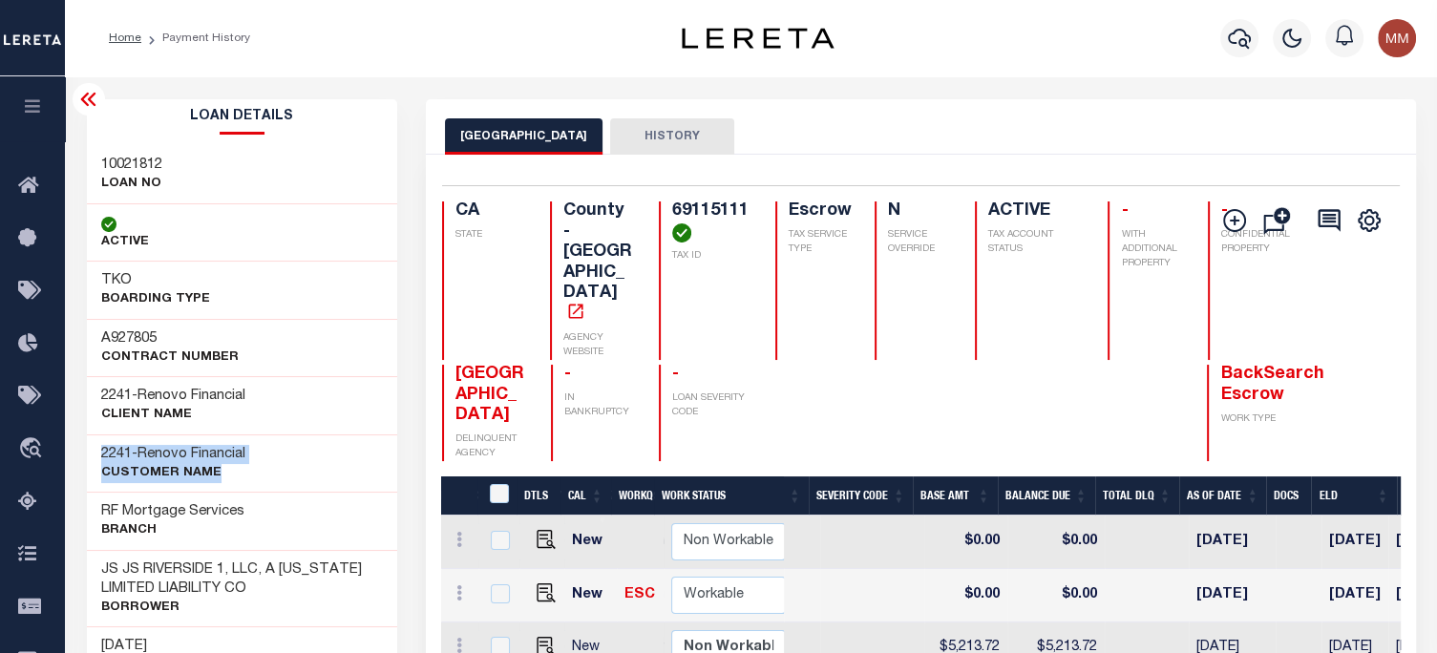
drag, startPoint x: 92, startPoint y: 456, endPoint x: 268, endPoint y: 463, distance: 176.8
click at [268, 463] on div "2241 - Renovo Financial CUSTOMER Name" at bounding box center [242, 464] width 311 height 58
copy div "2241 - Renovo Financial CUSTOMER Name"
drag, startPoint x: 106, startPoint y: 163, endPoint x: 204, endPoint y: 184, distance: 100.6
click at [210, 189] on div "10021812 LOAN NO" at bounding box center [242, 175] width 311 height 58
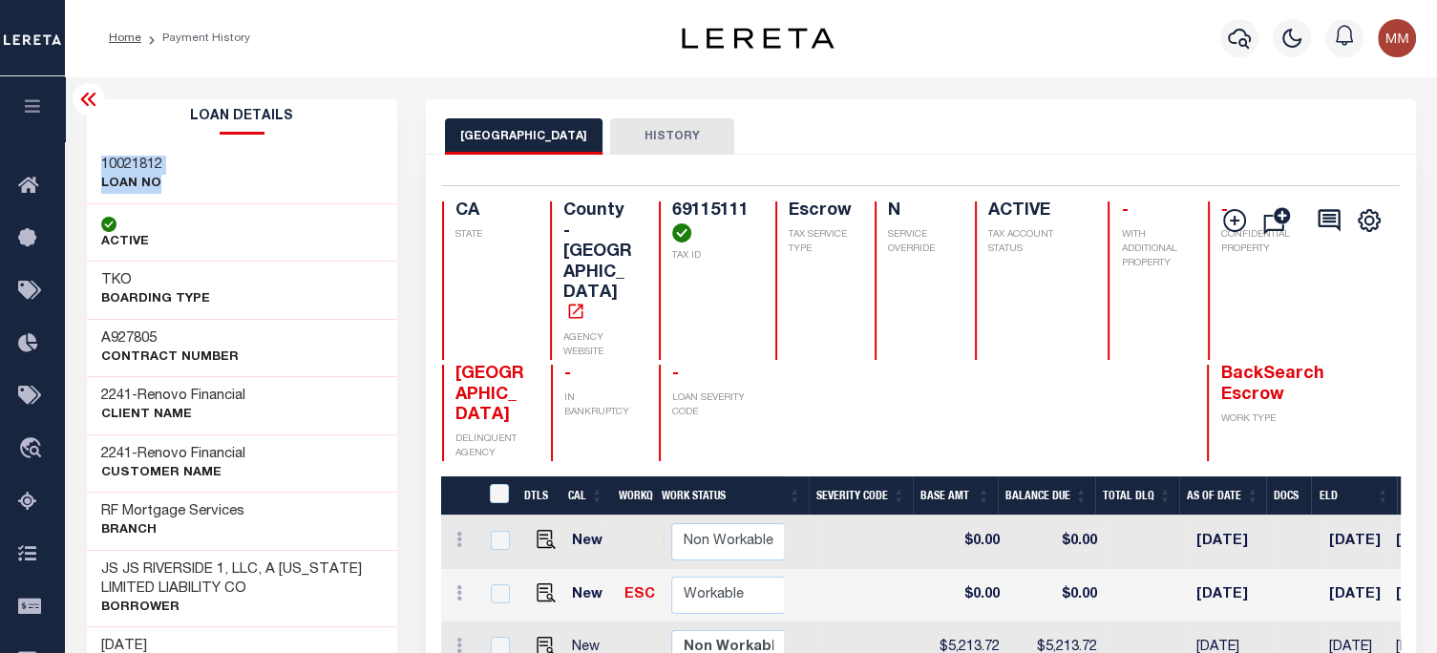
copy div "10021812 LOAN NO"
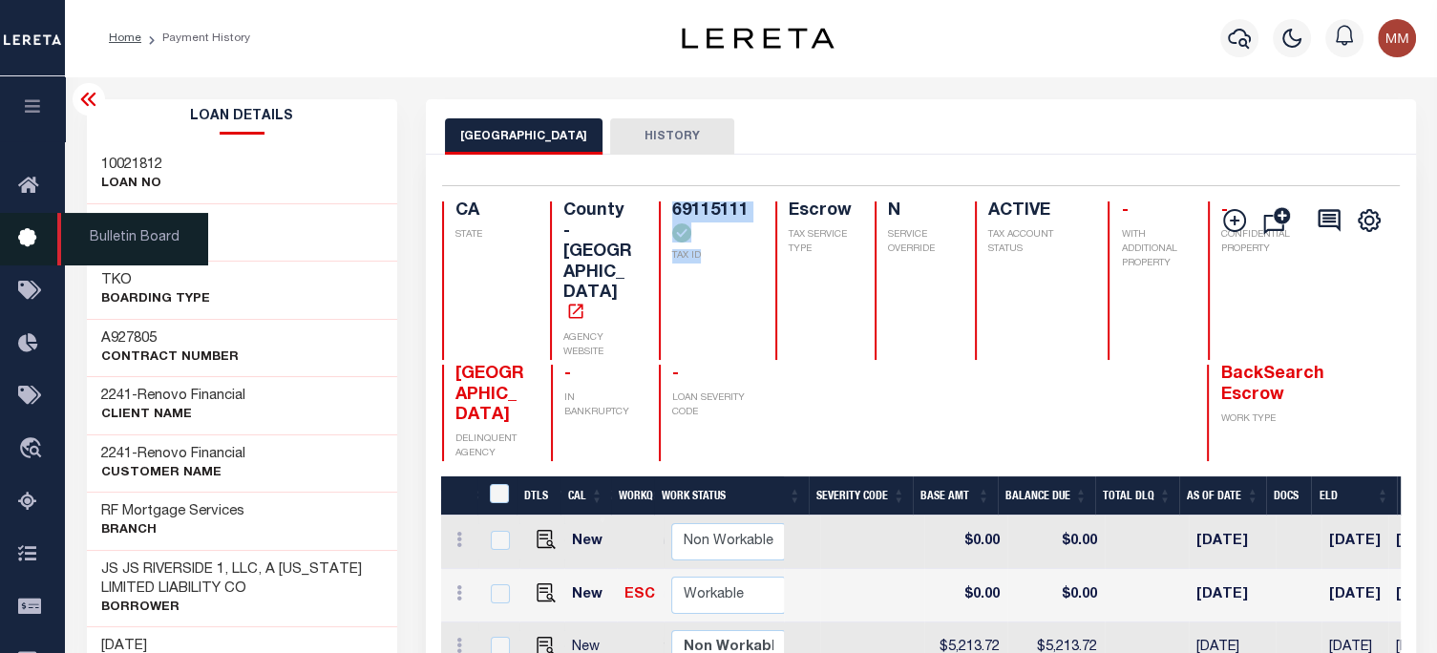
drag, startPoint x: 660, startPoint y: 211, endPoint x: 14, endPoint y: 228, distance: 645.8
click at [674, 243] on div "69115111 TAX ID" at bounding box center [706, 281] width 94 height 159
copy h4 "69115111"
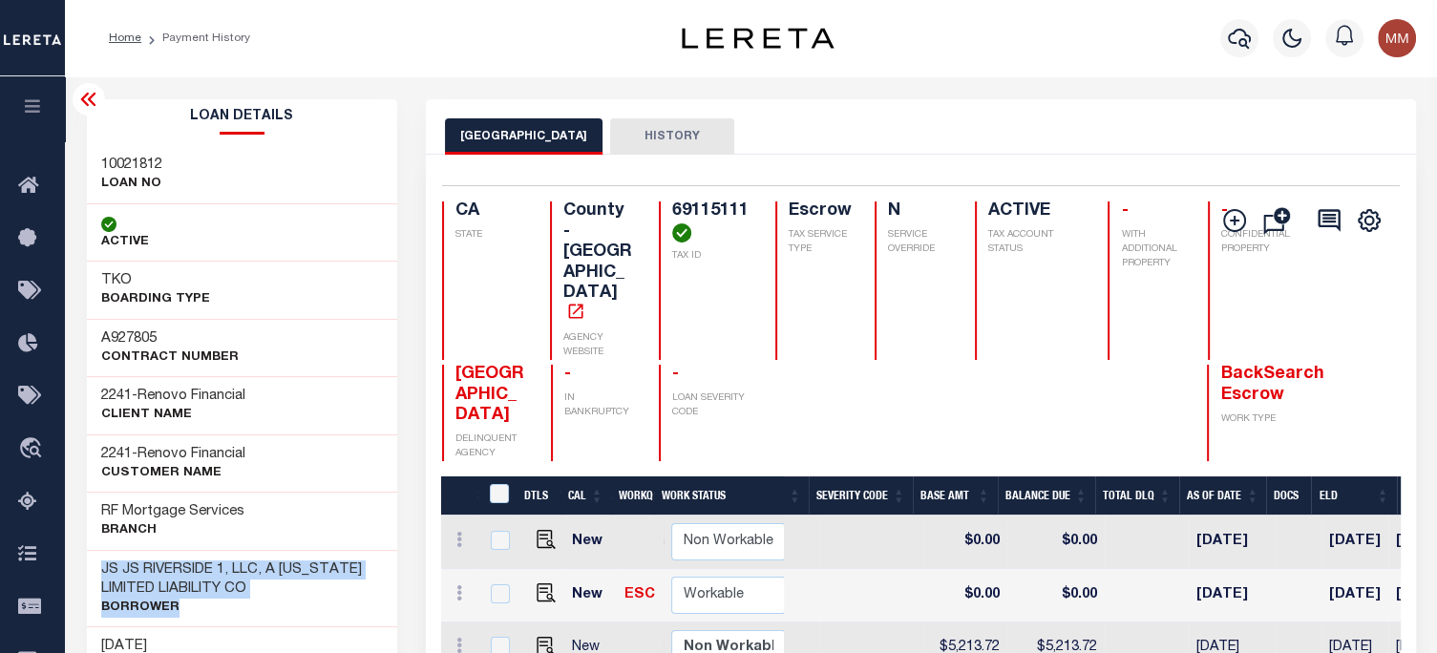
drag, startPoint x: 96, startPoint y: 566, endPoint x: 271, endPoint y: 605, distance: 179.1
click at [271, 605] on div "JS JS RIVERSIDE 1, LLC, A CALIFORNIA LIMITED LIABILITY CO Borrower" at bounding box center [242, 588] width 311 height 77
copy div "JS JS RIVERSIDE 1, LLC, A CALIFORNIA LIMITED LIABILITY CO Borrower"
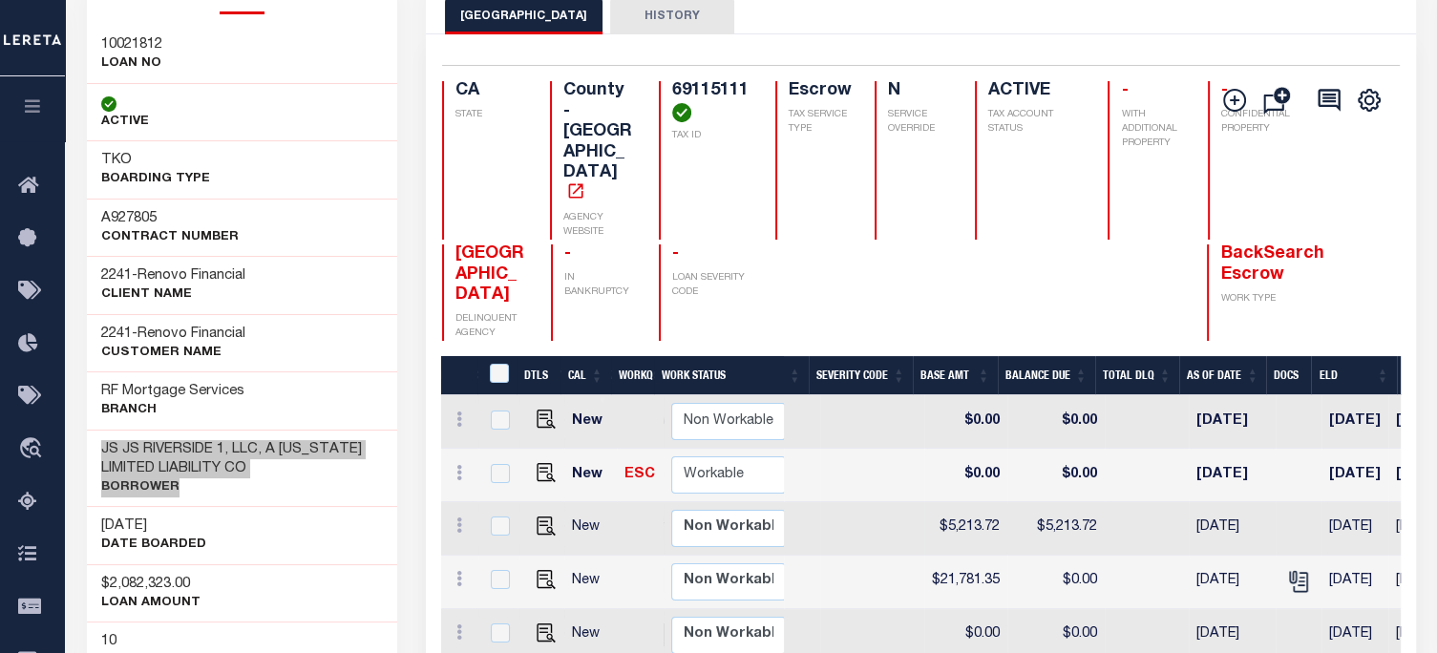
scroll to position [191, 0]
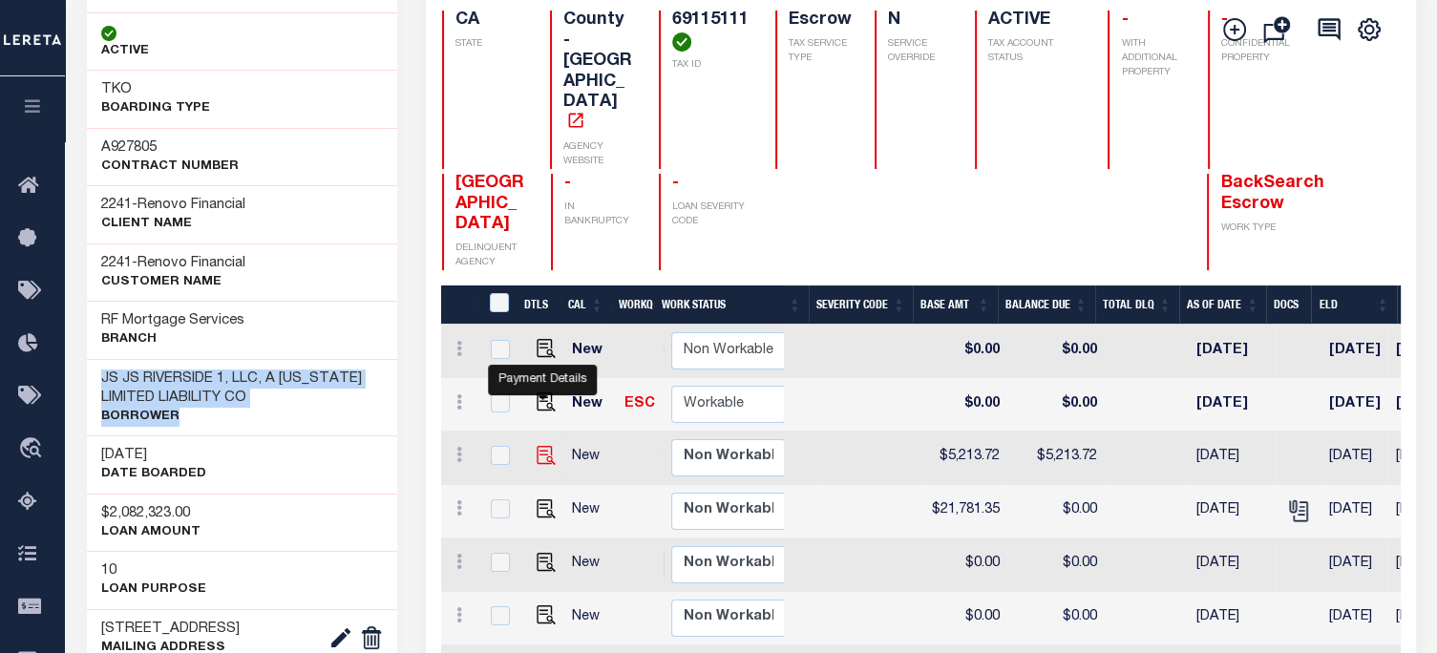
click at [538, 446] on img "" at bounding box center [546, 455] width 19 height 19
checkbox input "true"
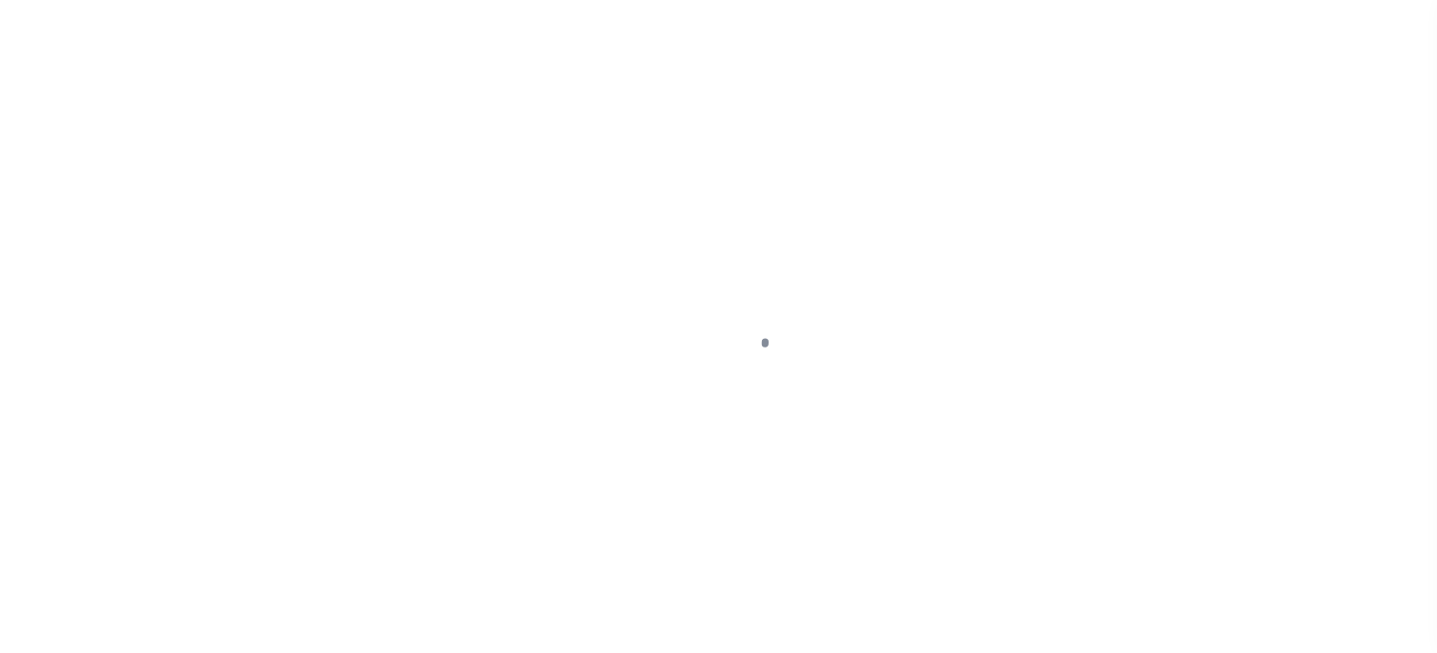
select select "SNT"
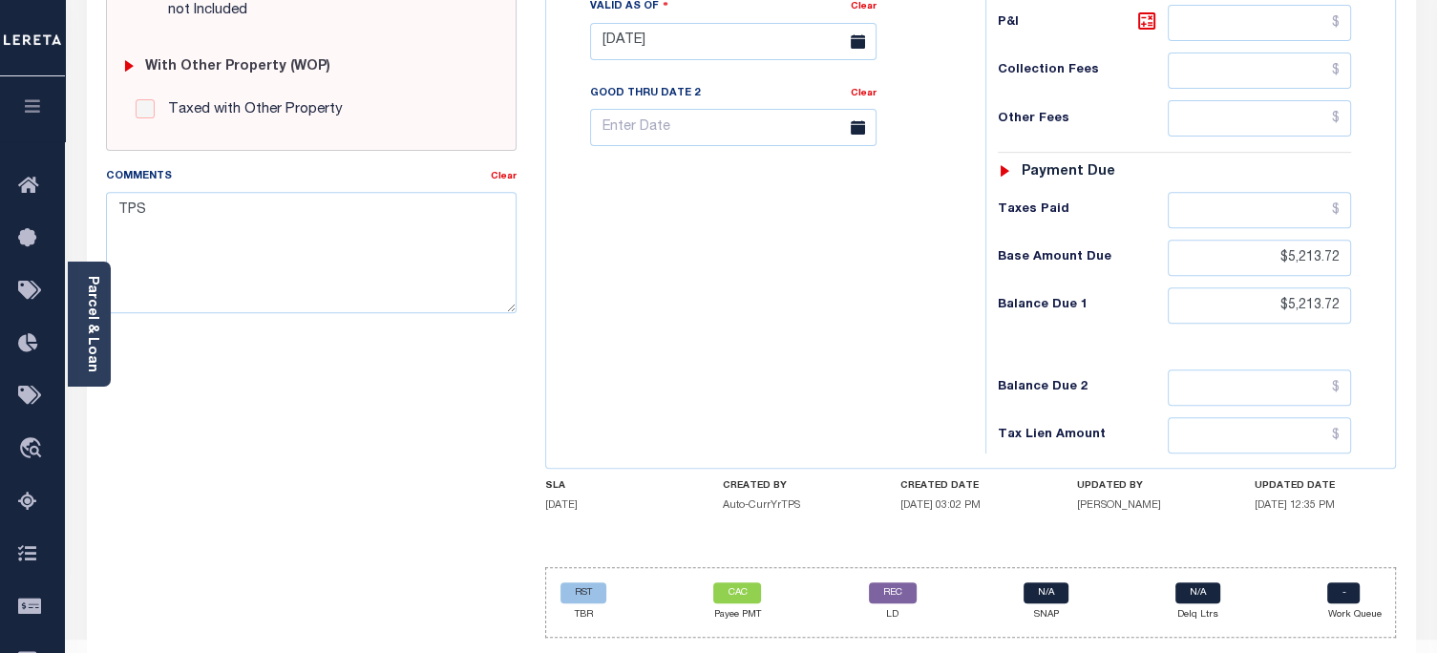
scroll to position [787, 0]
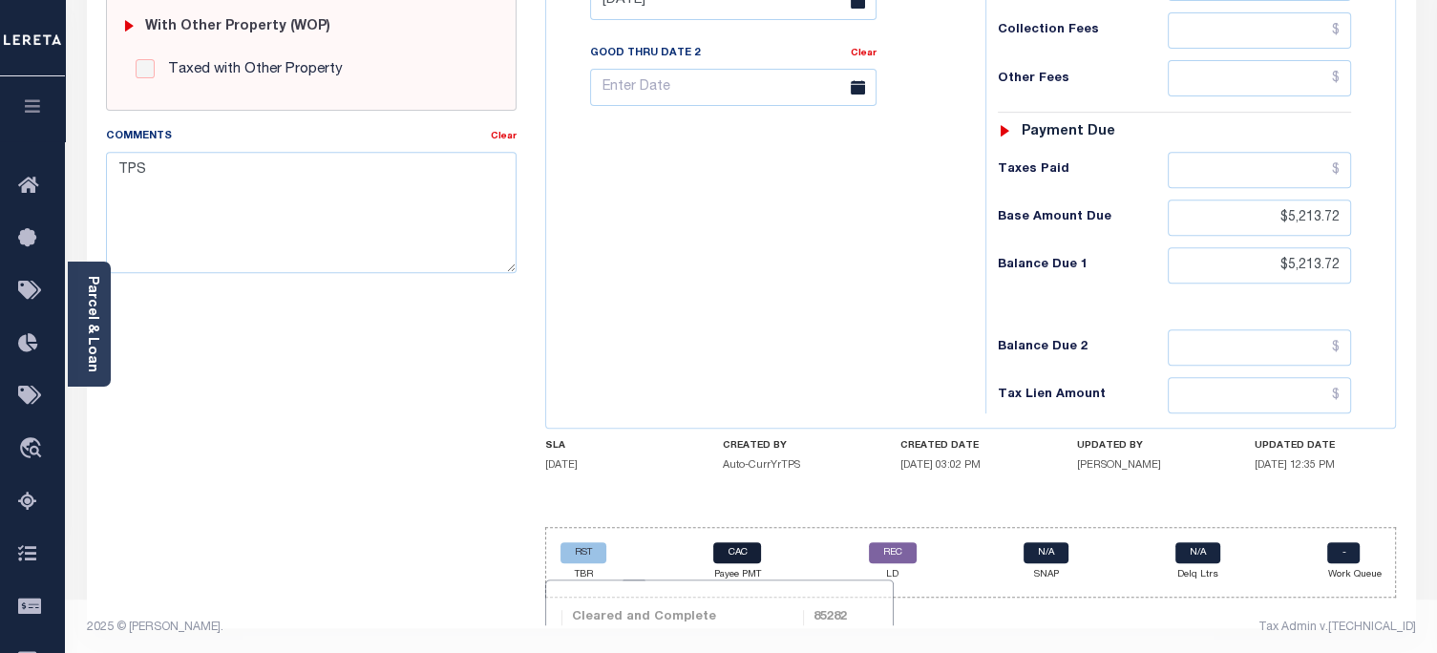
click at [741, 550] on link "CAC" at bounding box center [737, 552] width 48 height 21
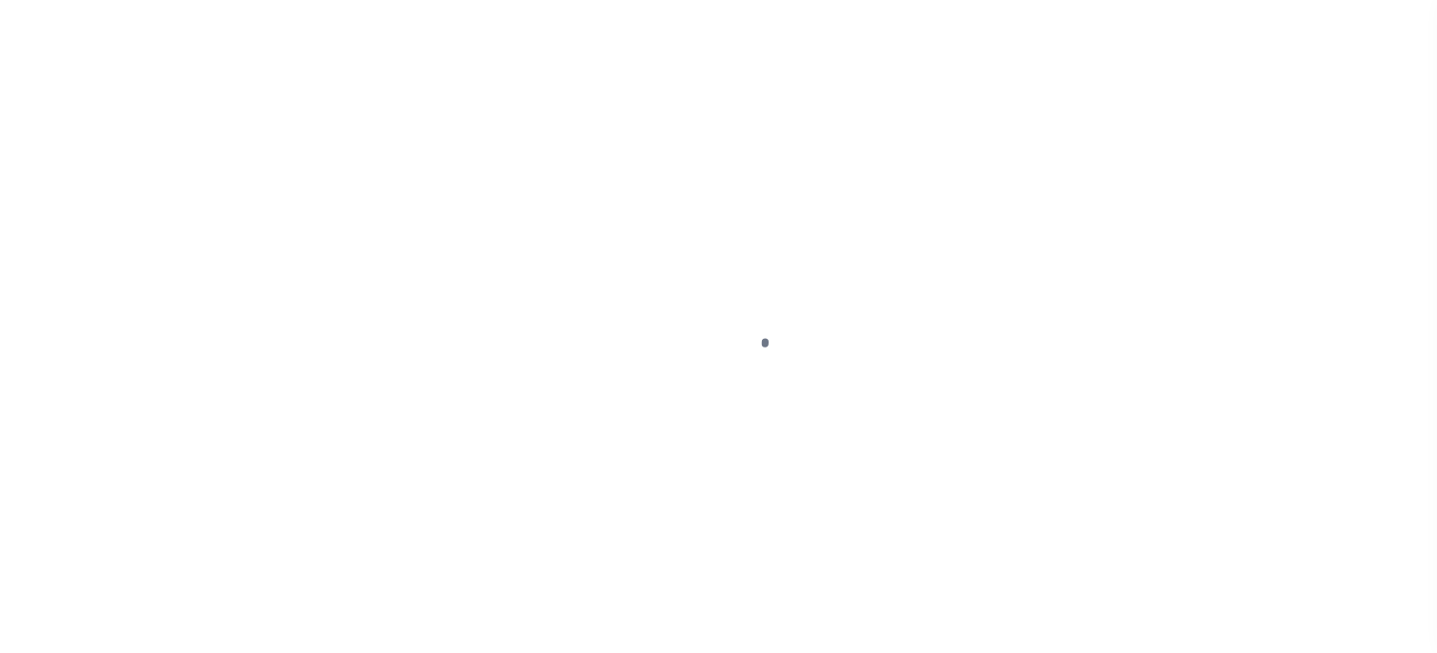
select select "CAC"
select select "TRA"
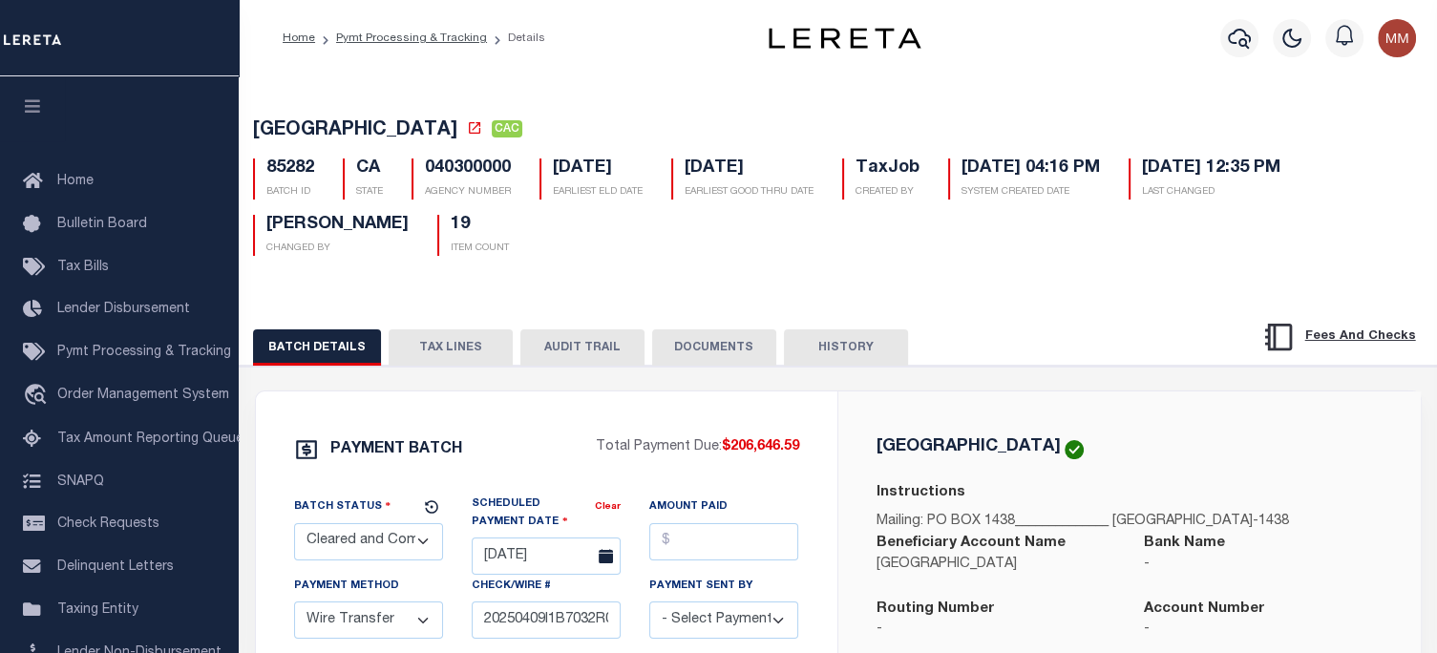
click at [437, 352] on button "TAX LINES" at bounding box center [451, 347] width 124 height 36
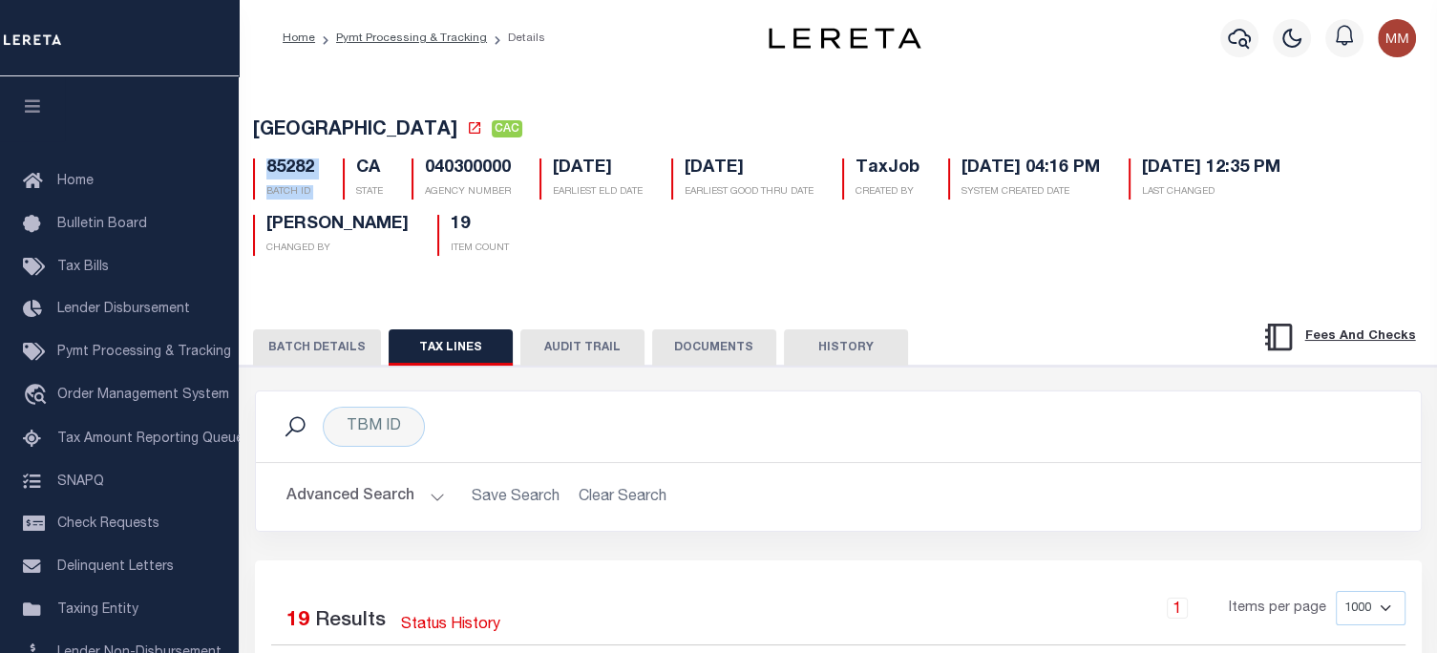
drag, startPoint x: 264, startPoint y: 165, endPoint x: 642, endPoint y: 250, distance: 387.6
click at [340, 175] on div "85282 BATCH ID CA STATE 040300000 AGENCY NUMBER [DATE] EARLIEST ELD DATE [DATE]…" at bounding box center [838, 199] width 1199 height 113
copy div "85282 BATCH ID"
drag, startPoint x: 368, startPoint y: 265, endPoint x: 354, endPoint y: 246, distance: 22.5
click at [360, 255] on div "[GEOGRAPHIC_DATA] CAC 85282 BATCH ID CA STATE 040300000 19" at bounding box center [838, 183] width 1217 height 175
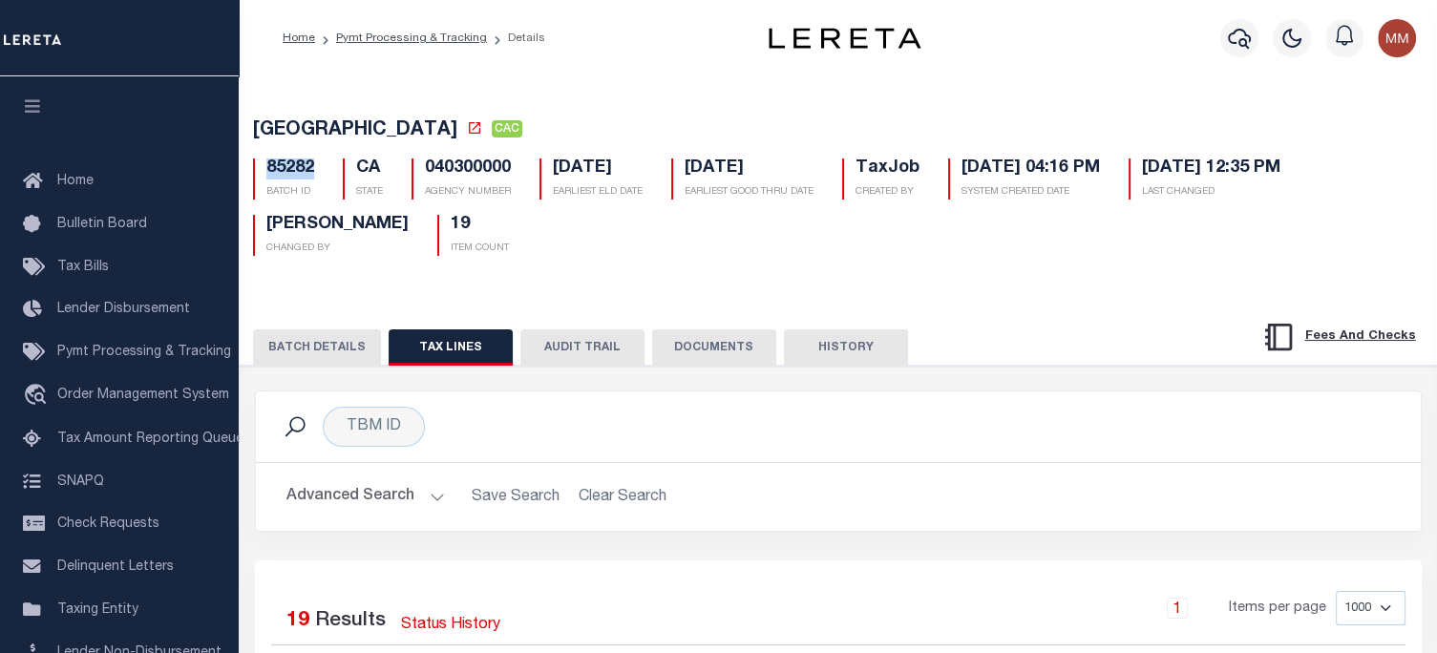
drag, startPoint x: 263, startPoint y: 165, endPoint x: 463, endPoint y: 233, distance: 211.7
click at [319, 171] on div "85282 BATCH ID" at bounding box center [284, 179] width 90 height 41
copy h5 "85282"
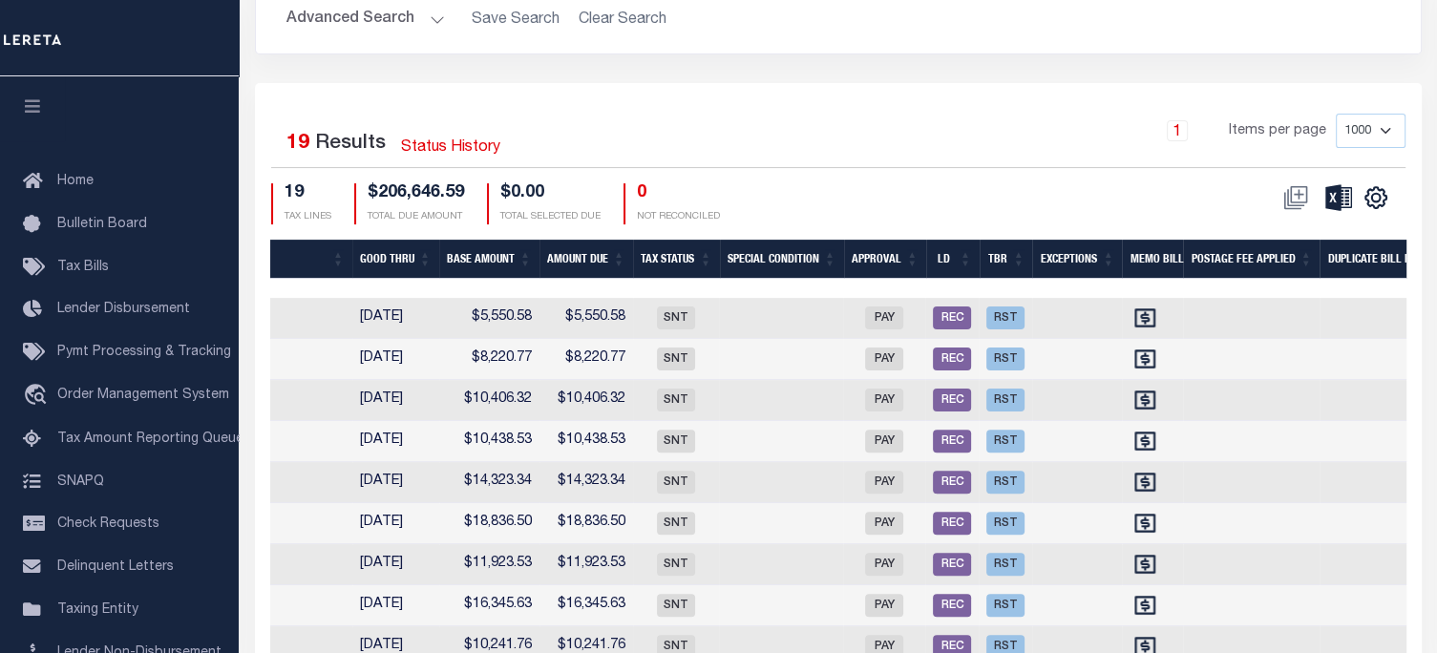
scroll to position [0, 1734]
click at [1379, 197] on icon "" at bounding box center [1375, 198] width 9 height 9
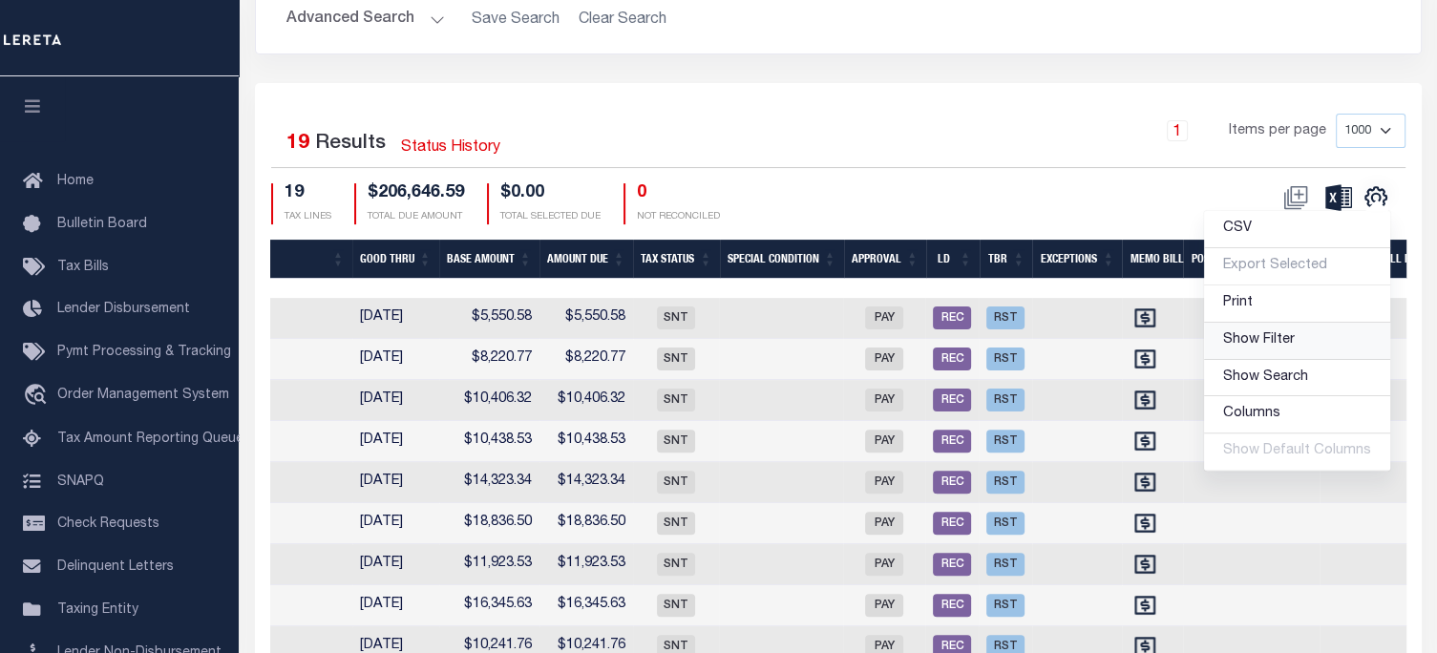
click at [1272, 347] on span "Show Filter" at bounding box center [1259, 339] width 72 height 13
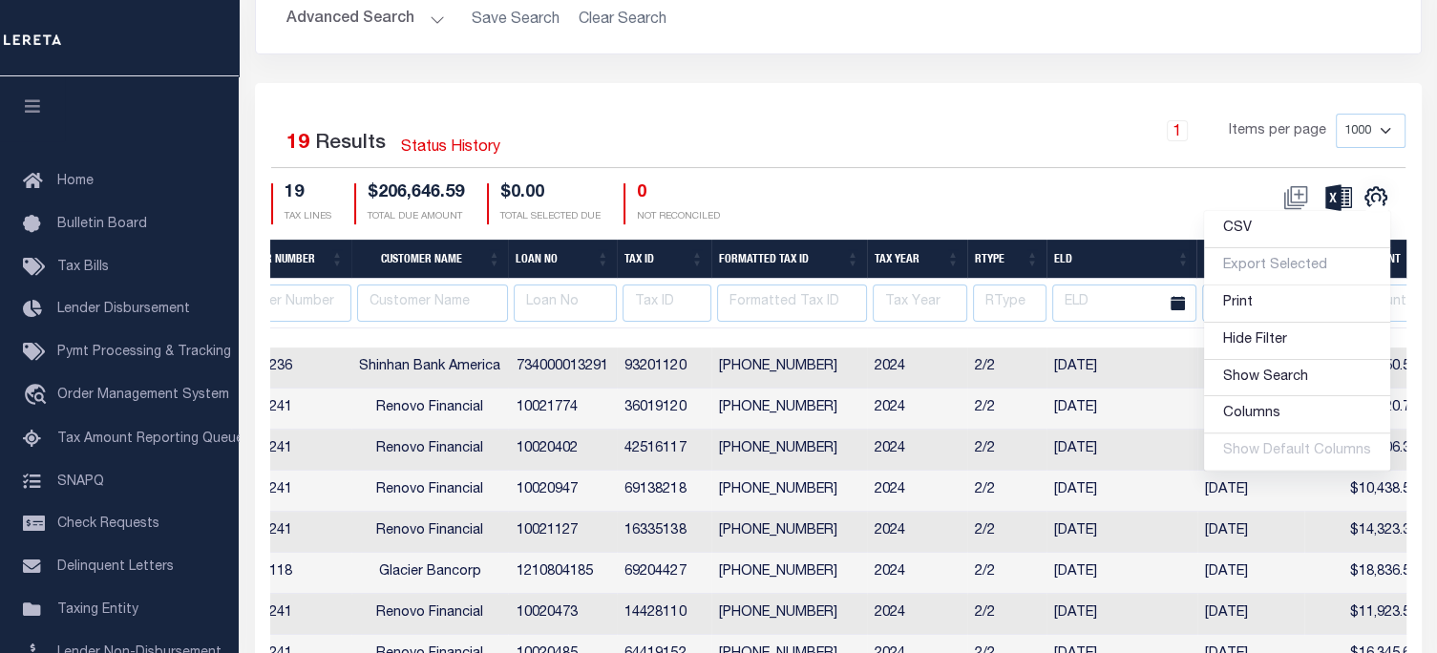
scroll to position [0, 0]
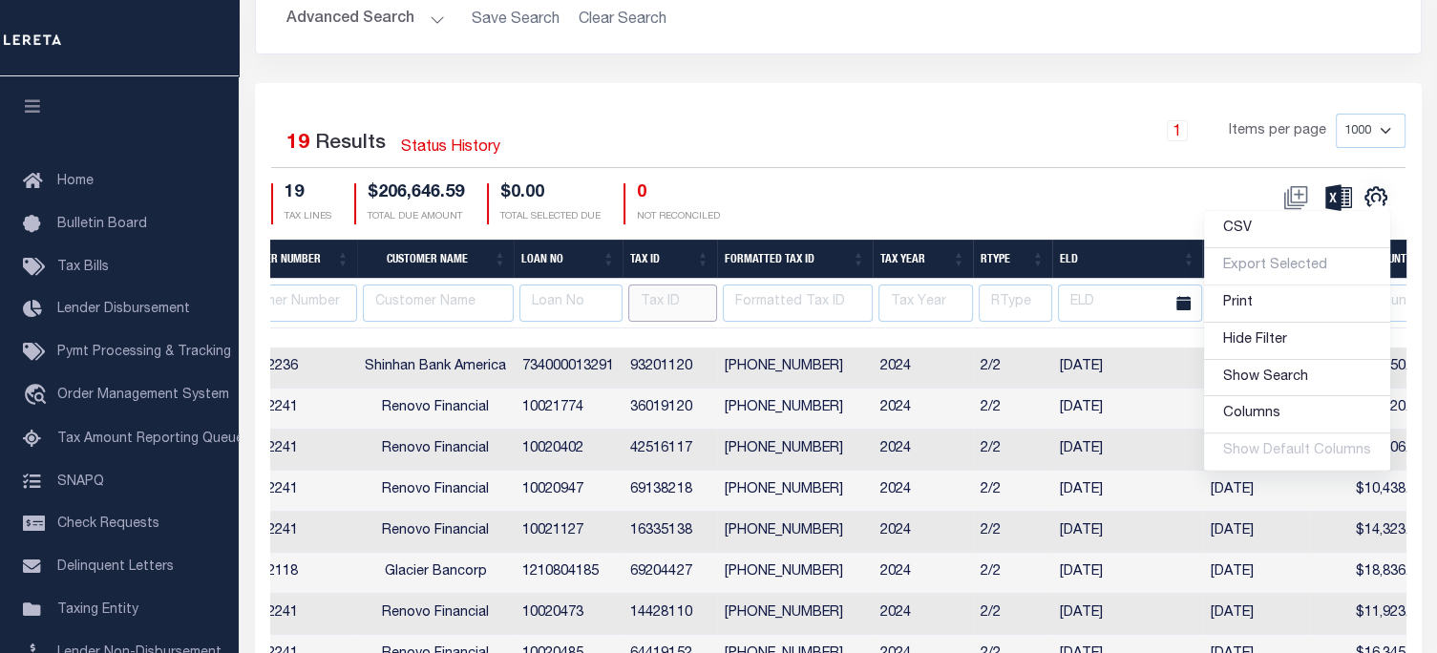
drag, startPoint x: 662, startPoint y: 307, endPoint x: 672, endPoint y: 306, distance: 10.5
click at [662, 307] on input "text" at bounding box center [672, 303] width 89 height 37
type input "69115111"
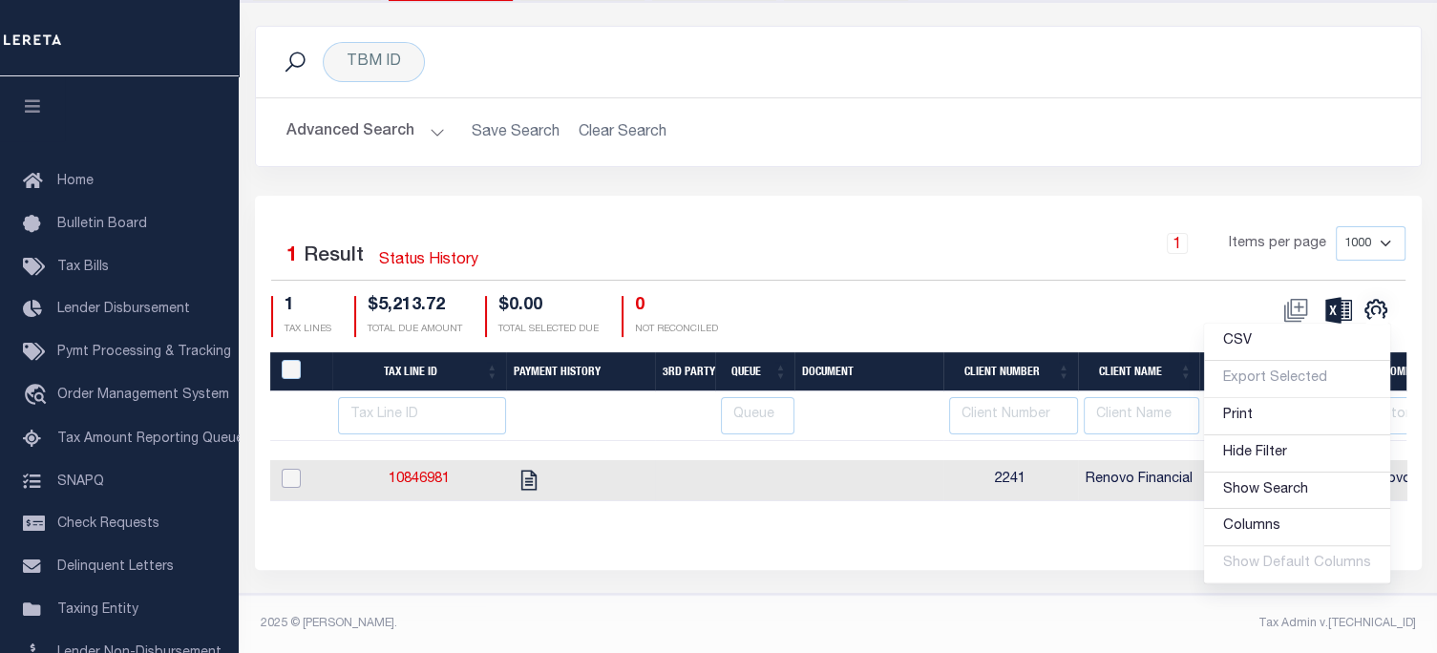
click at [292, 469] on input "checkbox" at bounding box center [291, 478] width 19 height 19
checkbox input "true"
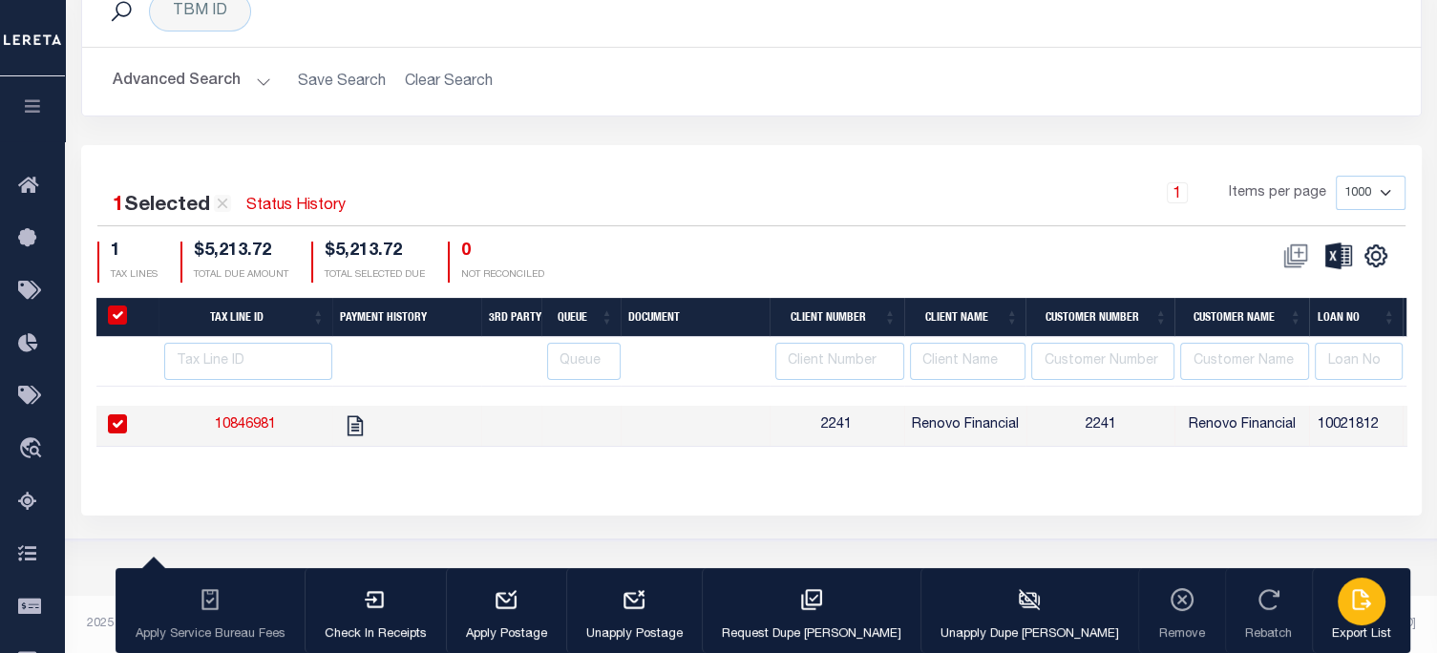
click at [1338, 612] on div "button" at bounding box center [1362, 602] width 48 height 48
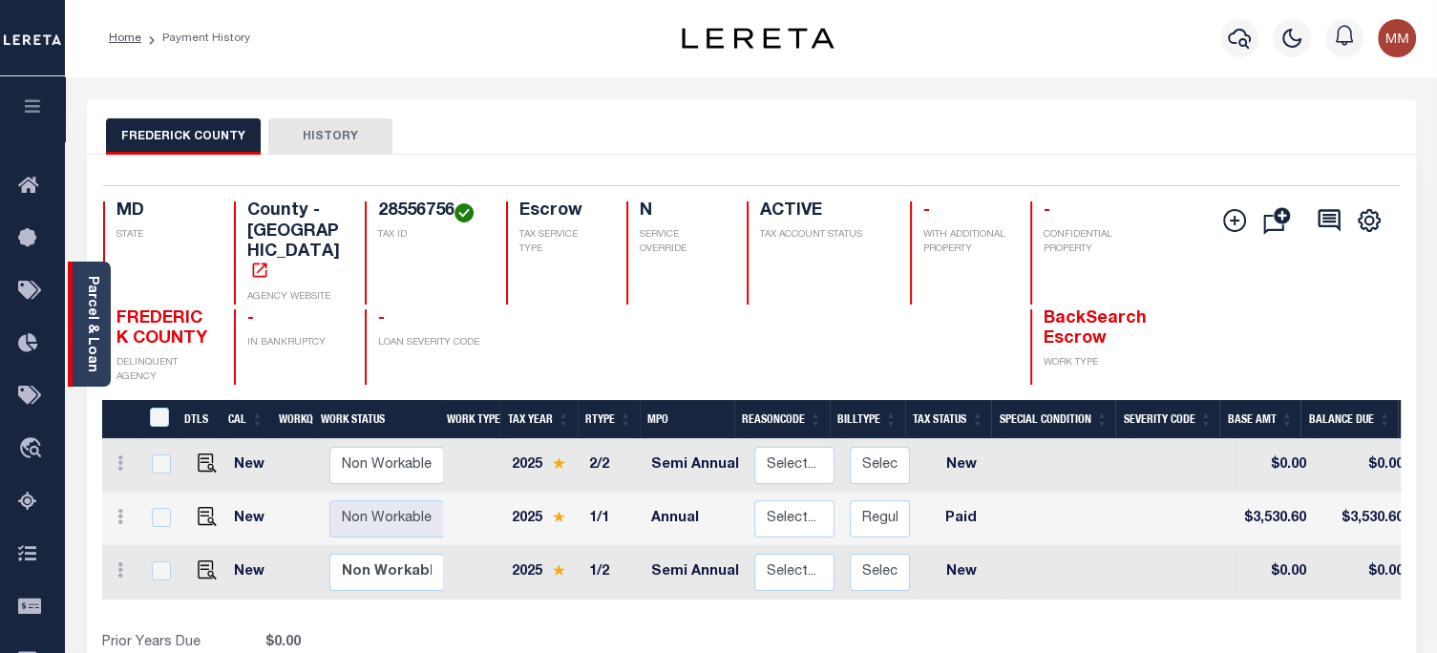
click at [88, 313] on link "Parcel & Loan" at bounding box center [91, 324] width 13 height 96
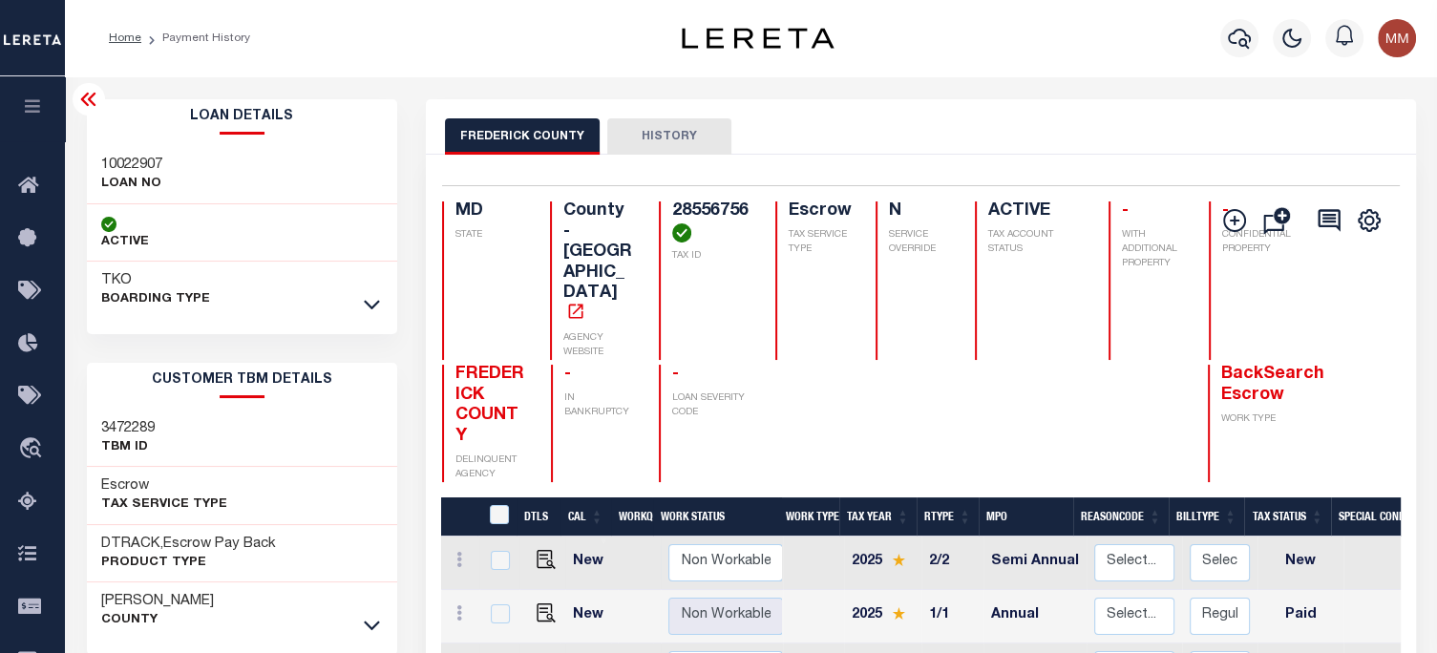
click at [373, 305] on icon at bounding box center [372, 304] width 16 height 20
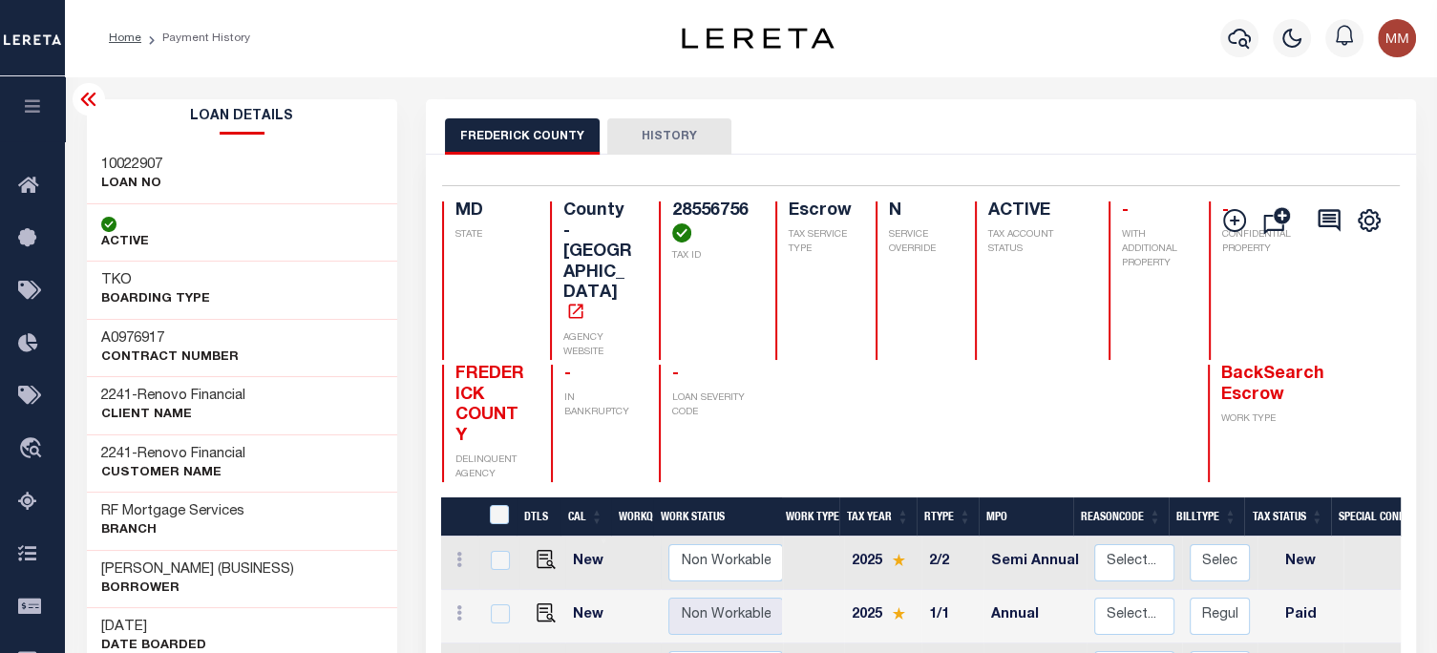
click at [103, 395] on span "2241" at bounding box center [116, 396] width 31 height 14
drag, startPoint x: 99, startPoint y: 394, endPoint x: 279, endPoint y: 345, distance: 186.3
click at [305, 398] on div "2241 - Renovo Financial CLIENT Name" at bounding box center [242, 405] width 311 height 58
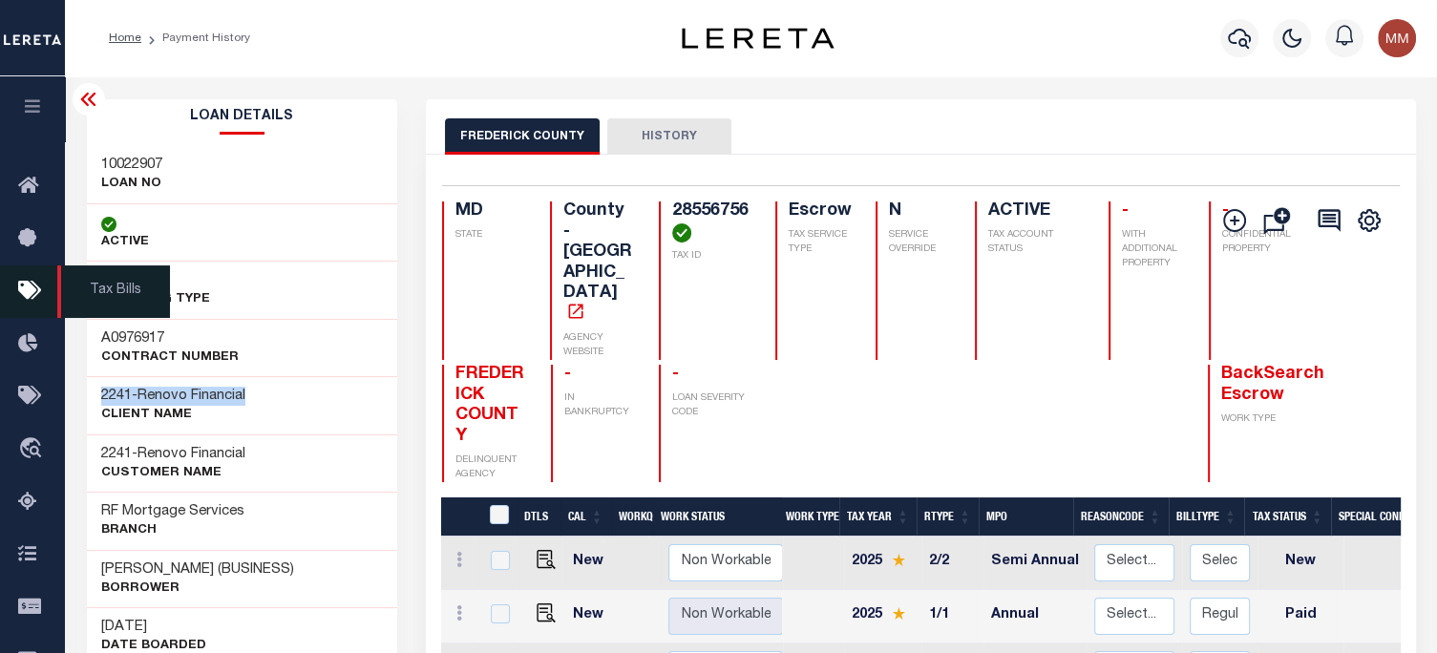
copy h3 "2241 - Renovo Financial"
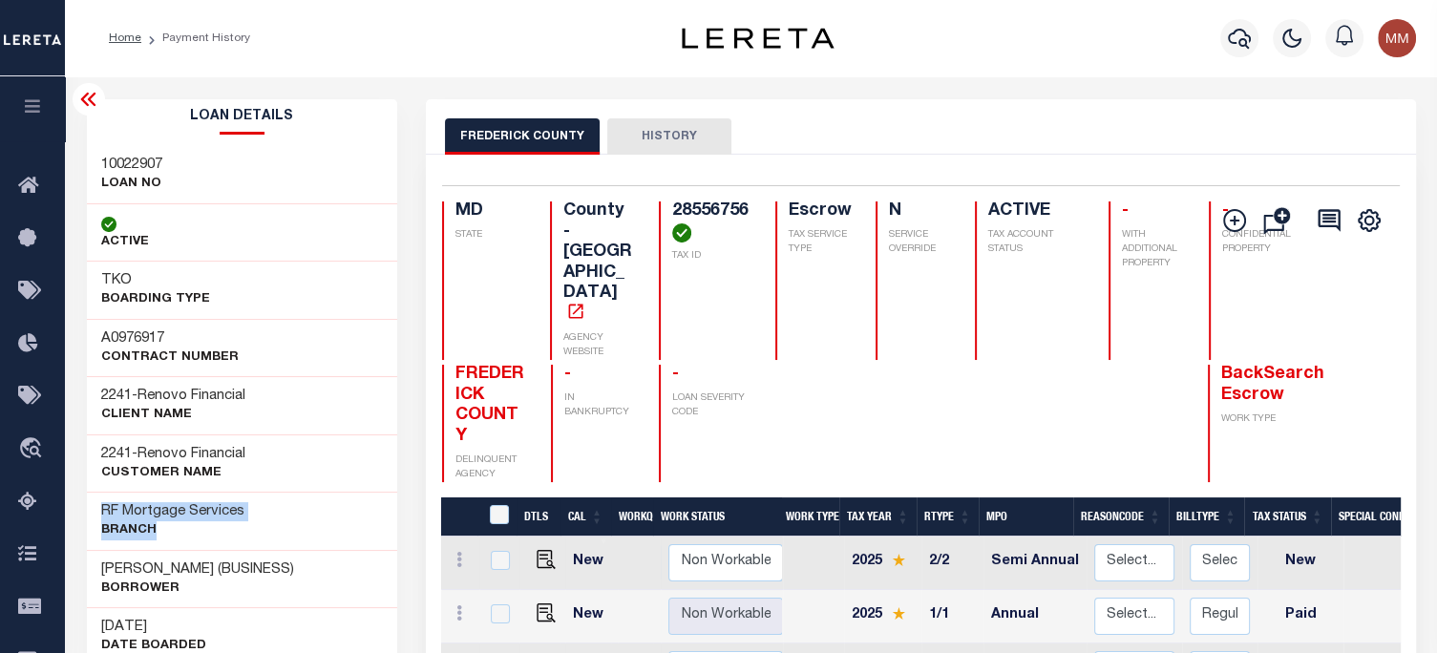
drag, startPoint x: 98, startPoint y: 513, endPoint x: 290, endPoint y: 502, distance: 192.2
click at [258, 524] on div "RF Mortgage Services Branch" at bounding box center [242, 521] width 311 height 58
copy div "RF Mortgage Services Branch"
drag, startPoint x: 128, startPoint y: 593, endPoint x: 130, endPoint y: 565, distance: 27.8
click at [0, 0] on span "Check Requests" at bounding box center [0, 0] width 0 height 0
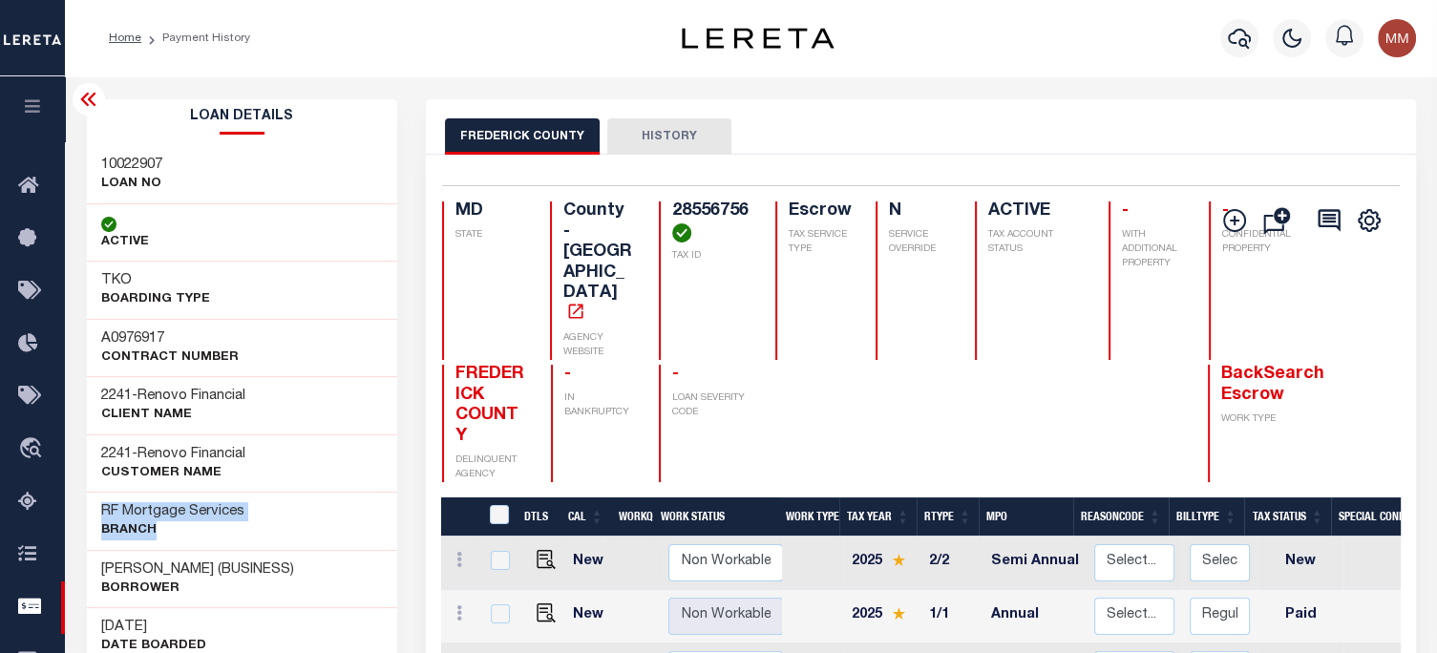
click at [279, 544] on div "RF Mortgage Services Branch" at bounding box center [242, 521] width 311 height 58
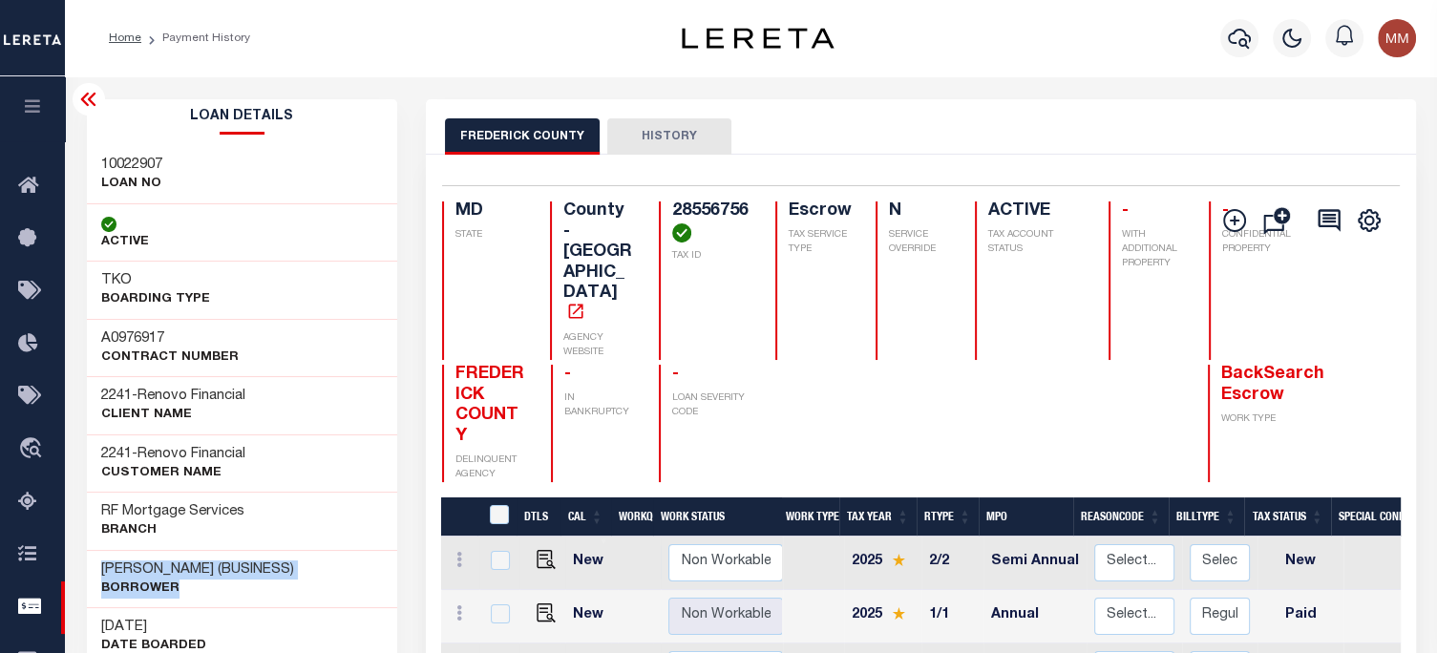
drag, startPoint x: 97, startPoint y: 564, endPoint x: 310, endPoint y: 585, distance: 214.0
click at [310, 585] on div "FOROUGH SHARIAT (BUSINESS) Borrower" at bounding box center [242, 579] width 311 height 58
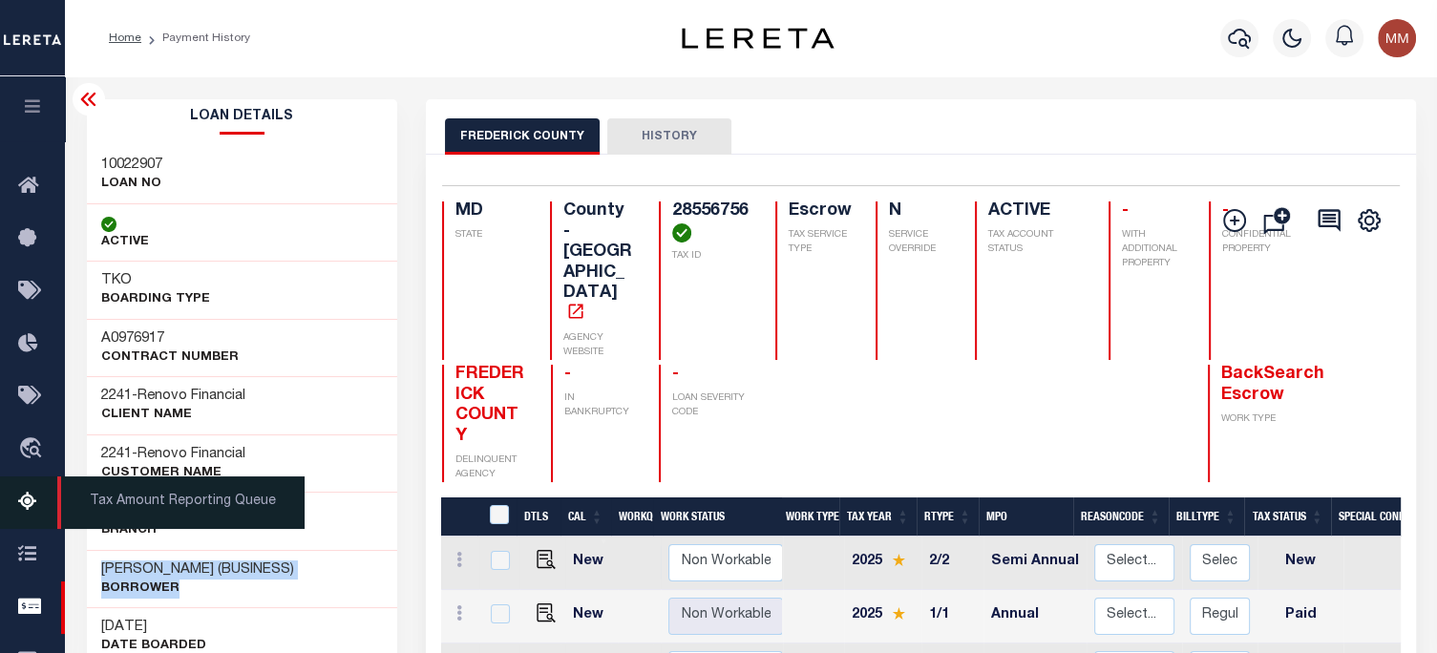
copy div "FOROUGH SHARIAT (BUSINESS) Borrower"
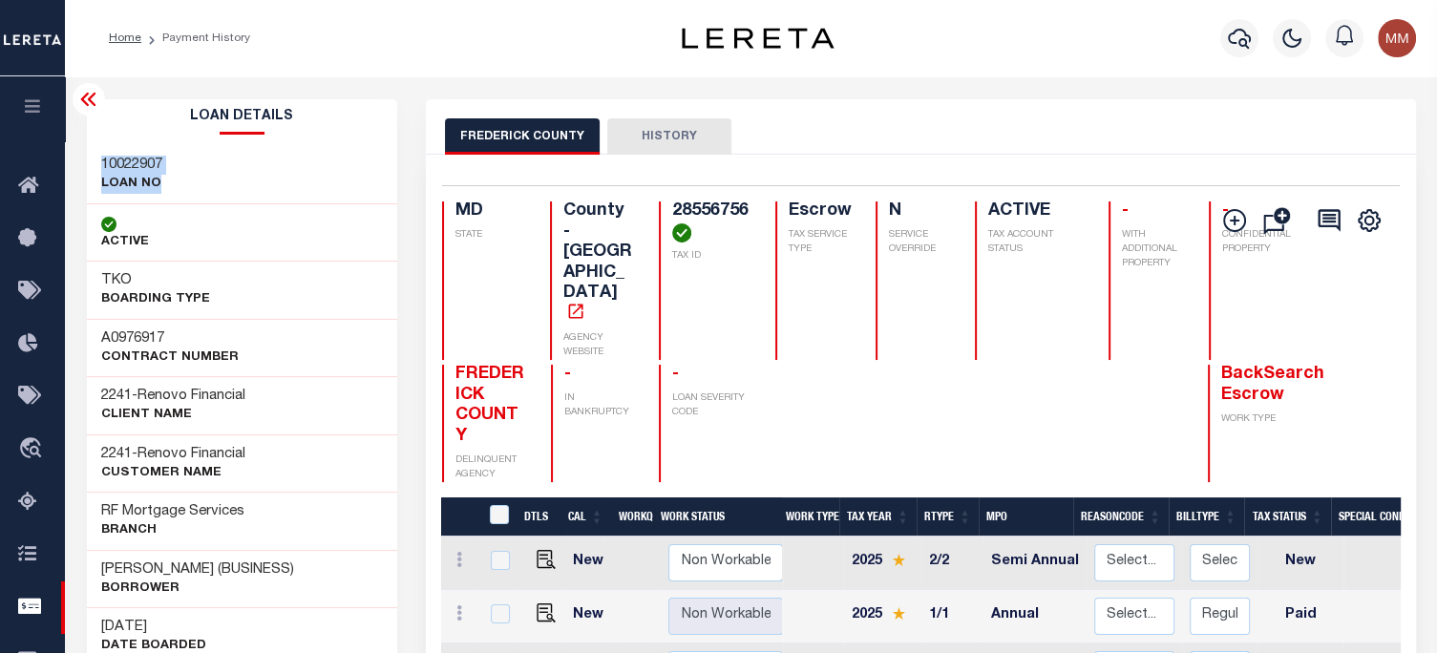
drag, startPoint x: 96, startPoint y: 154, endPoint x: 233, endPoint y: 184, distance: 140.9
click at [233, 184] on div "10022907 LOAN NO" at bounding box center [242, 175] width 311 height 58
copy div "10022907 LOAN NO"
drag, startPoint x: 648, startPoint y: 208, endPoint x: 718, endPoint y: 265, distance: 90.2
click at [718, 265] on div "28556756 TAX ID" at bounding box center [706, 281] width 94 height 159
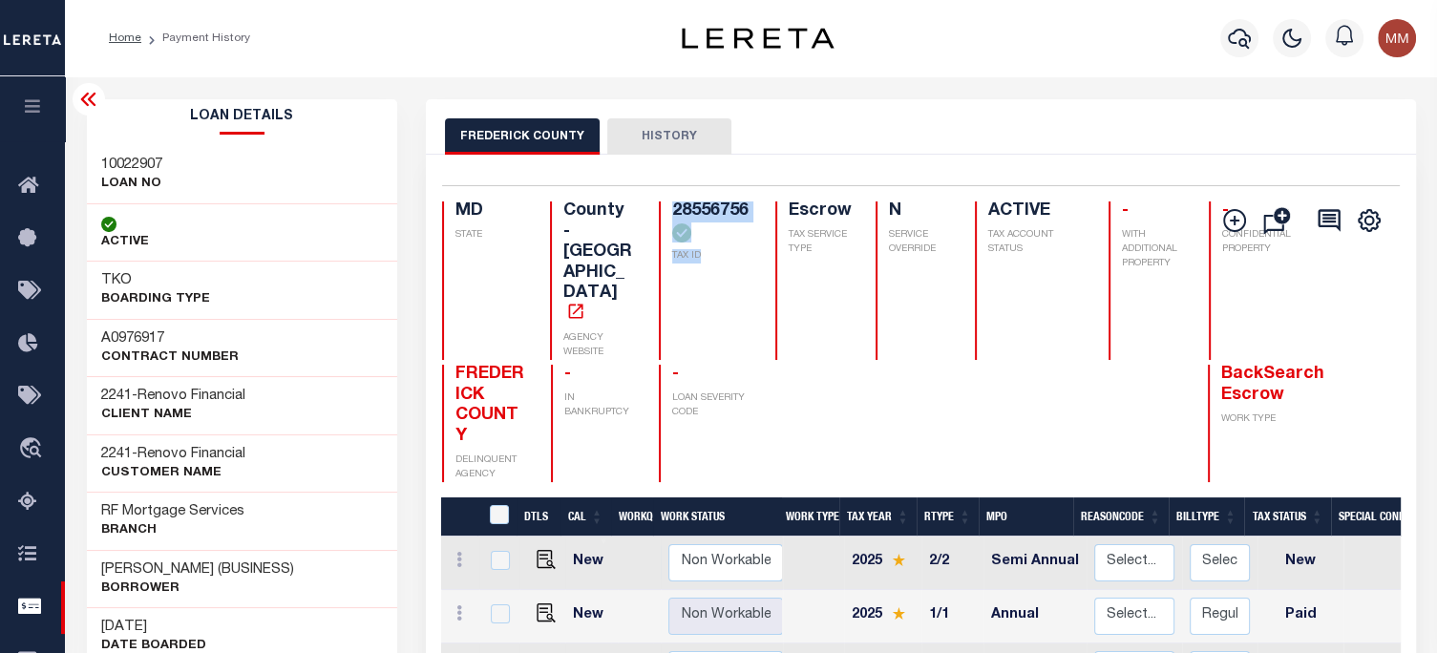
copy div "28556756 TAX ID"
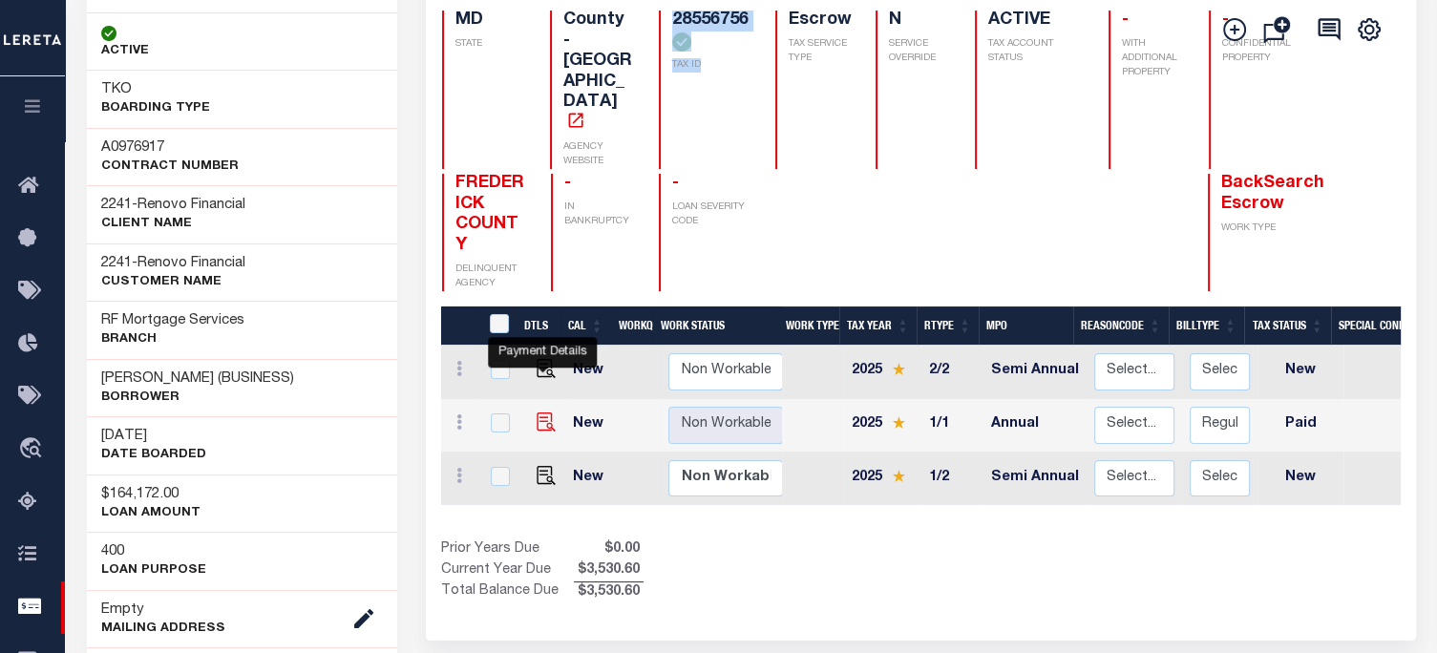
click at [539, 413] on img "" at bounding box center [546, 422] width 19 height 19
checkbox input "true"
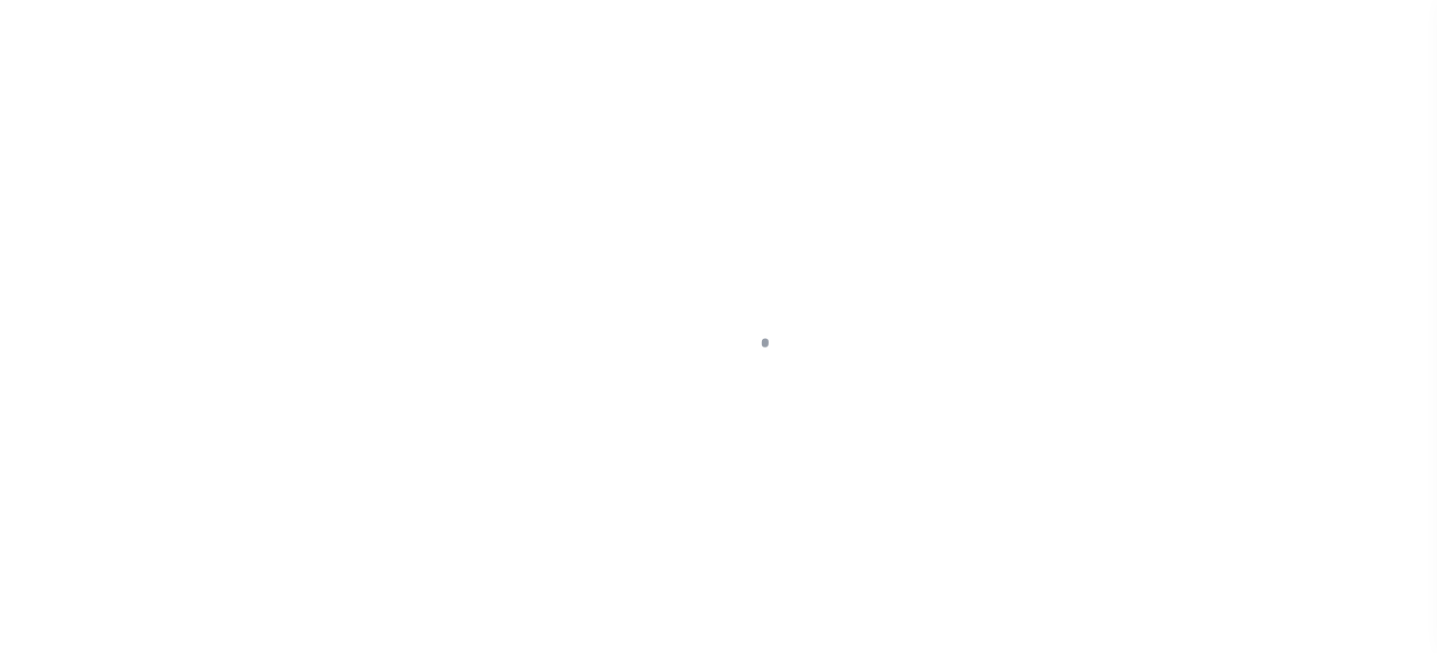
select select "PYD"
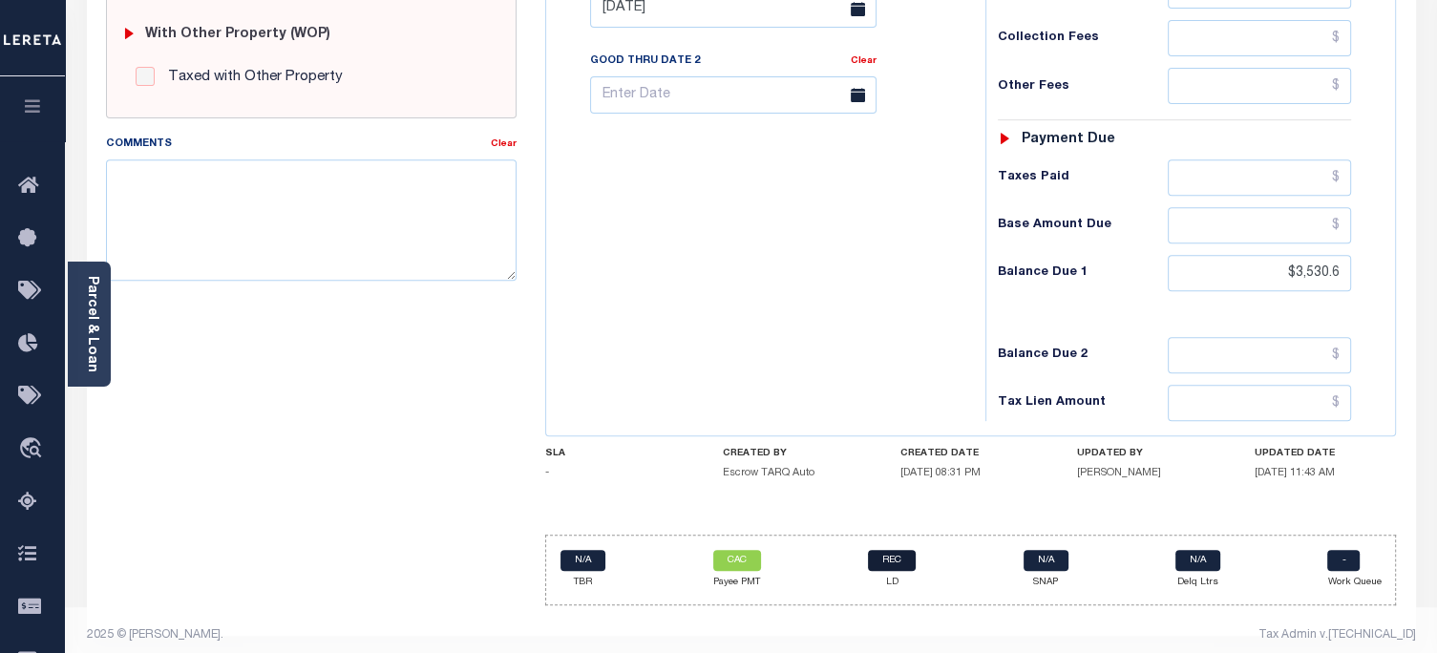
scroll to position [787, 0]
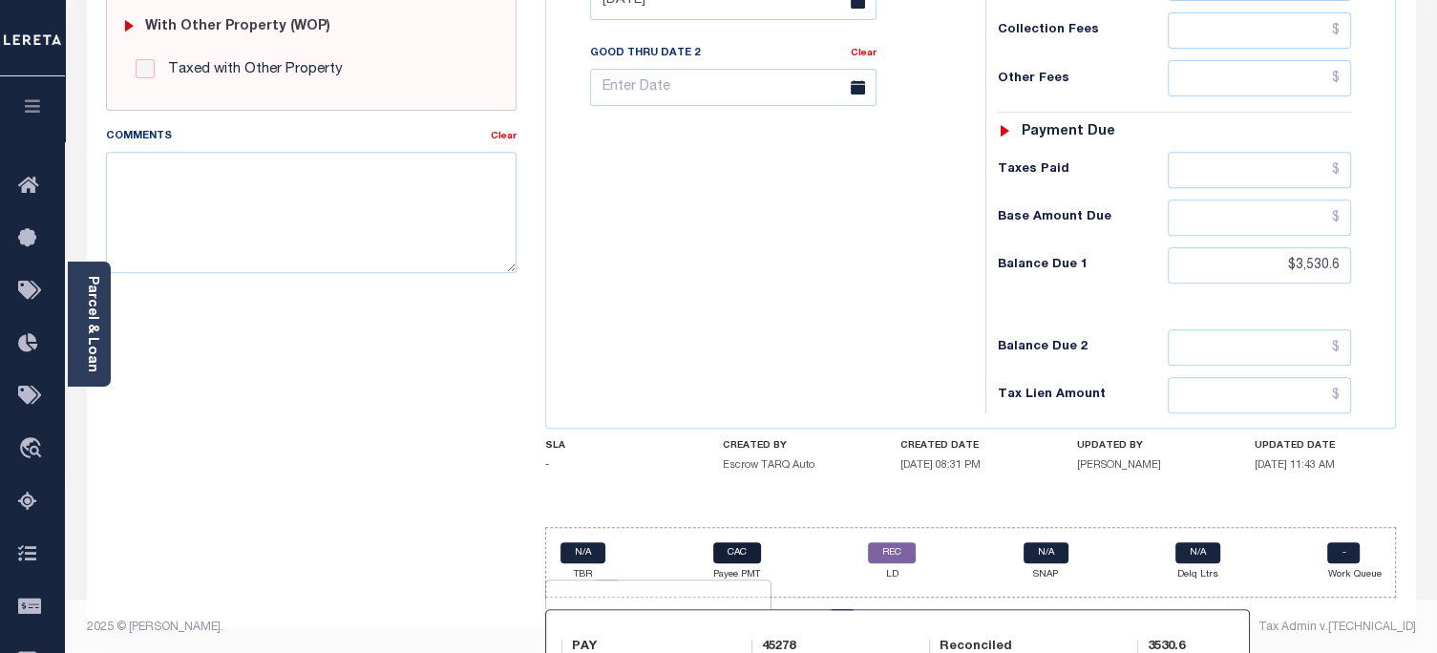
click at [737, 550] on link "CAC" at bounding box center [737, 552] width 48 height 21
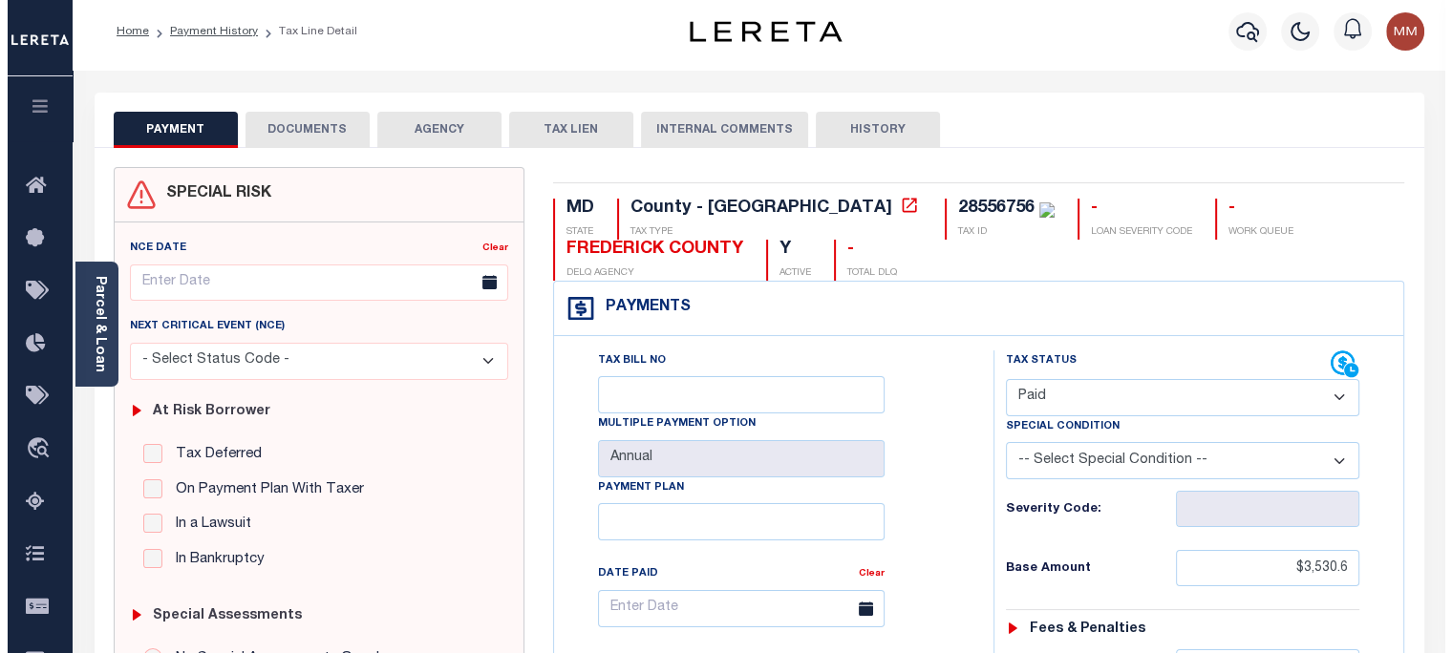
scroll to position [0, 0]
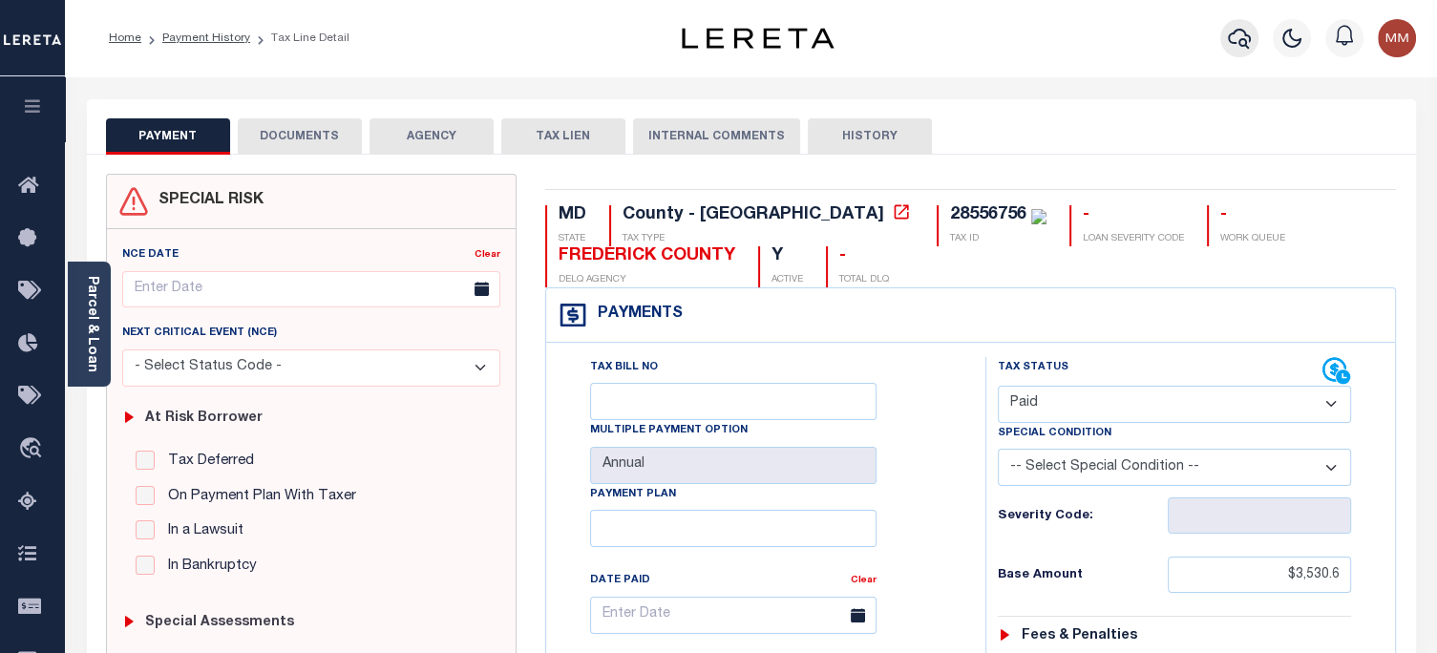
click at [1244, 39] on icon "button" at bounding box center [1239, 38] width 23 height 23
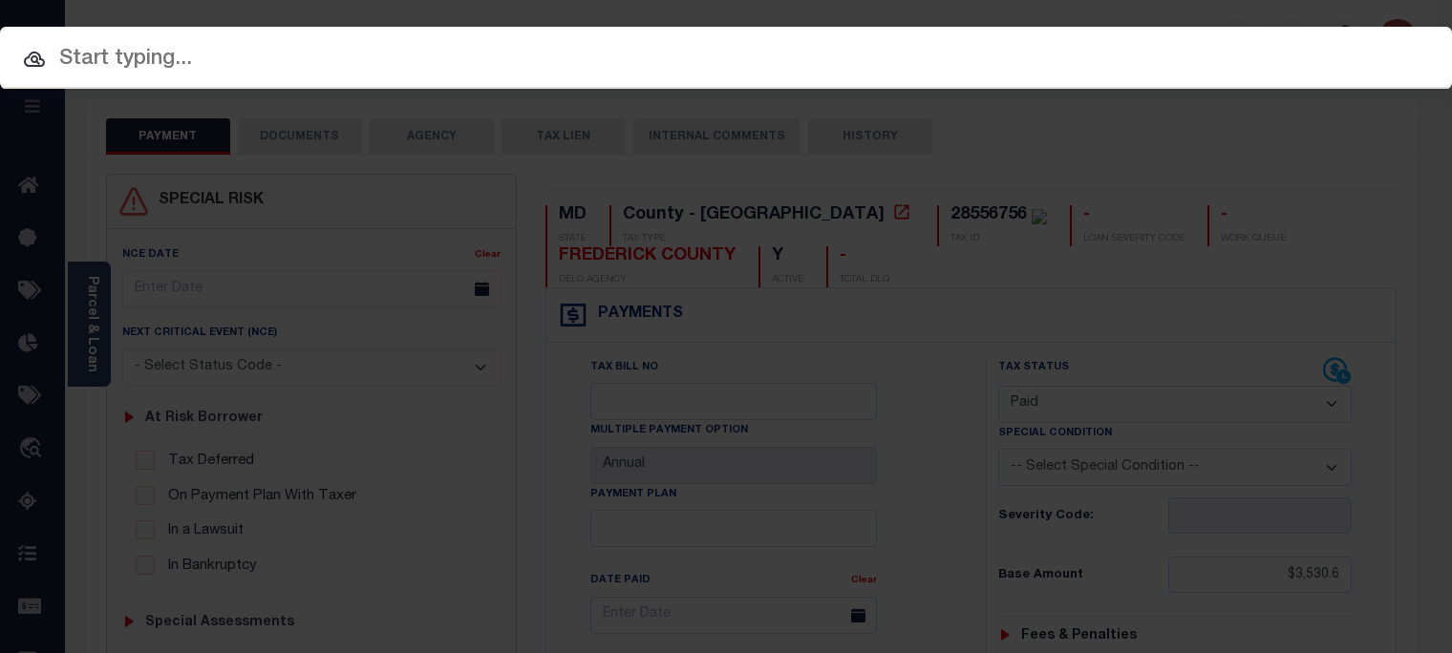
click at [753, 57] on input "text" at bounding box center [726, 59] width 1452 height 33
paste input "0100138010001391"
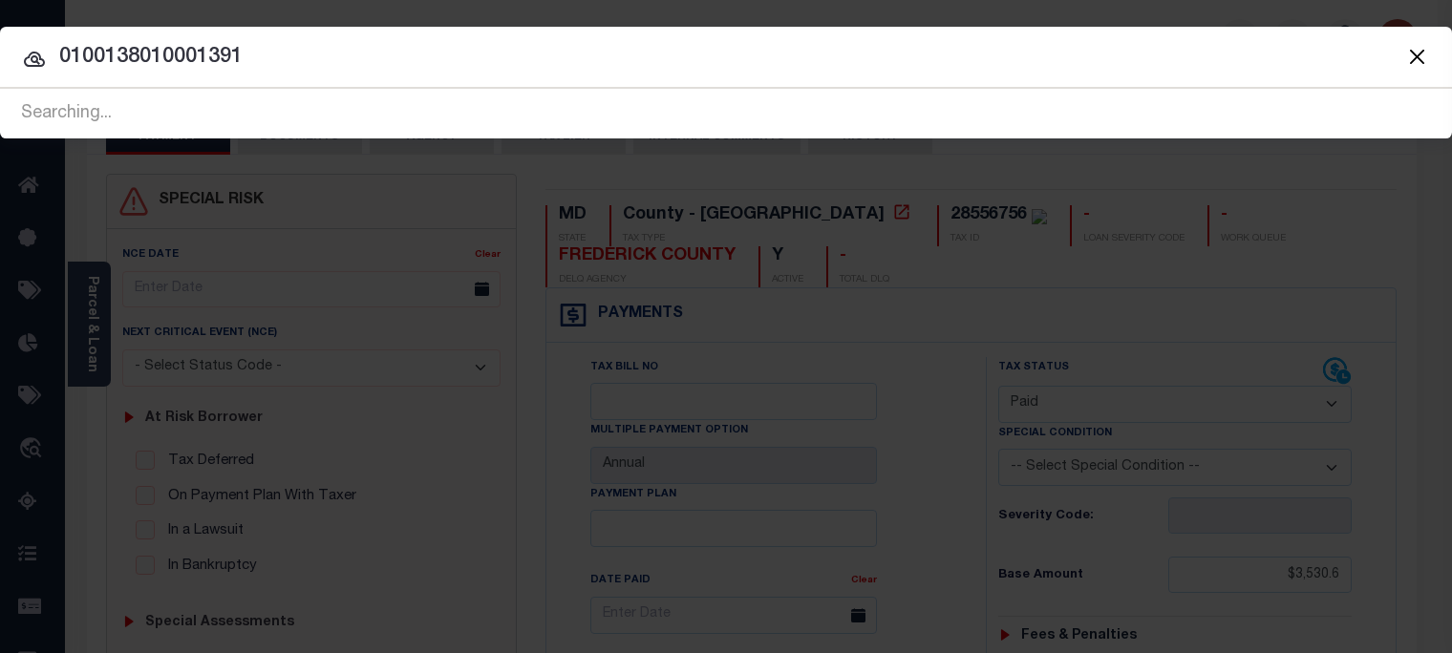
type input "0100138010001391"
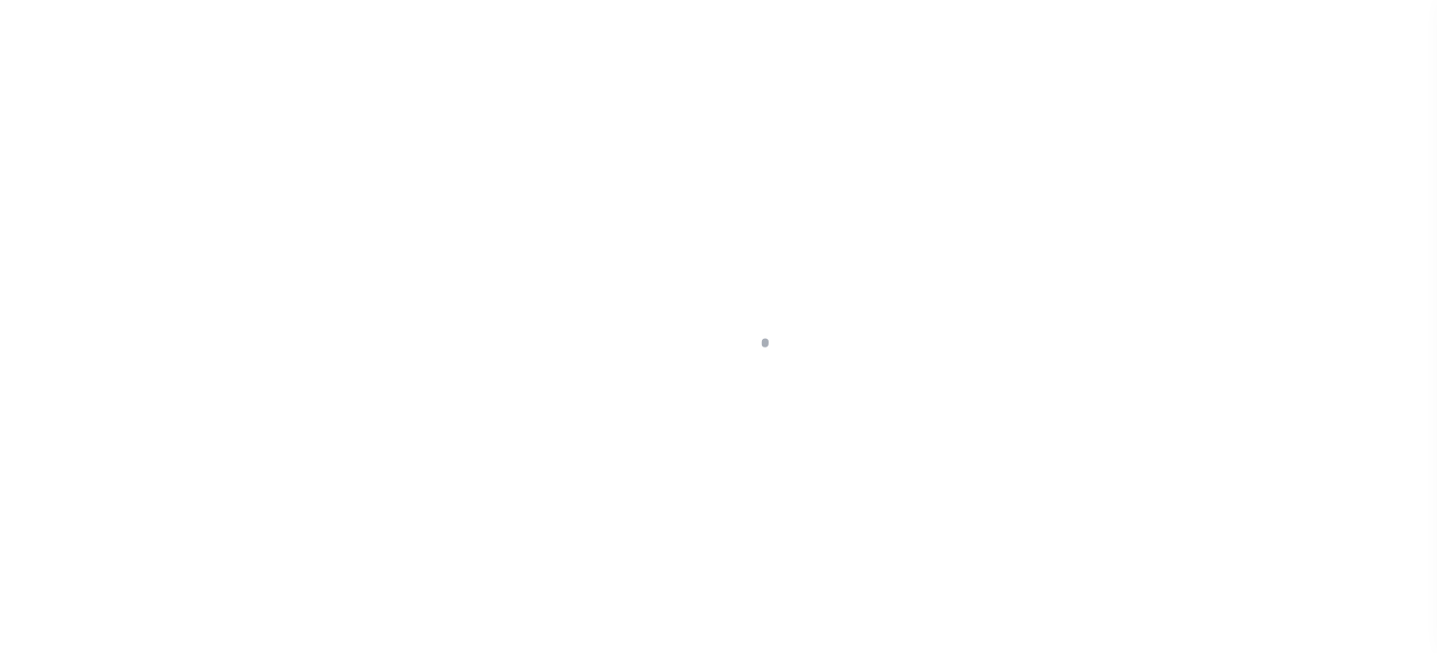
select select "CAC"
select select "CHK"
select select "[PERSON_NAME]"
select select "FDX"
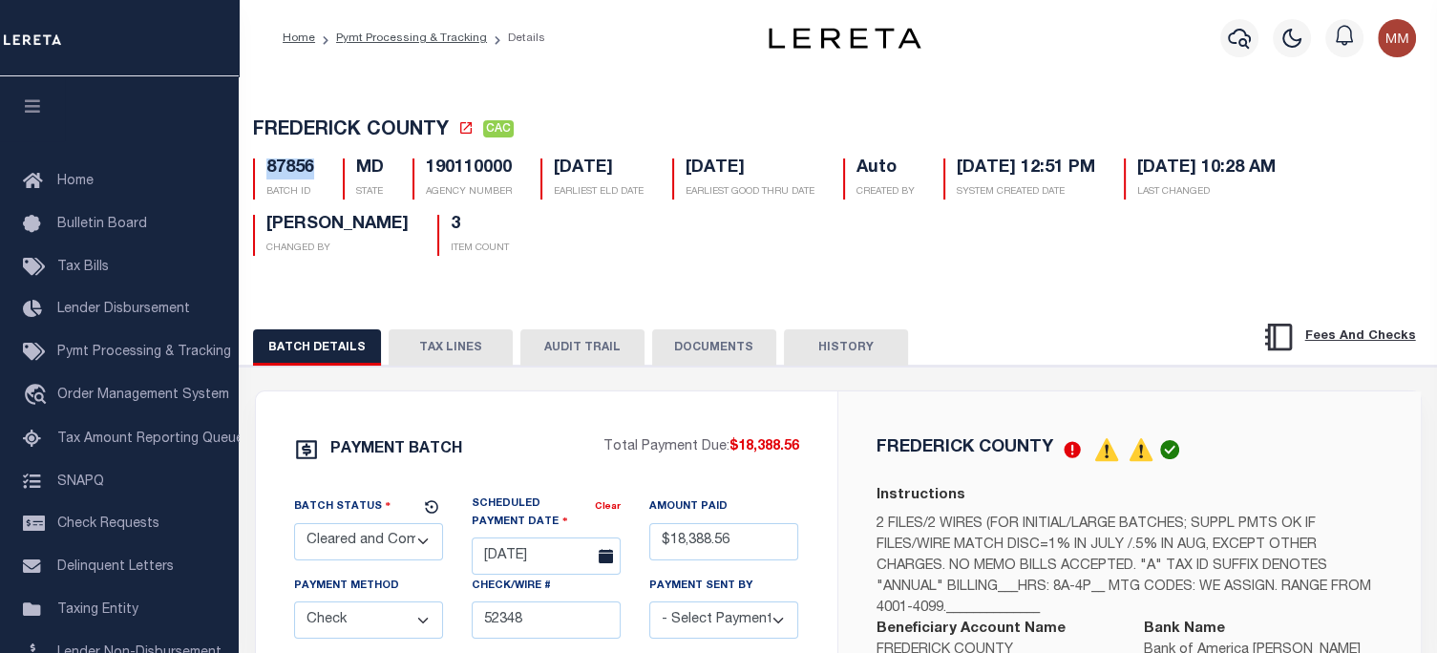
drag, startPoint x: 263, startPoint y: 173, endPoint x: 322, endPoint y: 161, distance: 60.3
click at [322, 161] on div "87856 BATCH ID" at bounding box center [284, 179] width 90 height 41
copy h5 "87856"
click at [467, 346] on button "TAX LINES" at bounding box center [451, 347] width 124 height 36
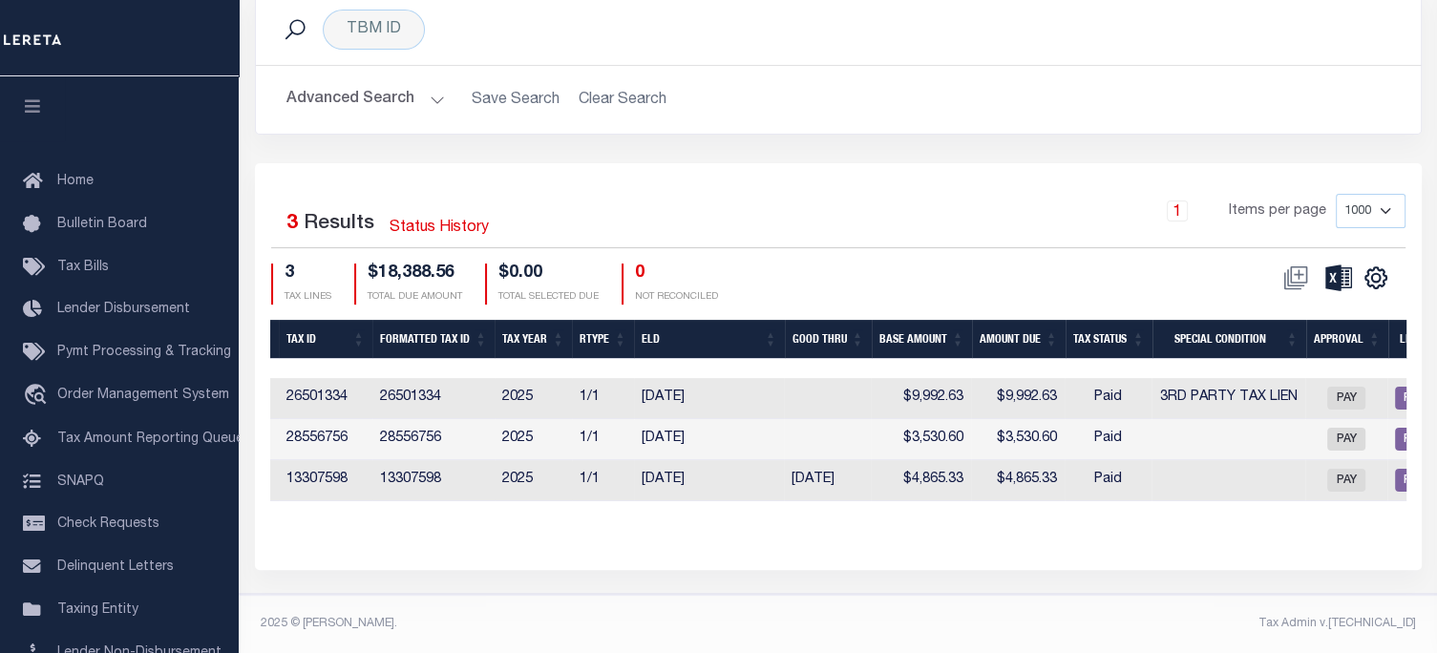
scroll to position [0, 223]
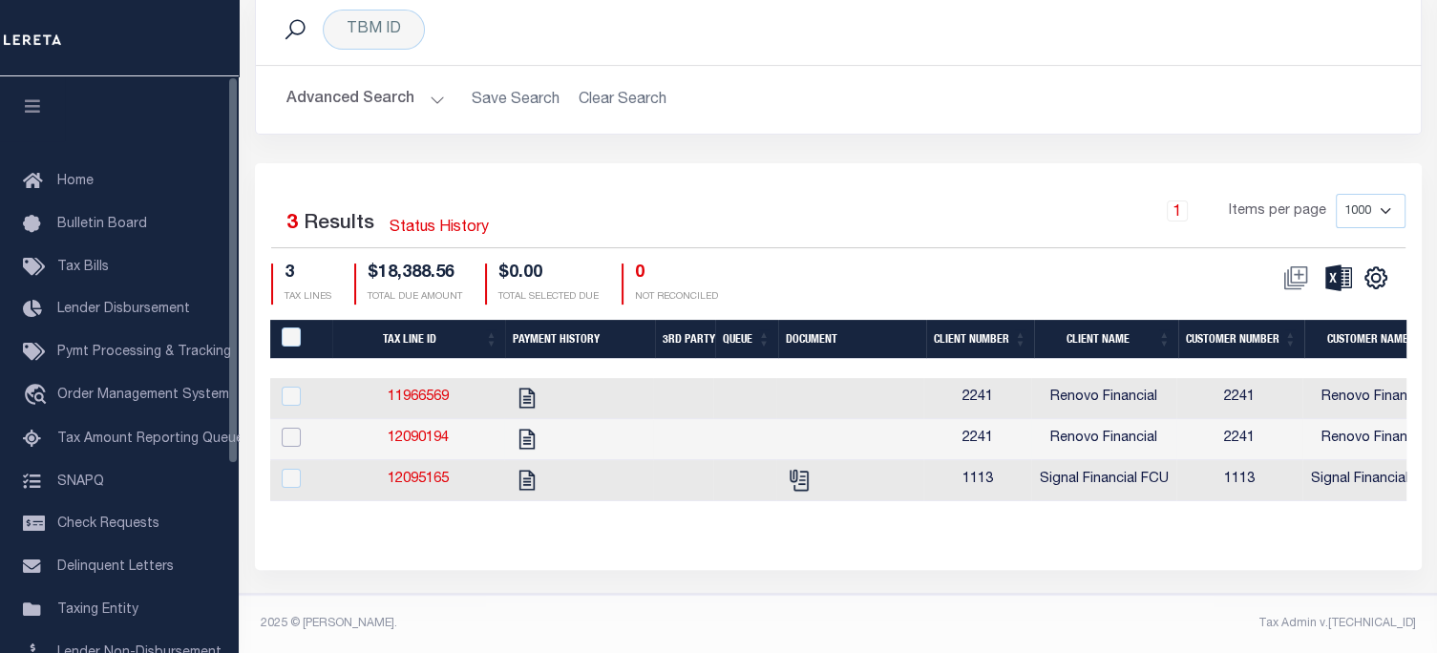
click at [285, 428] on input "checkbox" at bounding box center [291, 437] width 19 height 19
checkbox input "true"
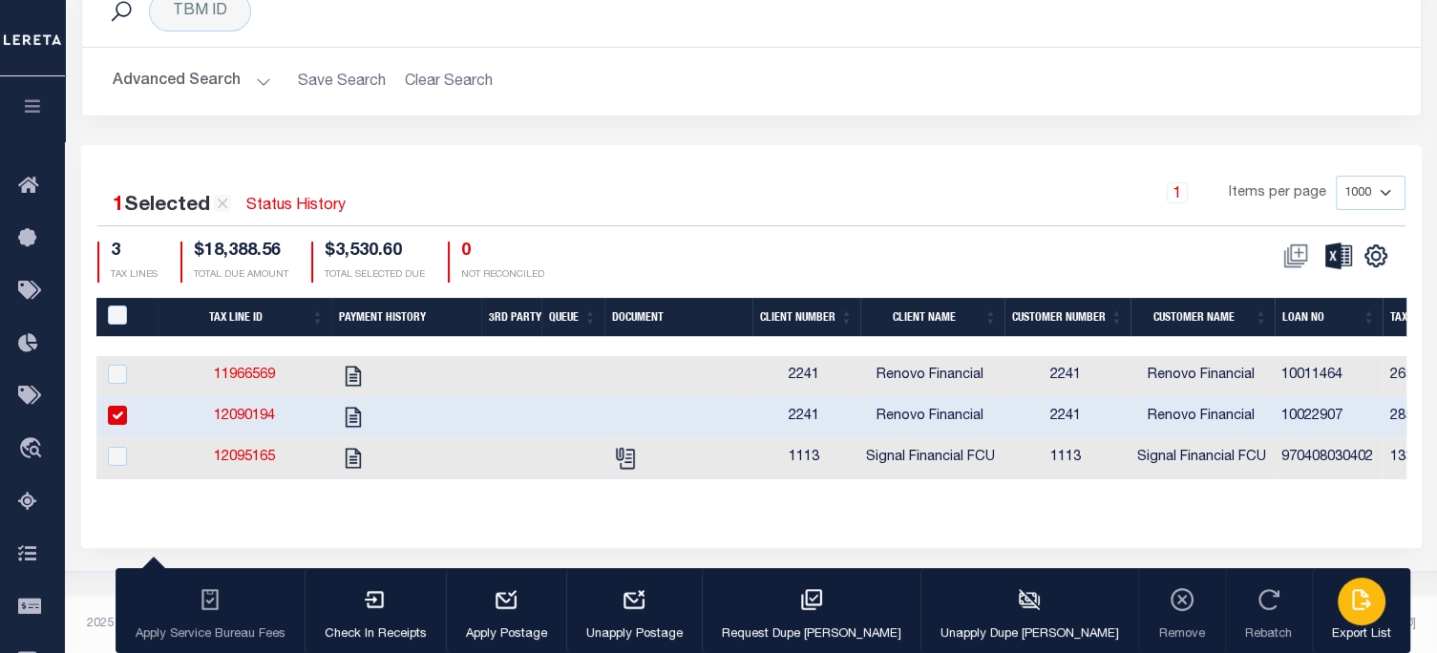
click at [1349, 610] on icon "button" at bounding box center [1361, 599] width 25 height 25
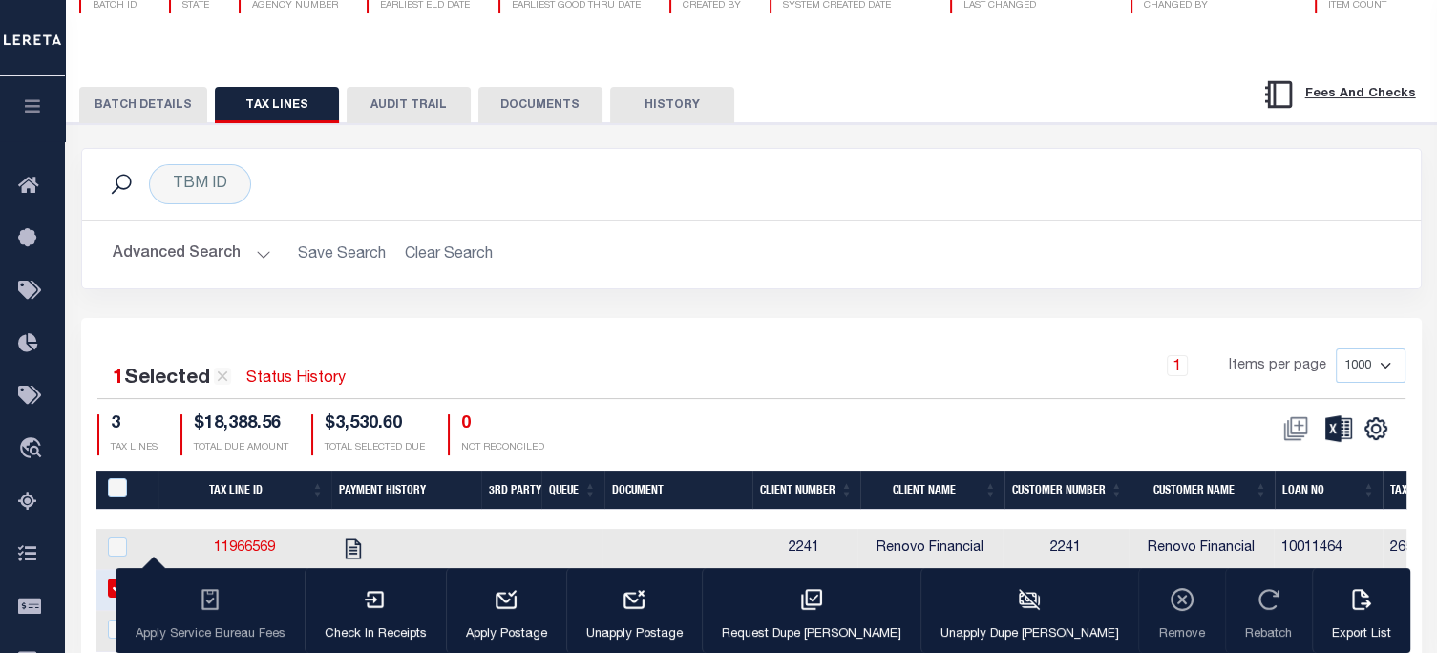
scroll to position [0, 0]
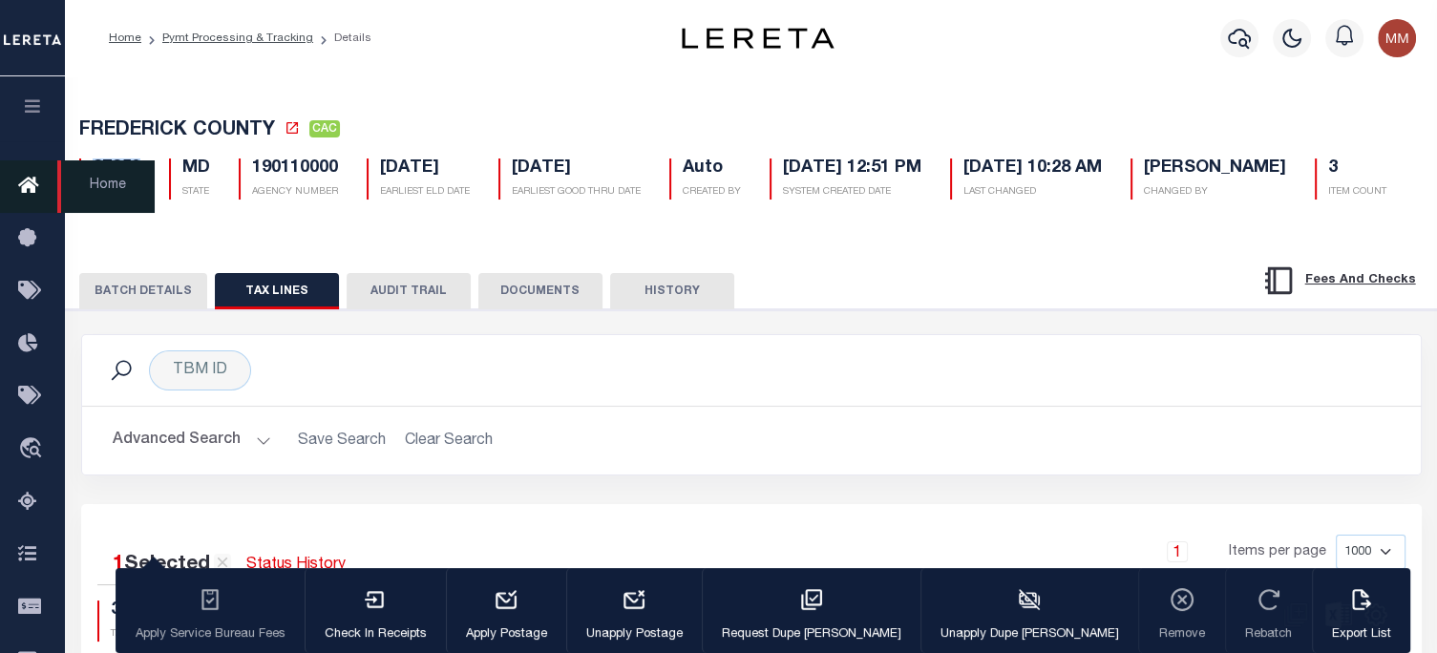
click at [50, 190] on link "Home" at bounding box center [32, 186] width 65 height 53
click at [187, 108] on div "FREDERICK COUNTY CAC 87856 BATCH ID MD STATE 190110000 3" at bounding box center [751, 155] width 1390 height 118
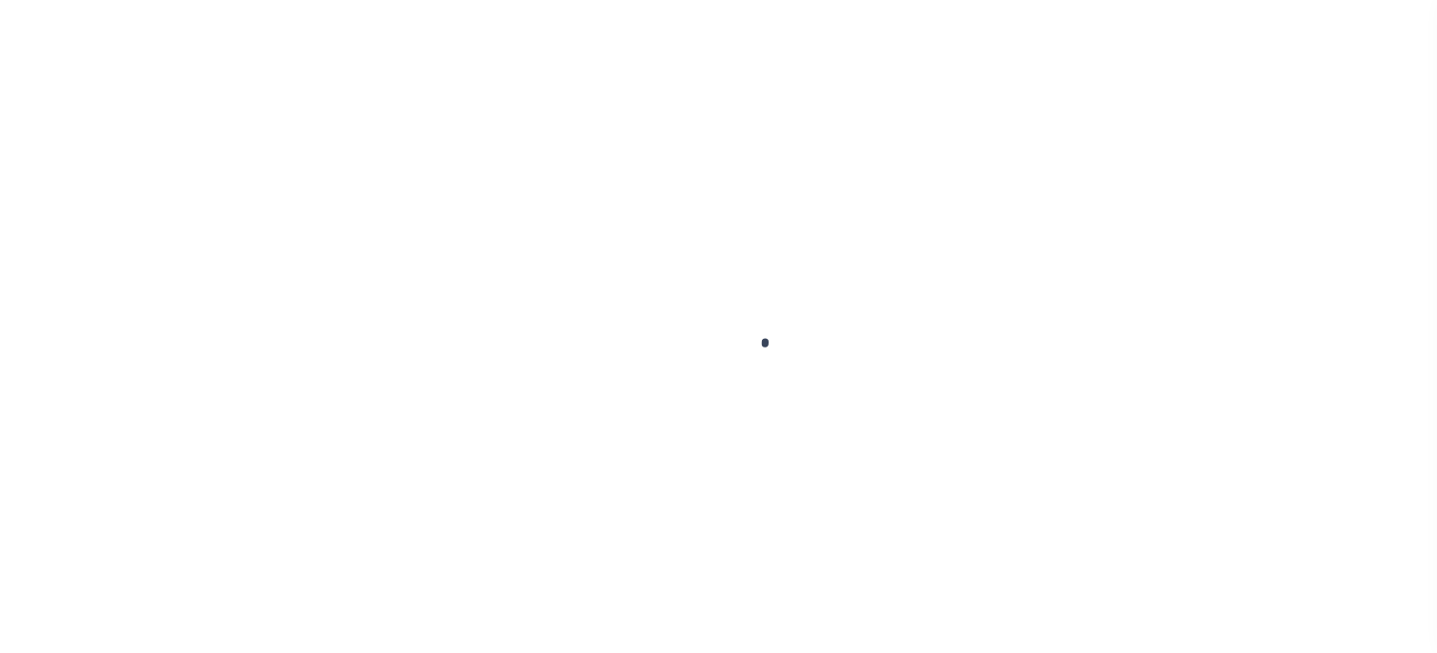
select select "CAC"
select select "CHK"
select select "[PERSON_NAME]"
select select "FDX"
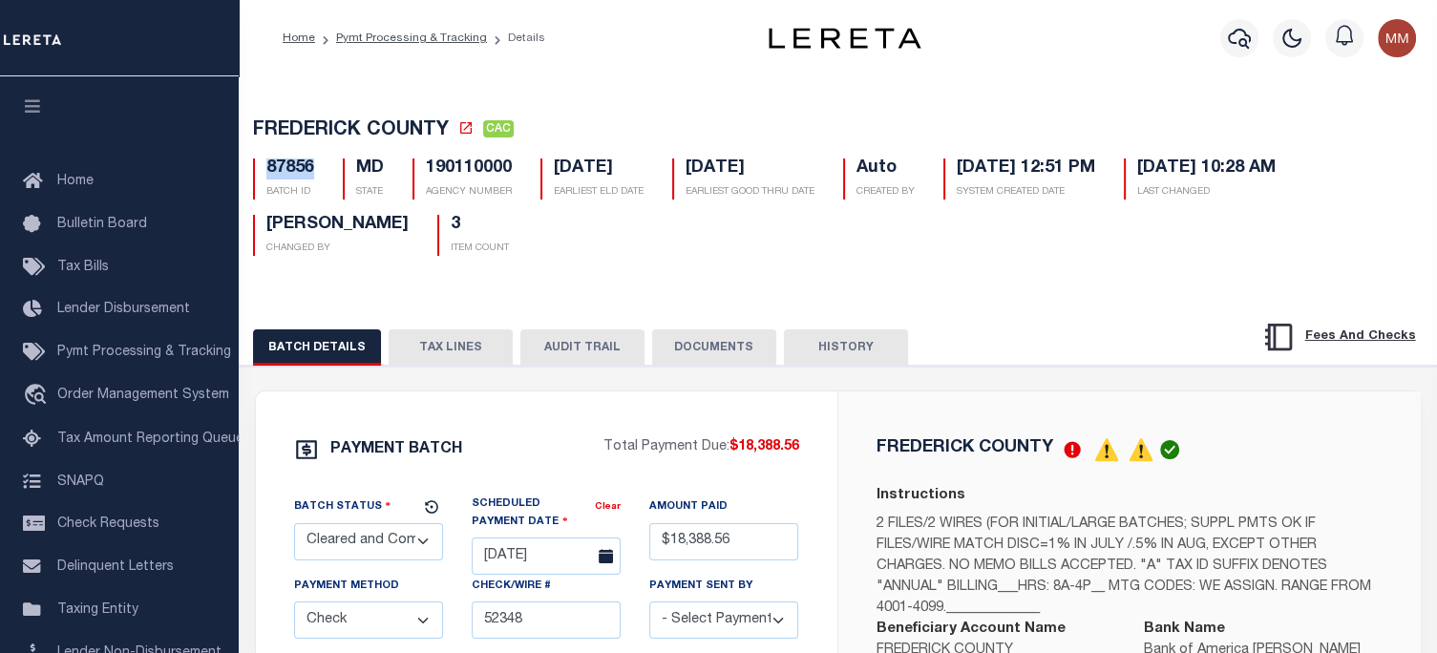
drag, startPoint x: 265, startPoint y: 173, endPoint x: 329, endPoint y: 171, distance: 64.0
click at [322, 171] on div "87856 BATCH ID" at bounding box center [284, 179] width 90 height 41
copy h5 "87856"
